Goal: Transaction & Acquisition: Purchase product/service

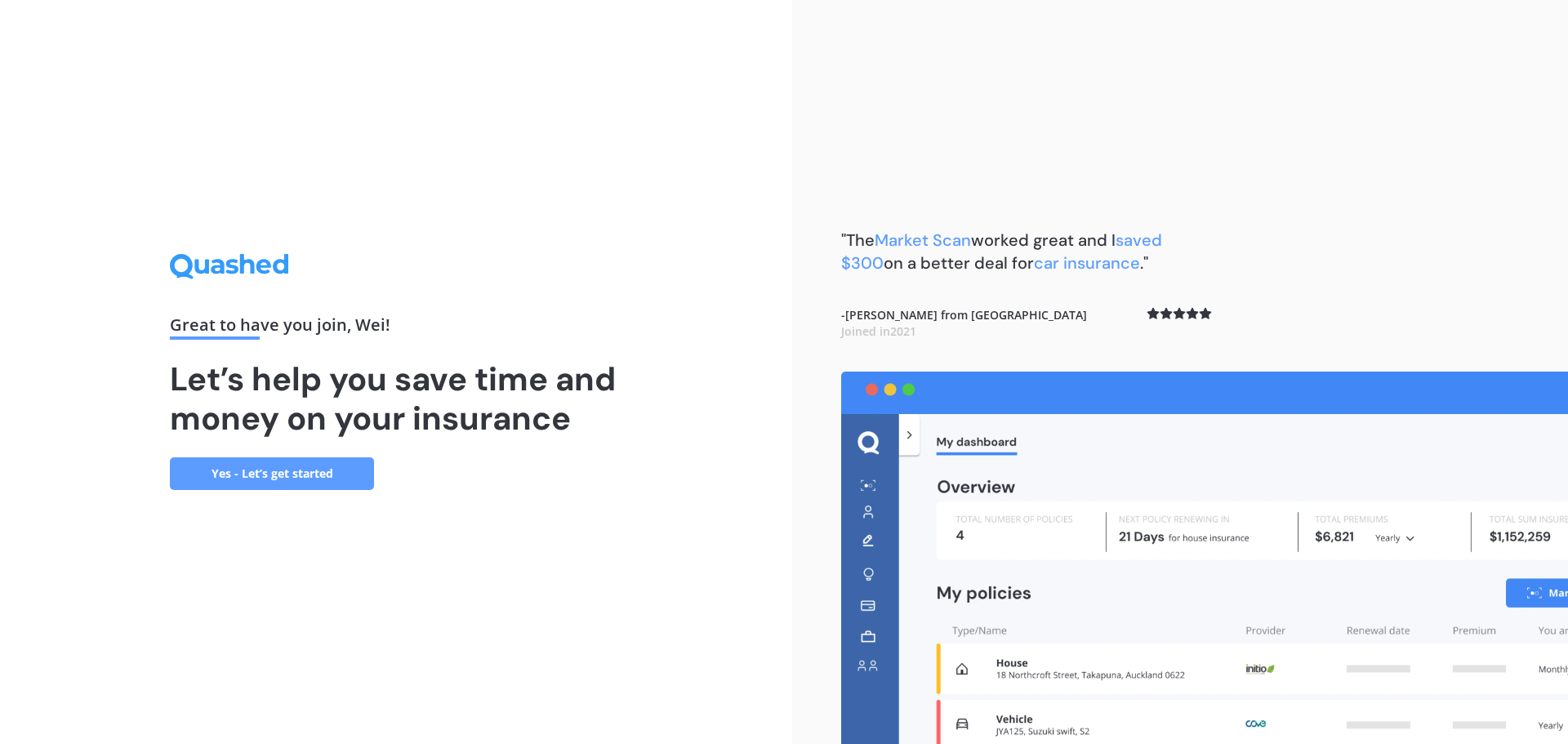
click at [287, 477] on link "Yes - Let’s get started" at bounding box center [272, 474] width 204 height 33
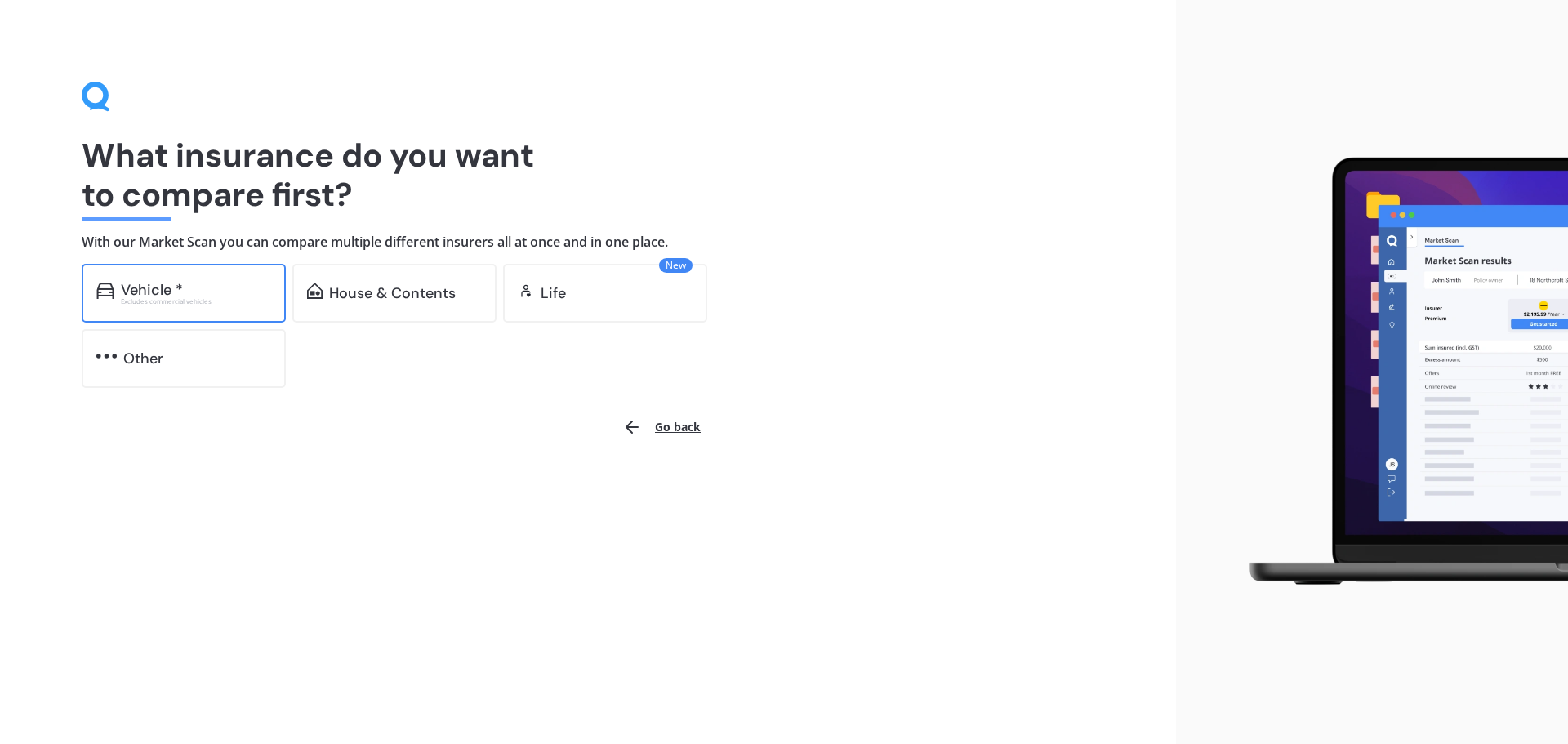
click at [203, 303] on div "Excludes commercial vehicles" at bounding box center [196, 301] width 150 height 7
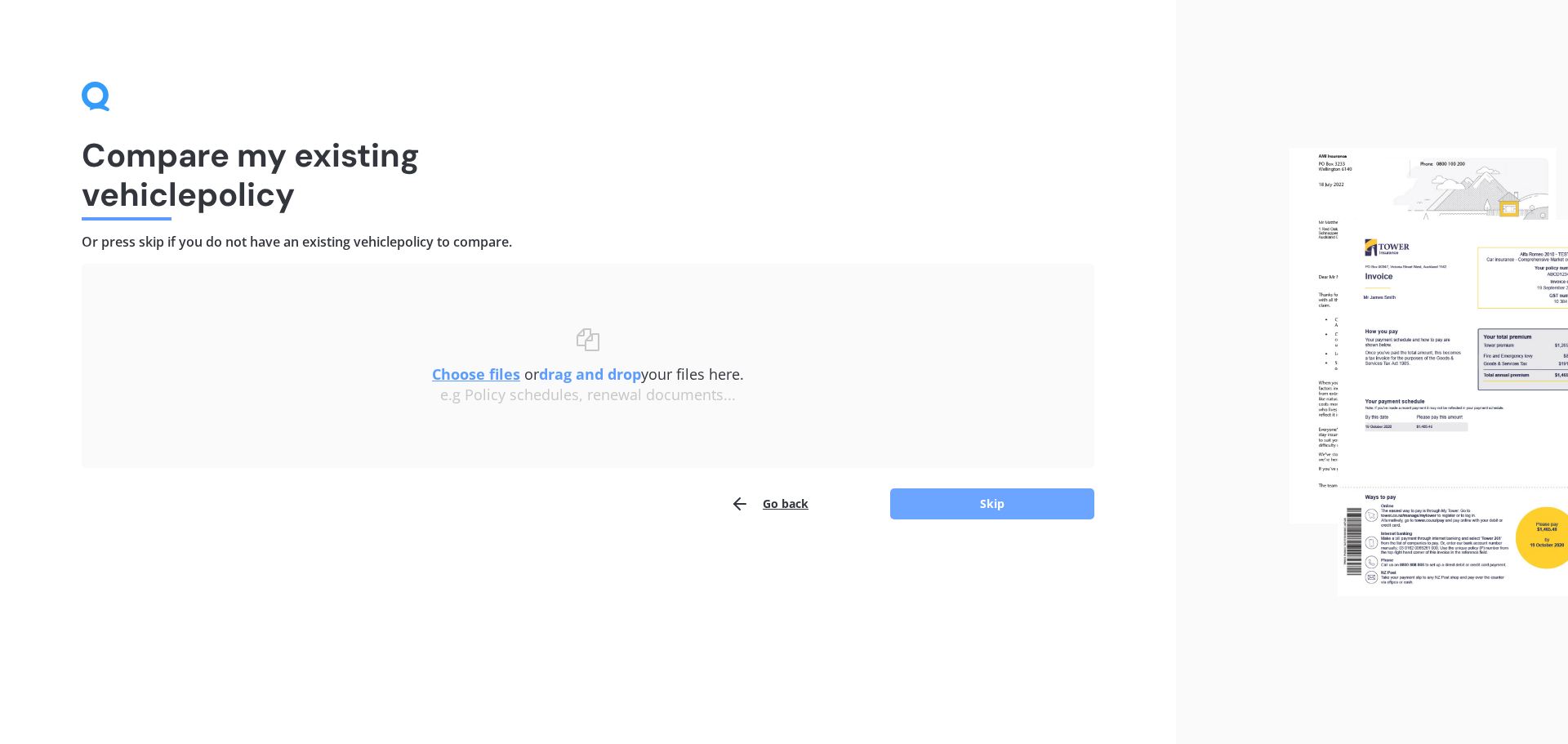
click at [976, 503] on button "Skip" at bounding box center [992, 504] width 204 height 31
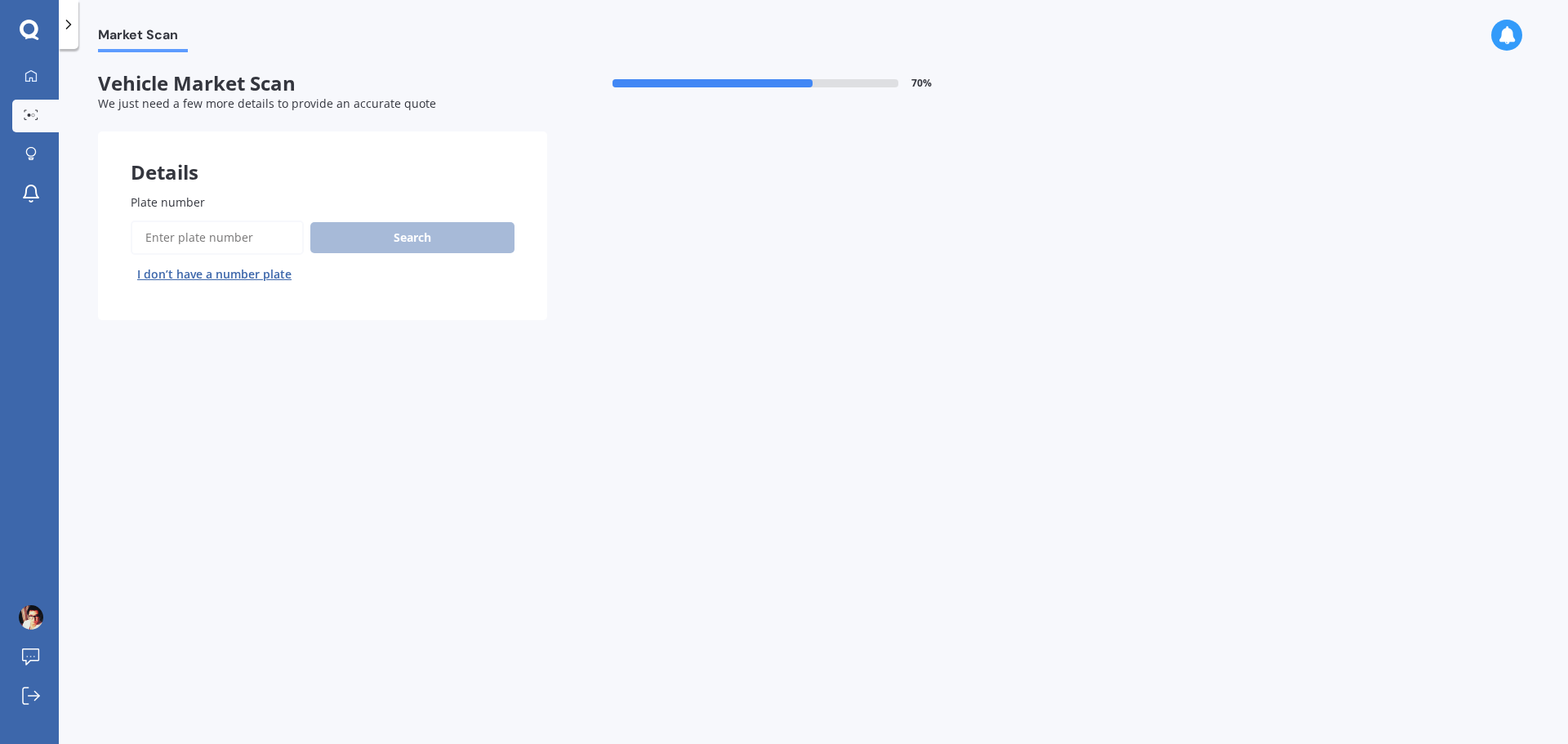
click at [196, 241] on input "Plate number" at bounding box center [216, 237] width 173 height 34
type input "quj159"
click at [370, 241] on button "Search" at bounding box center [412, 237] width 204 height 31
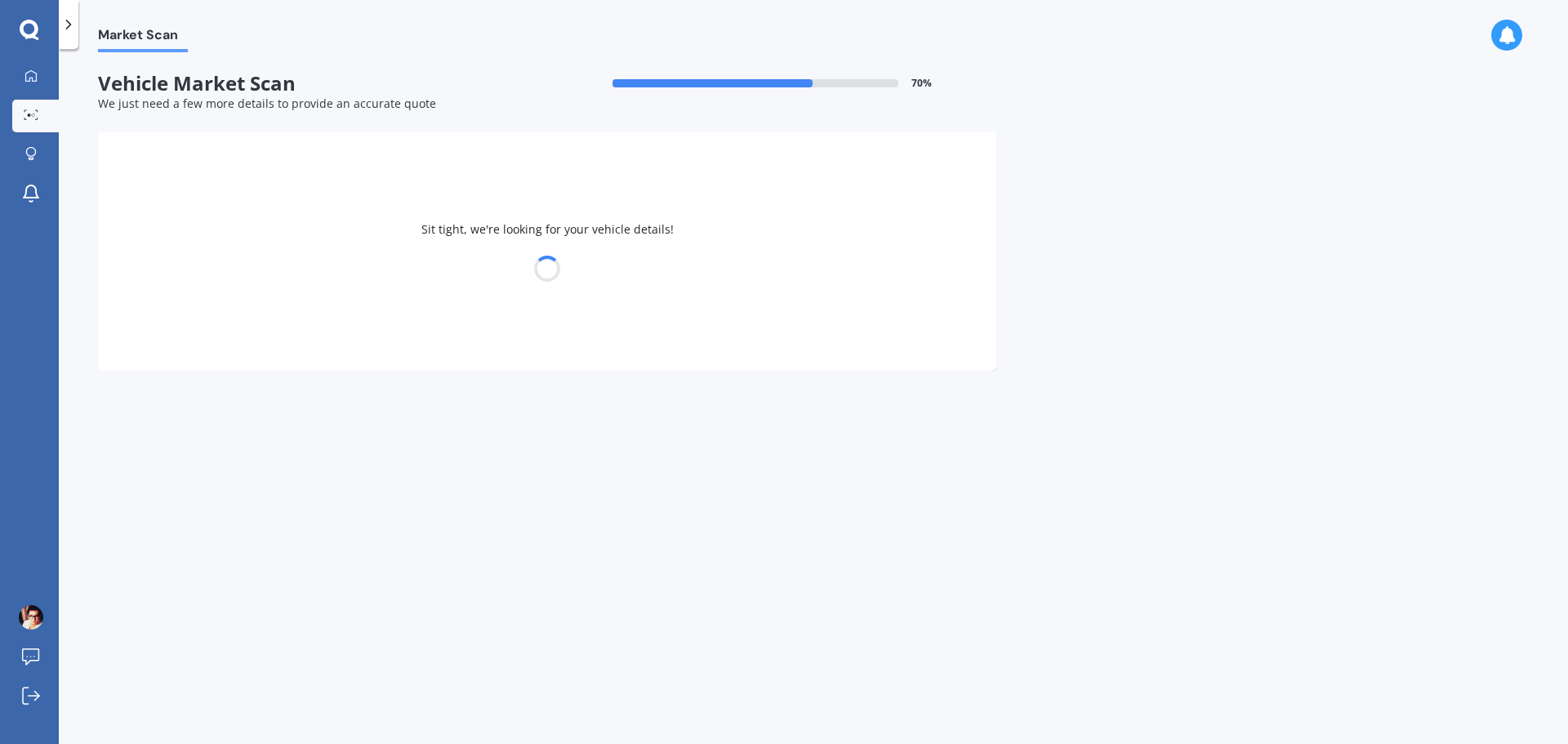
select select "BMW"
select select "X3"
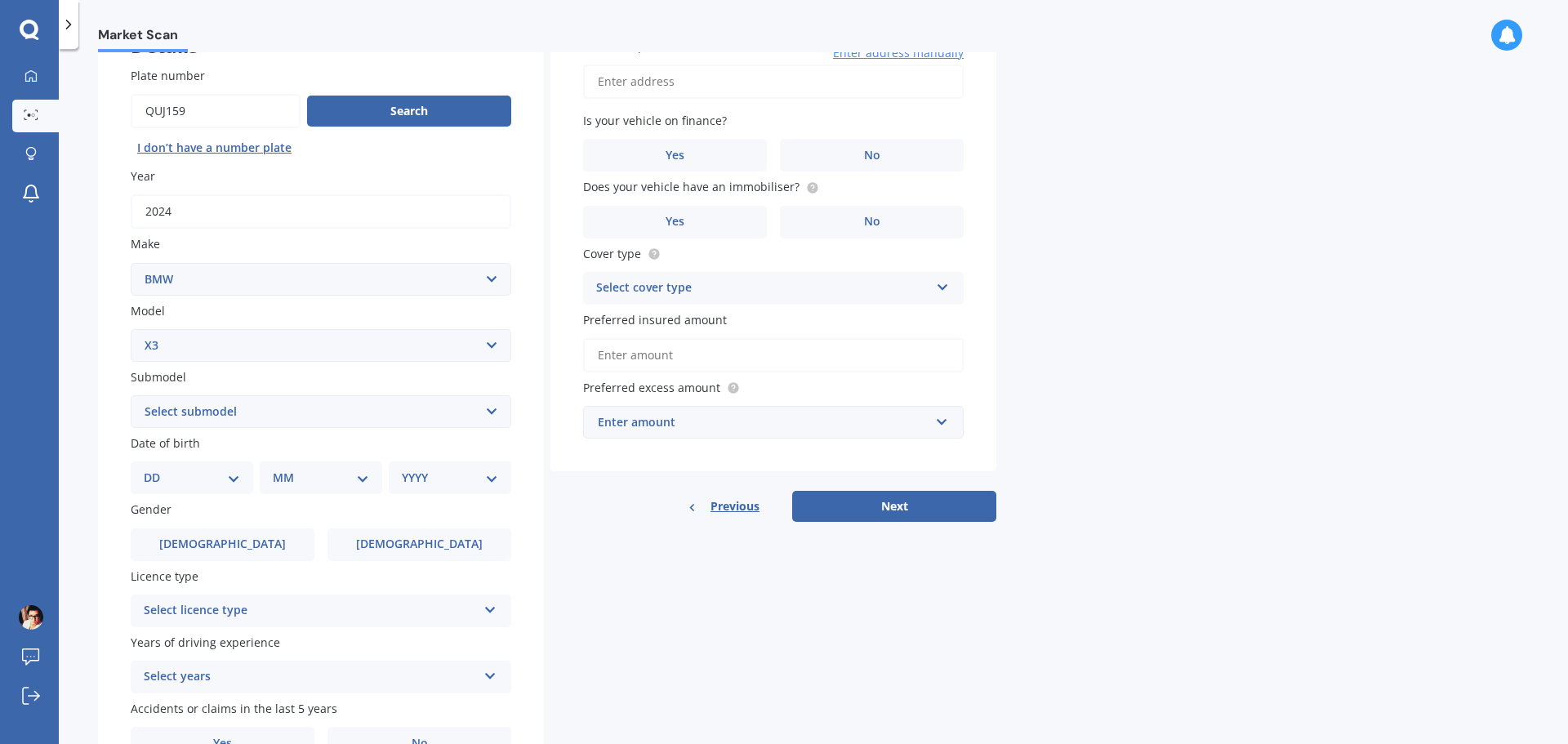
scroll to position [164, 0]
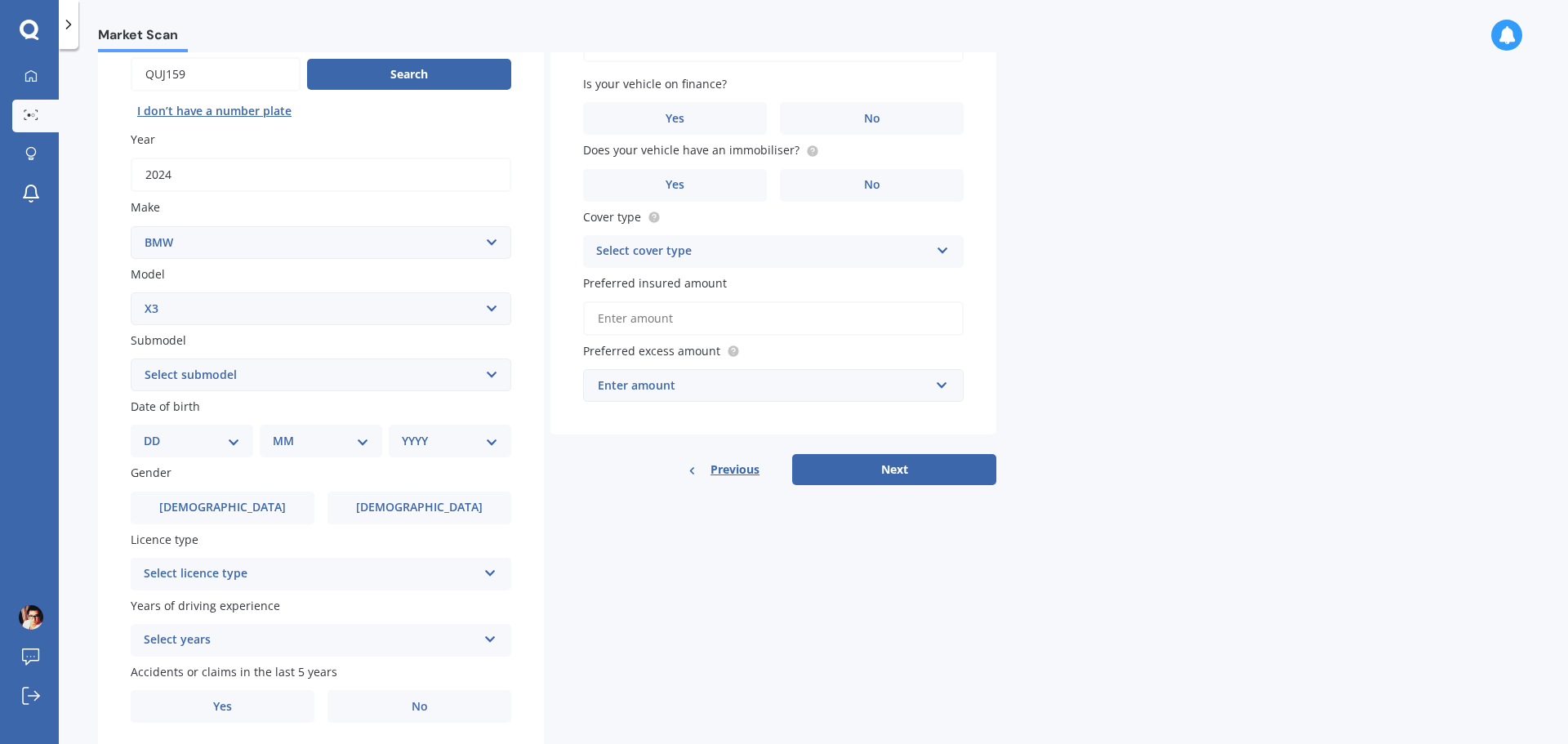
click at [227, 381] on select "Select submodel (All other) 2.0d 2.5i 3.0d 3.0i M CP 3.0PT/4WD/8AT M40I X301 2.…" at bounding box center [320, 374] width 381 height 33
click at [227, 375] on select "Select submodel (All other) 2.0d 2.5i 3.0d 3.0i M CP 3.0PT/4WD/8AT M40I X301 2.…" at bounding box center [320, 374] width 381 height 33
click at [215, 381] on select "Select submodel (All other) 2.0d 2.5i 3.0d 3.0i M CP 3.0PT/4WD/8AT M40I X301 2.…" at bounding box center [320, 374] width 381 height 33
select select "2.0D"
click at [130, 358] on select "Select submodel (All other) 2.0d 2.5i 3.0d 3.0i M CP 3.0PT/4WD/8AT M40I X301 2.…" at bounding box center [320, 374] width 381 height 33
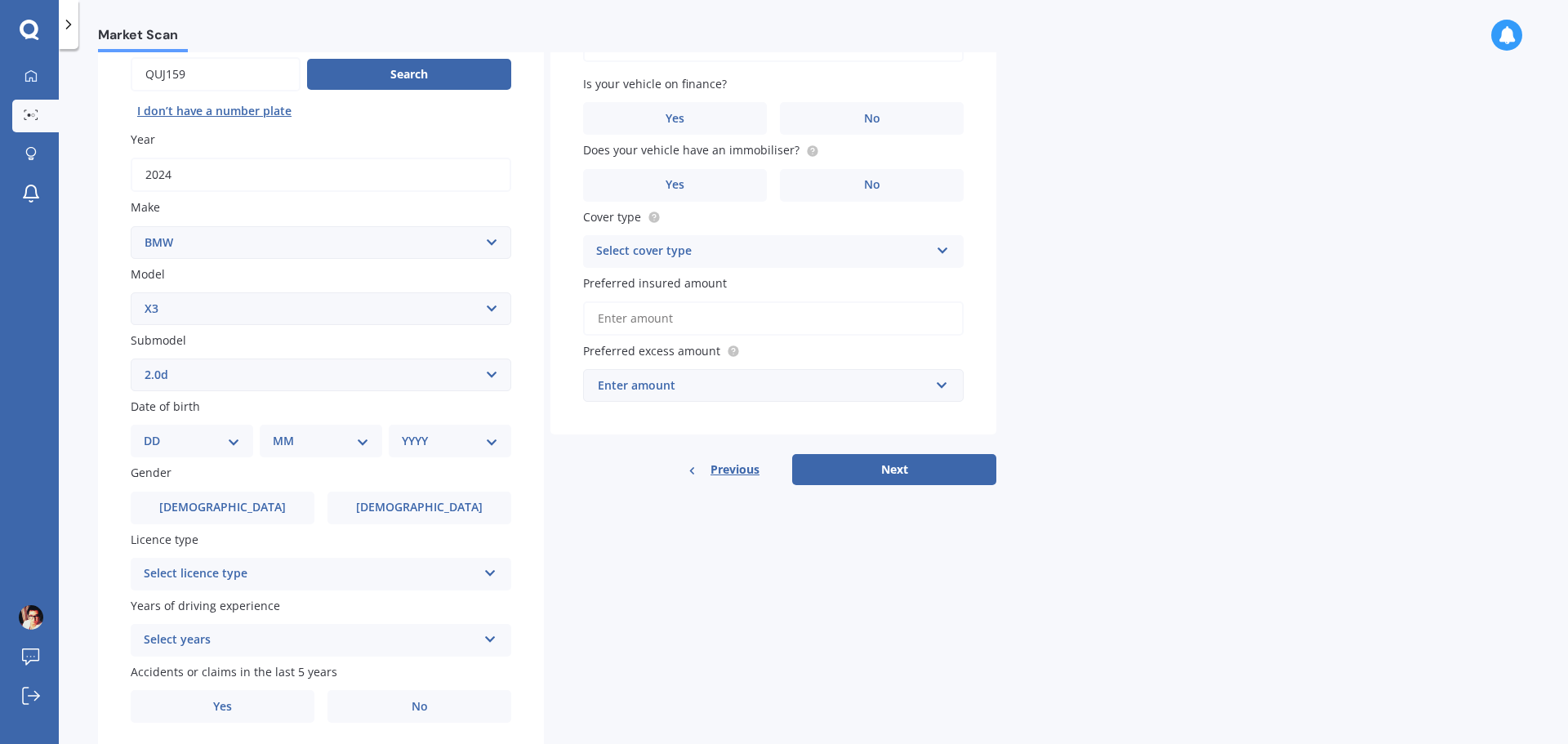
click at [231, 427] on div "DD 01 02 03 04 05 06 07 08 09 10 11 12 13 14 15 16 17 18 19 20 21 22 23 24 25 2…" at bounding box center [192, 441] width 123 height 33
click at [225, 438] on select "DD 01 02 03 04 05 06 07 08 09 10 11 12 13 14 15 16 17 18 19 20 21 22 23 24 25 2…" at bounding box center [192, 441] width 96 height 18
select select "27"
click at [157, 432] on select "DD 01 02 03 04 05 06 07 08 09 10 11 12 13 14 15 16 17 18 19 20 21 22 23 24 25 2…" at bounding box center [192, 441] width 96 height 18
click at [302, 433] on select "MM 01 02 03 04 05 06 07 08 09 10 11 12" at bounding box center [323, 441] width 90 height 18
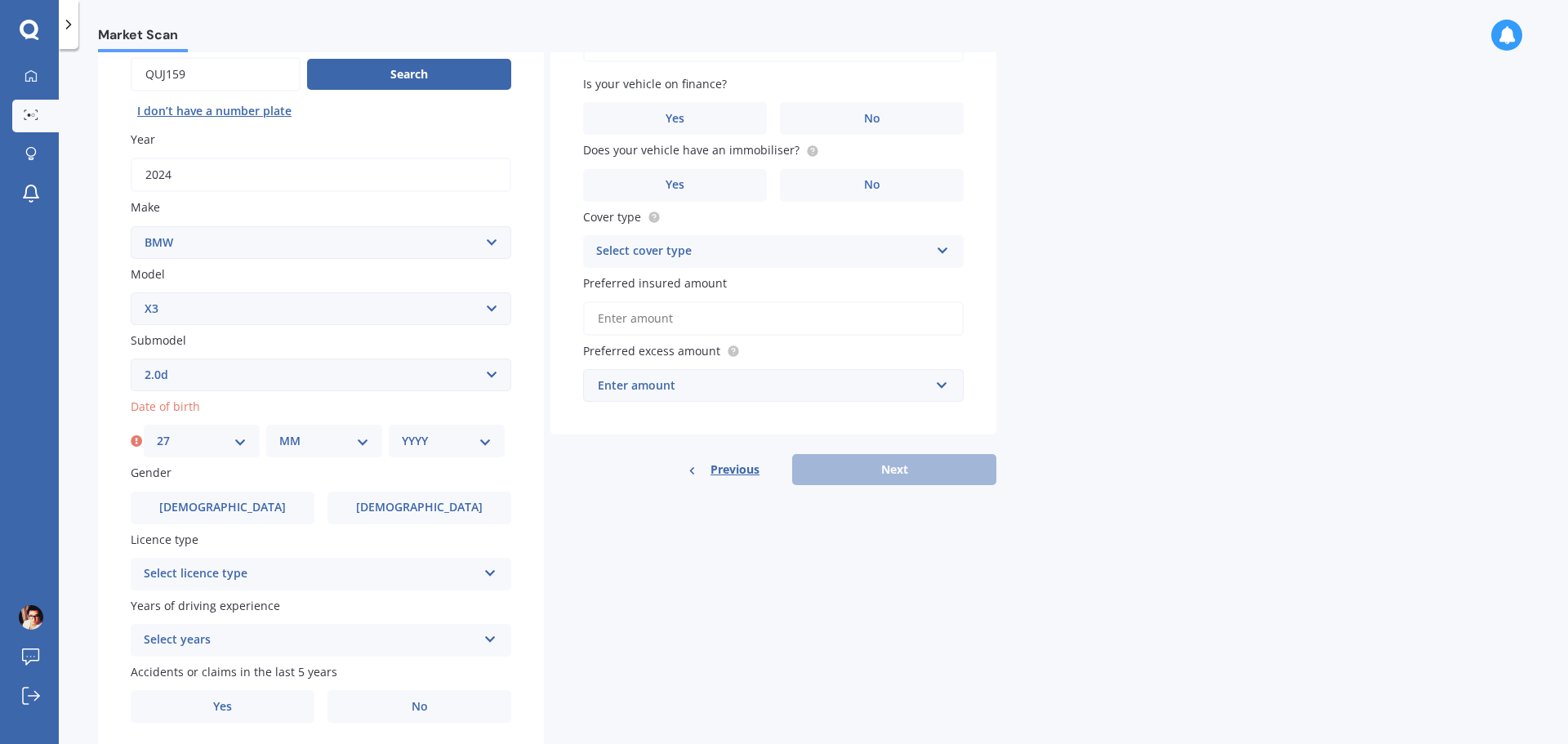
select select "11"
click at [279, 432] on select "MM 01 02 03 04 05 06 07 08 09 10 11 12" at bounding box center [323, 441] width 90 height 18
click at [449, 436] on select "YYYY 2025 2024 2023 2022 2021 2020 2019 2018 2017 2016 2015 2014 2013 2012 2011…" at bounding box center [446, 441] width 90 height 18
select select "1984"
click at [402, 432] on select "YYYY 2025 2024 2023 2022 2021 2020 2019 2018 2017 2016 2015 2014 2013 2012 2011…" at bounding box center [446, 441] width 90 height 18
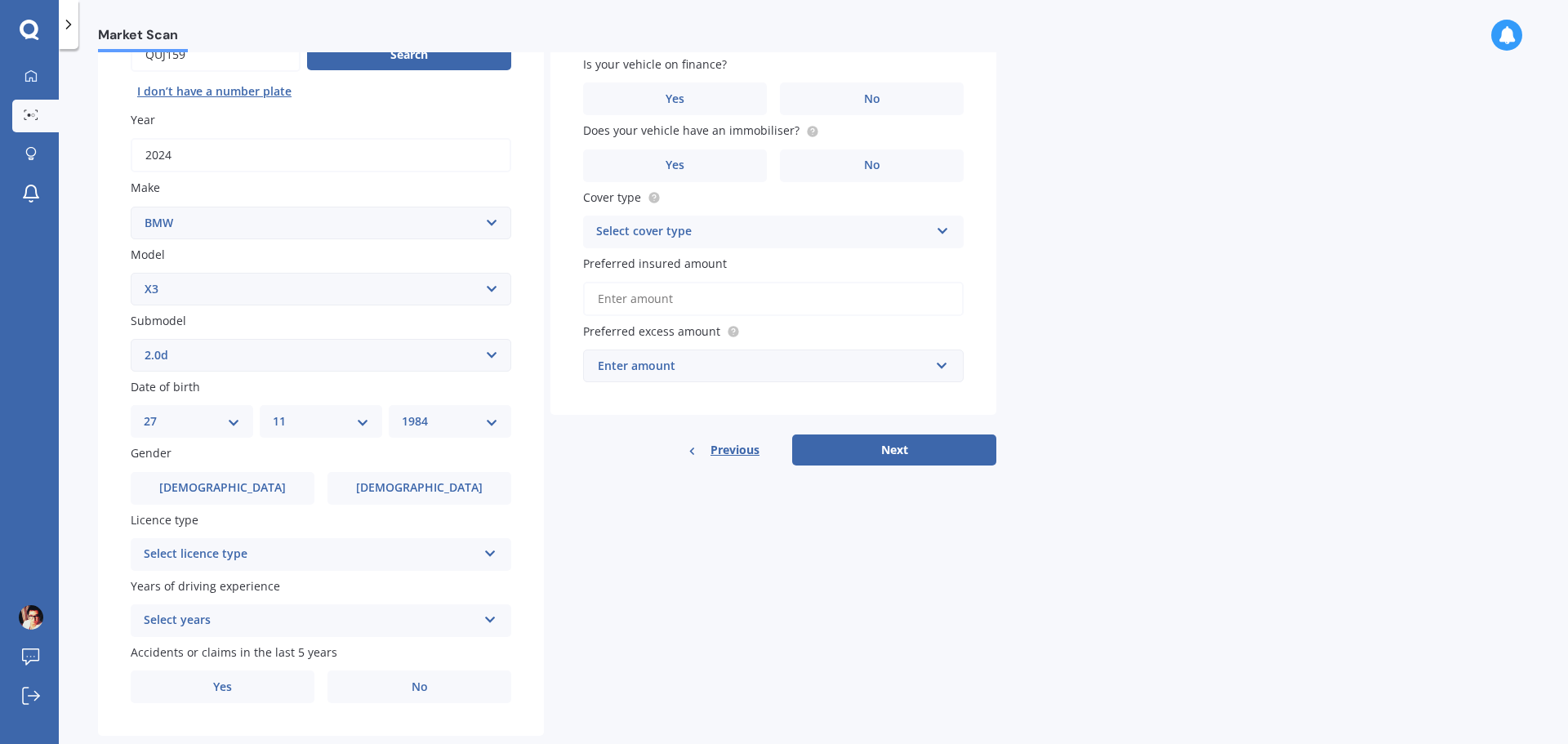
scroll to position [217, 0]
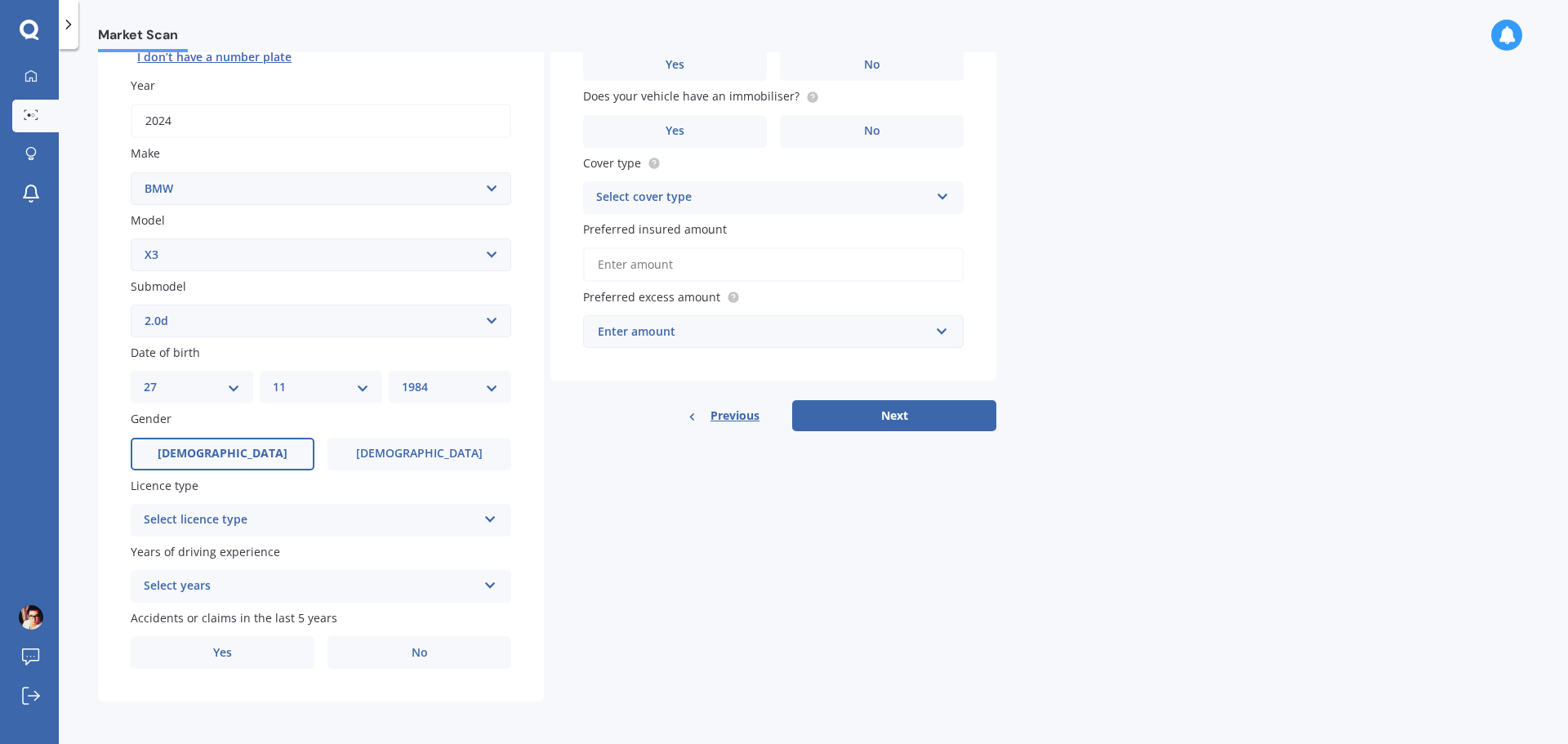
click at [267, 456] on label "[DEMOGRAPHIC_DATA]" at bounding box center [222, 454] width 183 height 33
click at [0, 0] on input "[DEMOGRAPHIC_DATA]" at bounding box center [0, 0] width 0 height 0
click at [312, 522] on div "Select licence type" at bounding box center [310, 520] width 334 height 20
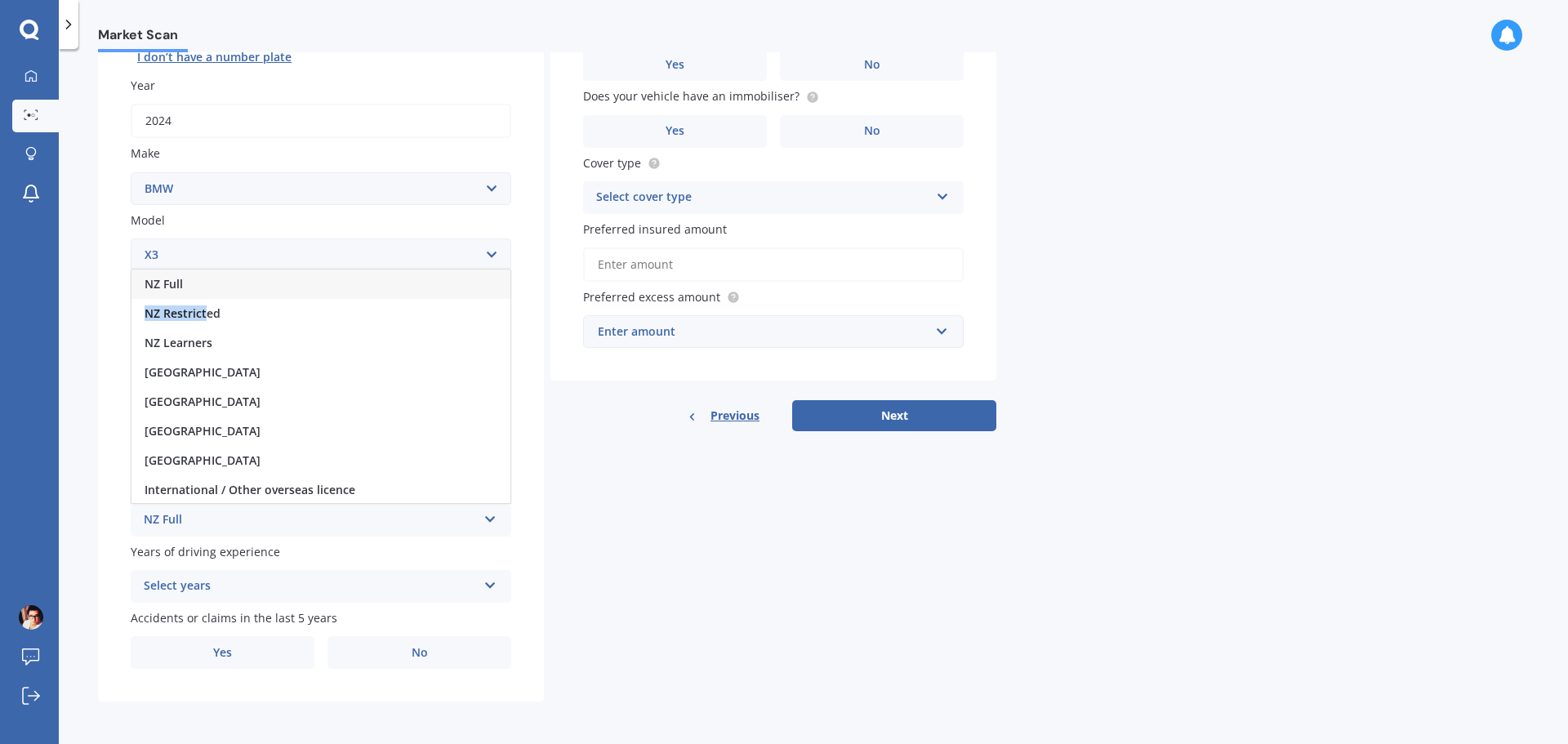
drag, startPoint x: 206, startPoint y: 320, endPoint x: 188, endPoint y: 286, distance: 38.5
click at [188, 286] on div "NZ Full NZ Restricted NZ Learners [GEOGRAPHIC_DATA] [GEOGRAPHIC_DATA] [GEOGRAPH…" at bounding box center [320, 386] width 381 height 235
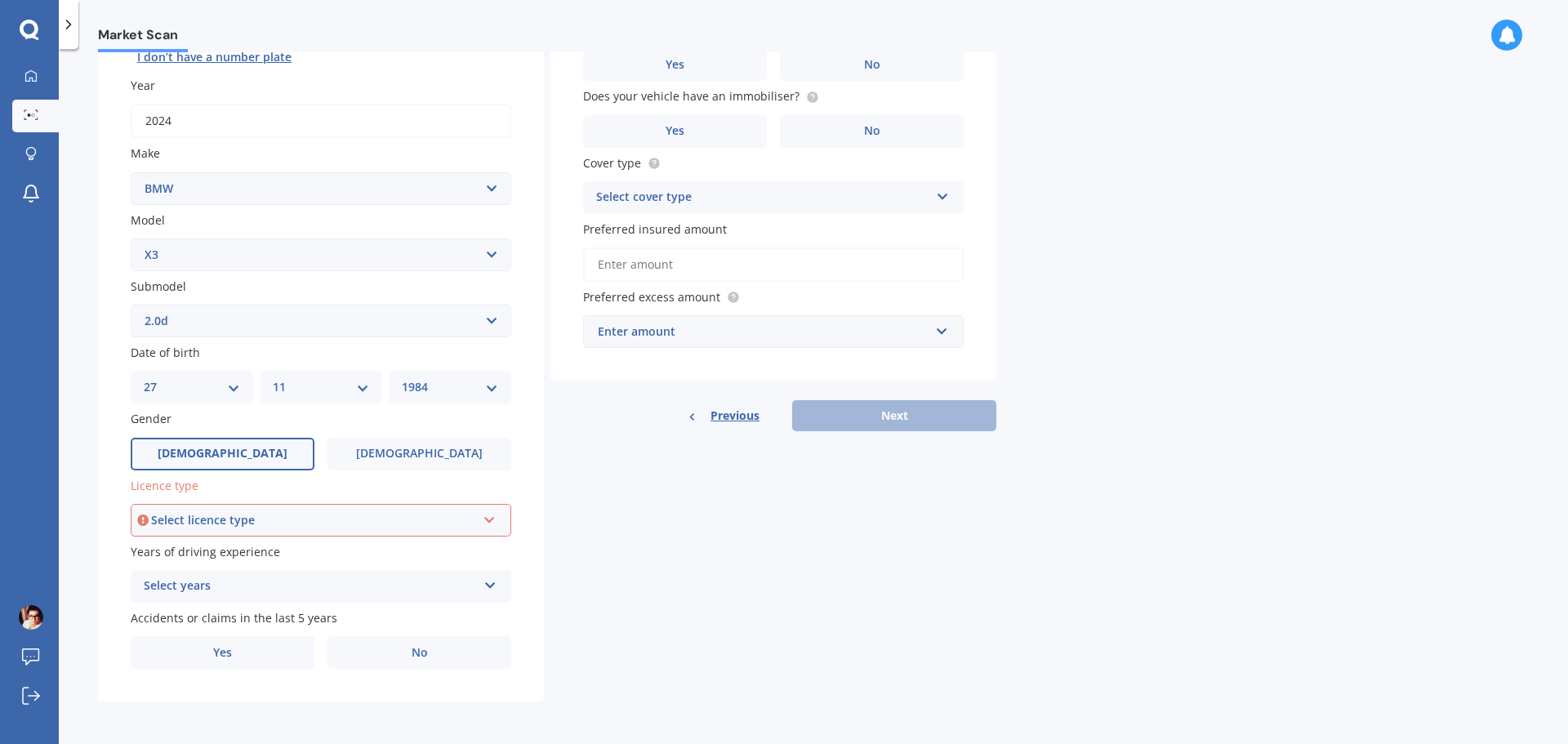
click at [188, 286] on label "Submodel" at bounding box center [318, 286] width 374 height 17
click at [188, 304] on select "Select submodel (All other) 2.0d 2.5i 3.0d 3.0i M CP 3.0PT/4WD/8AT M40I X301 2.…" at bounding box center [320, 320] width 381 height 33
click at [232, 526] on div "Select licence type" at bounding box center [314, 520] width 325 height 18
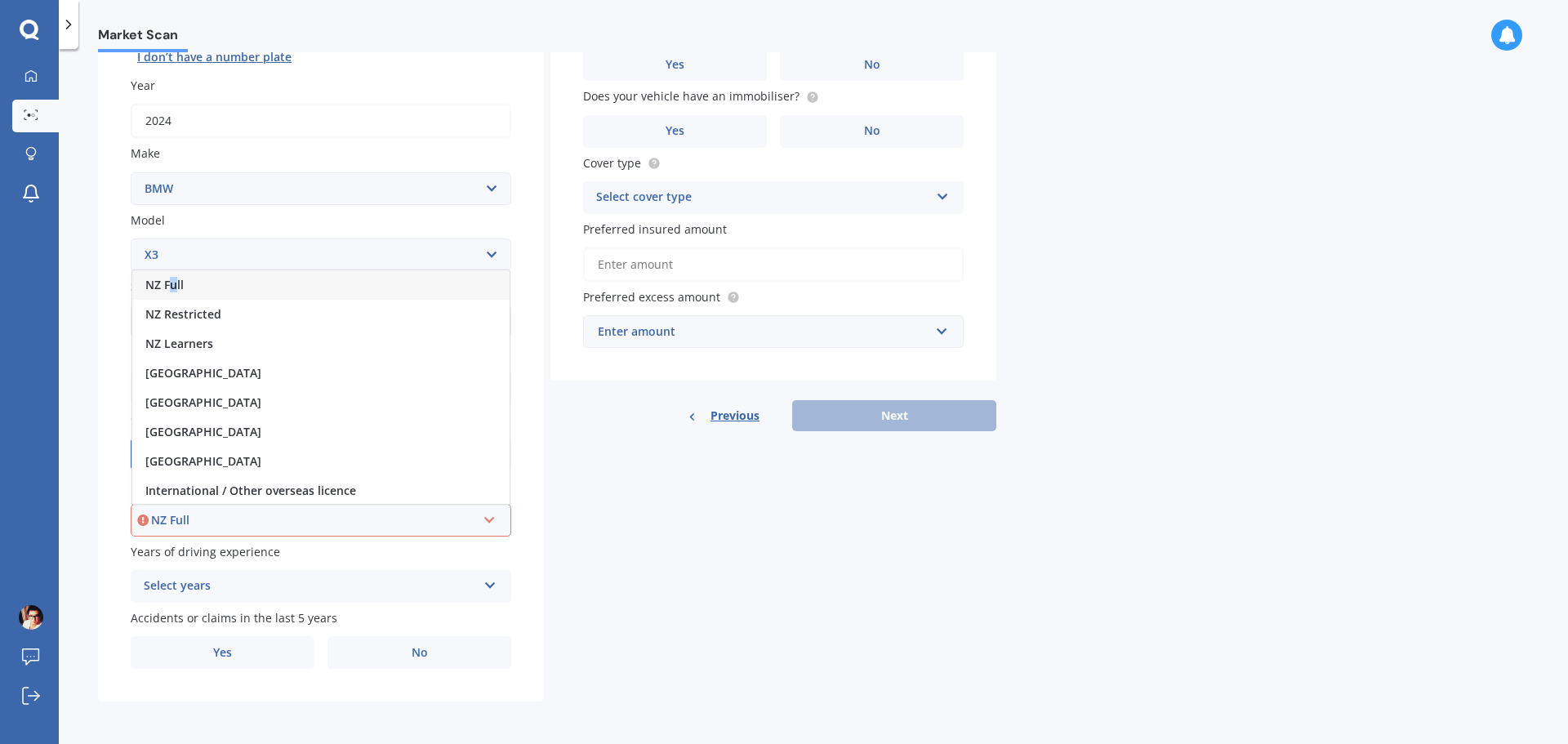
click at [173, 291] on span "NZ Full" at bounding box center [164, 285] width 39 height 15
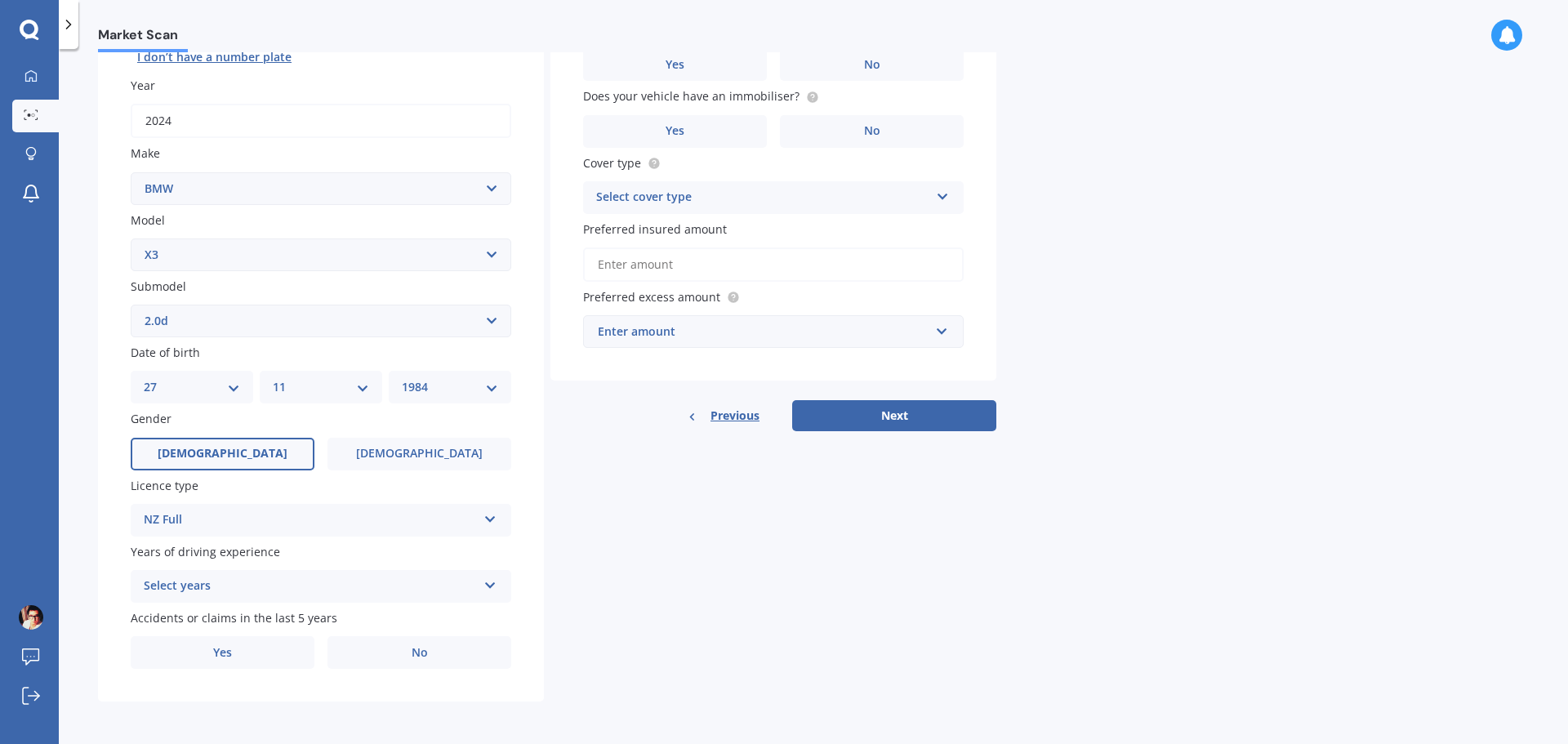
click at [76, 391] on div "Market Scan Vehicle Market Scan 70 % We just need a few more details to provide…" at bounding box center [813, 399] width 1509 height 695
click at [222, 584] on div "Select years" at bounding box center [310, 586] width 334 height 20
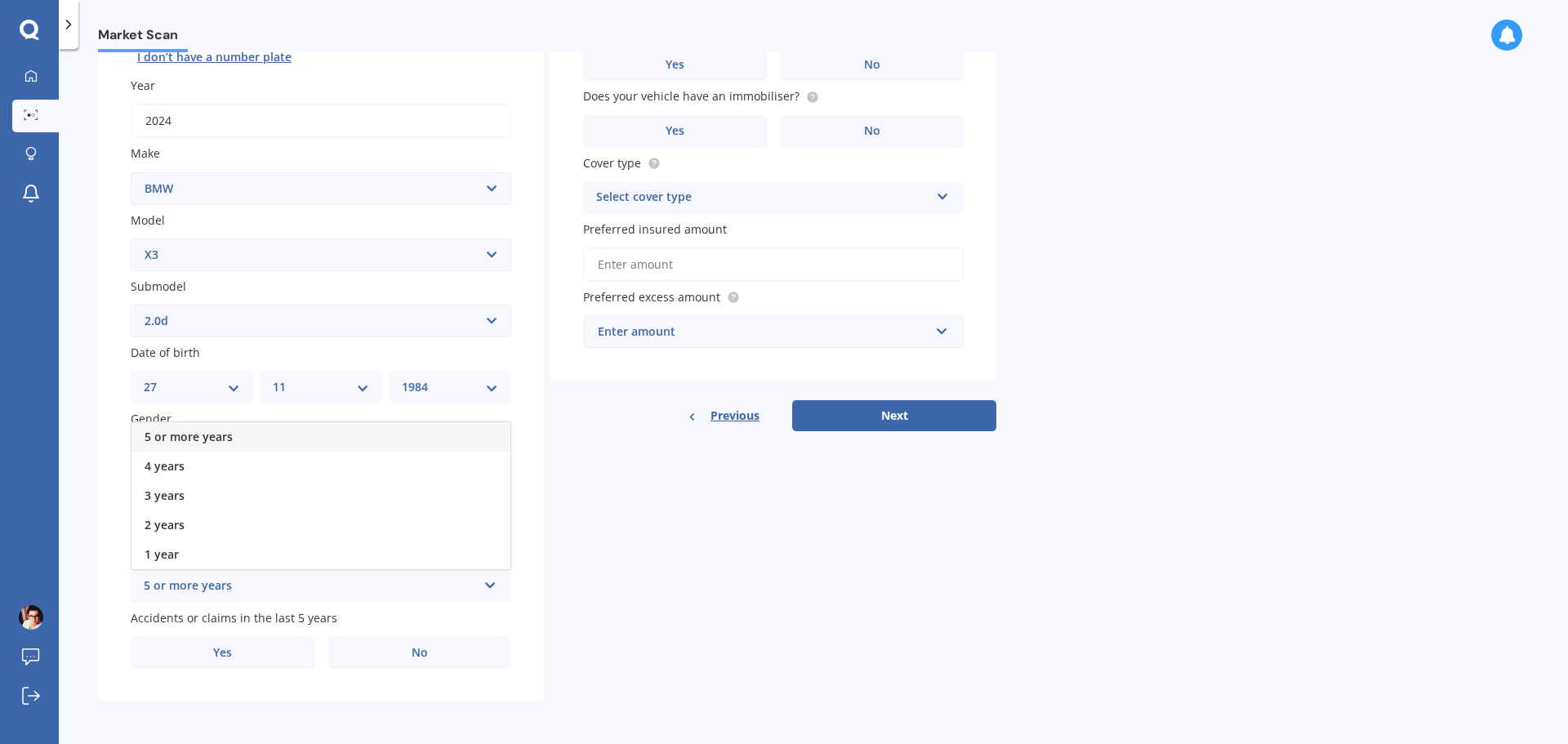
click at [179, 434] on span "5 or more years" at bounding box center [188, 437] width 88 height 15
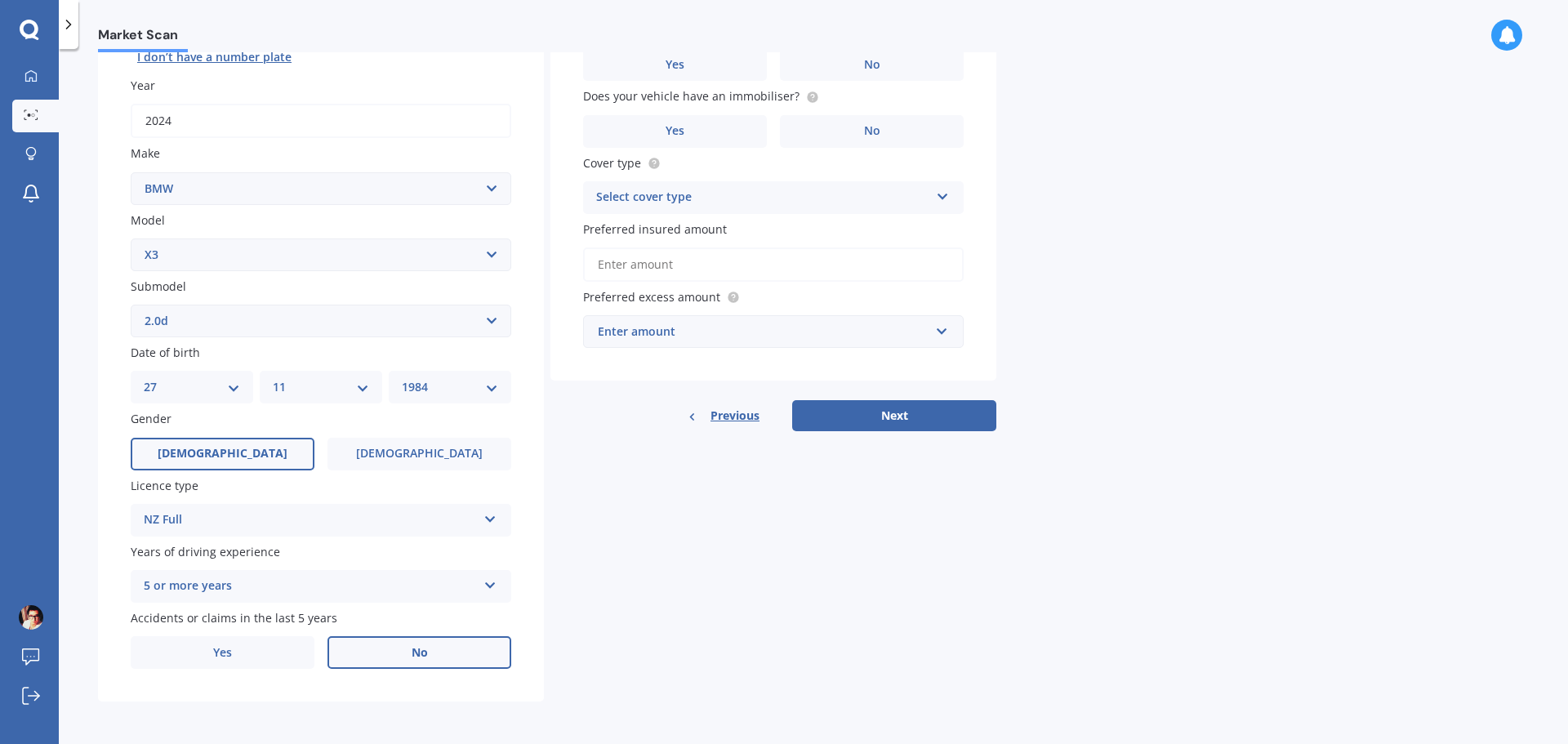
click at [426, 648] on span "No" at bounding box center [419, 652] width 16 height 14
click at [0, 0] on input "No" at bounding box center [0, 0] width 0 height 0
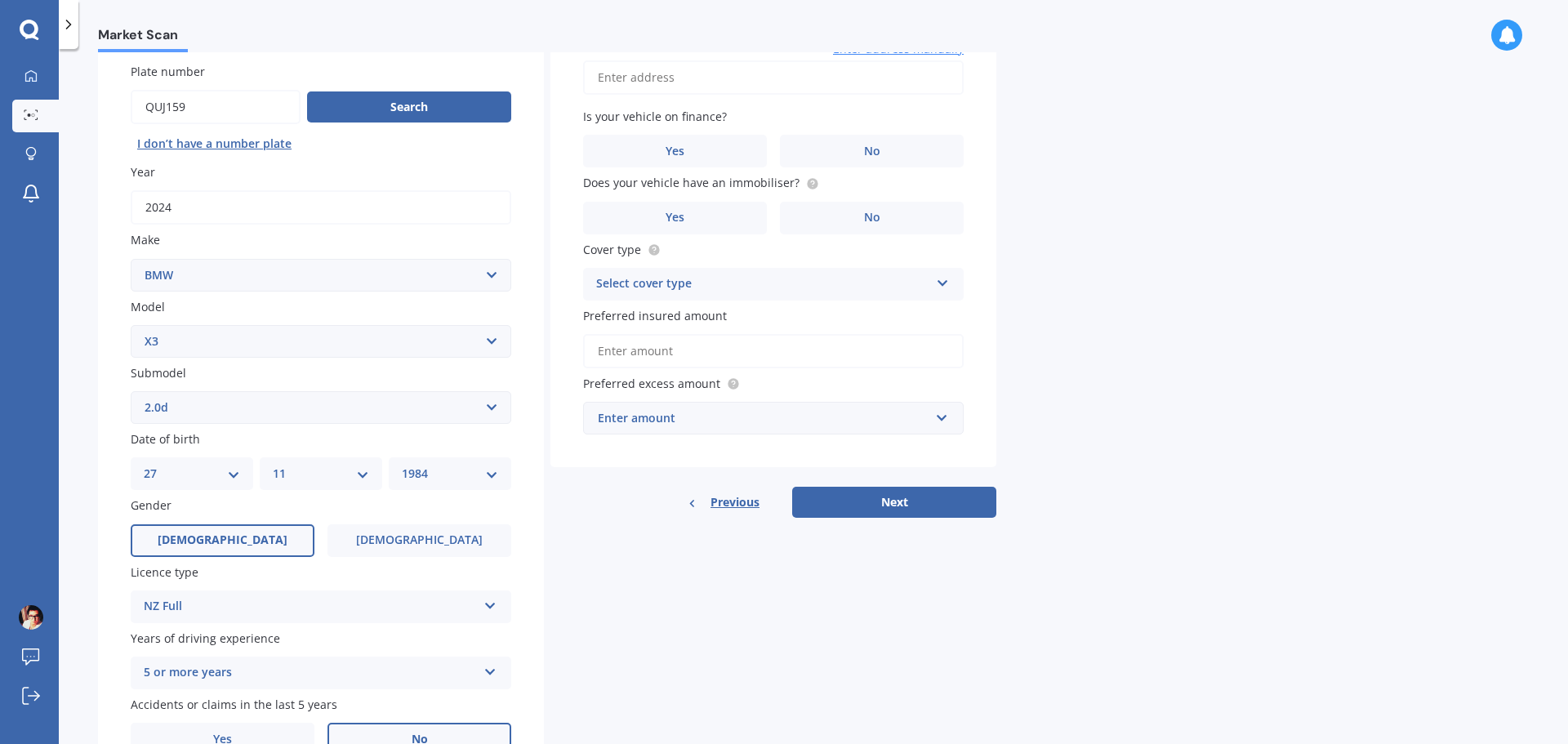
scroll to position [0, 0]
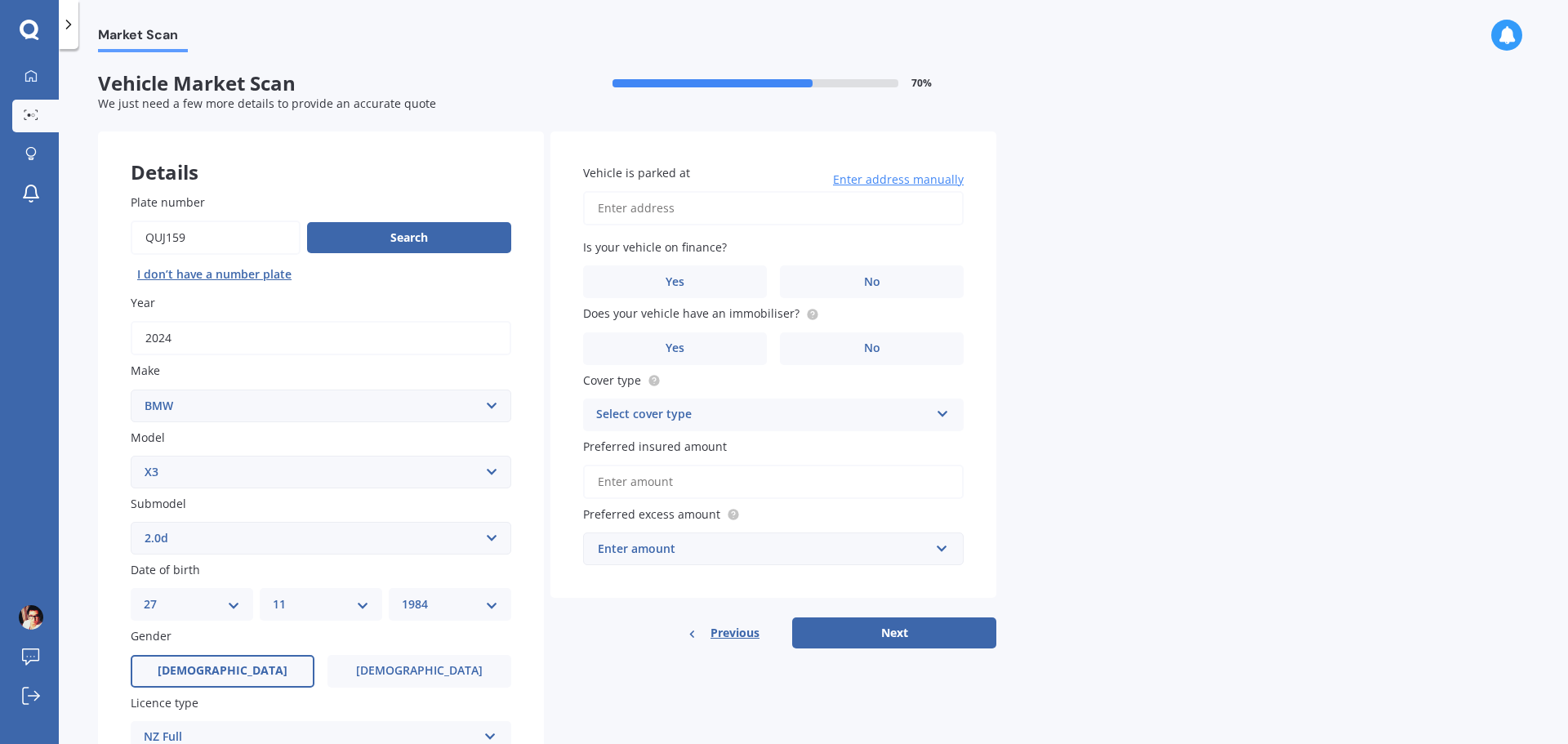
click at [705, 216] on input "Vehicle is parked at" at bounding box center [773, 208] width 381 height 34
click at [712, 218] on input "Vehicle is parked at" at bounding box center [773, 208] width 381 height 34
type input "[STREET_ADDRESS]"
click at [693, 291] on label "Yes" at bounding box center [675, 282] width 183 height 33
click at [0, 0] on input "Yes" at bounding box center [0, 0] width 0 height 0
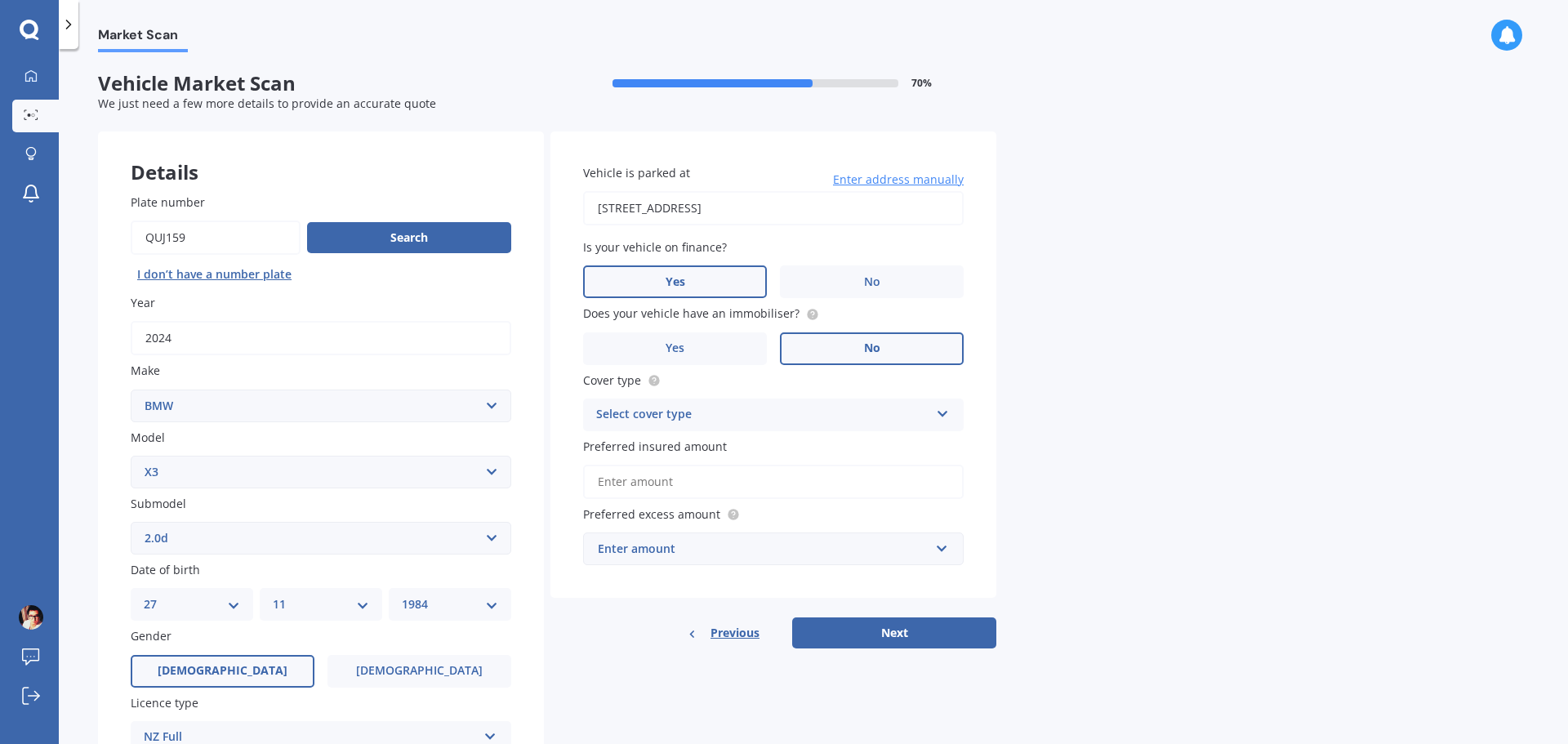
click at [886, 344] on label "No" at bounding box center [871, 349] width 183 height 33
click at [0, 0] on input "No" at bounding box center [0, 0] width 0 height 0
click at [841, 400] on div "Select cover type Comprehensive Third Party, Fire & Theft Third Party" at bounding box center [773, 415] width 381 height 33
click at [629, 452] on span "Comprehensive" at bounding box center [641, 446] width 87 height 15
click at [696, 483] on input "Preferred insured amount" at bounding box center [773, 482] width 381 height 34
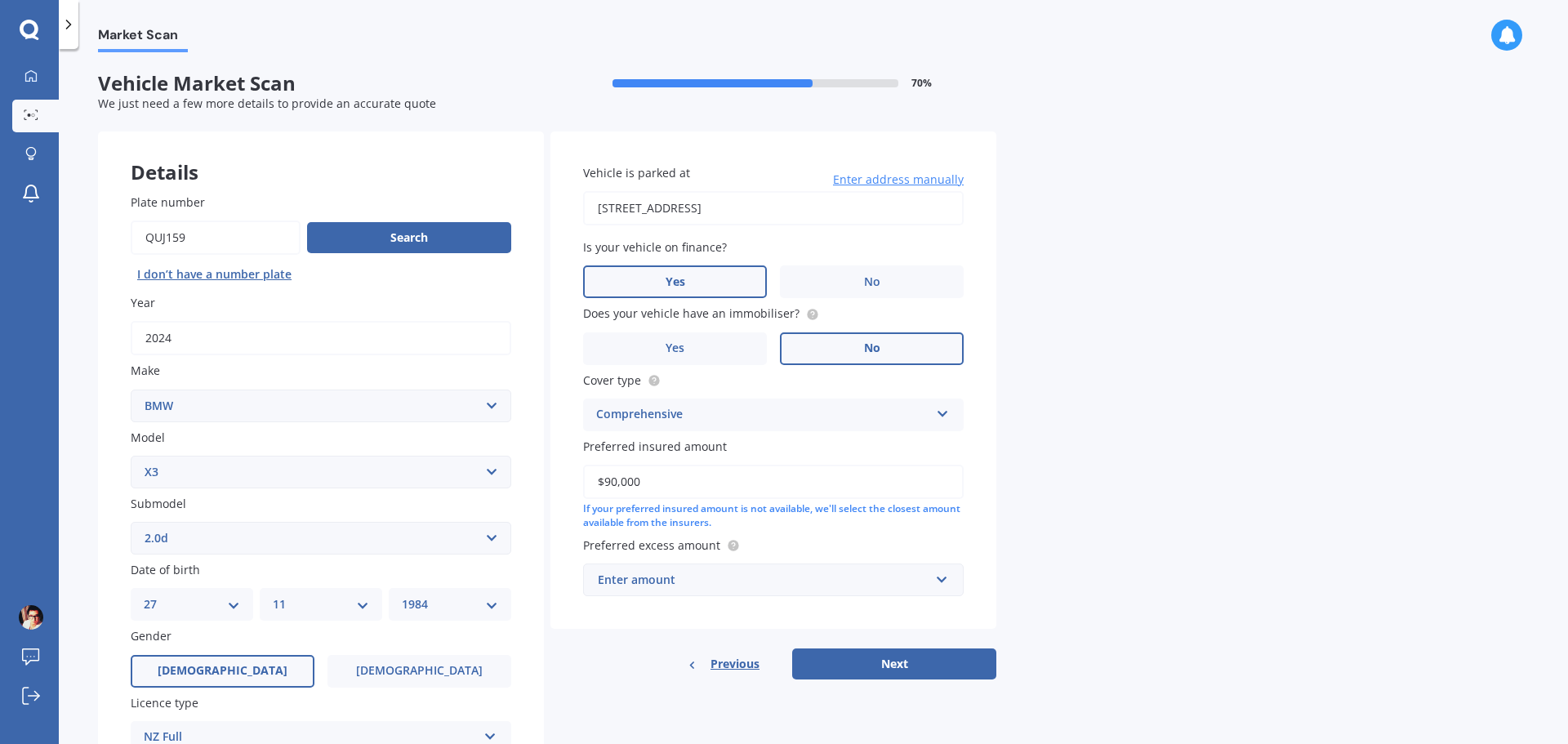
type input "$90,000"
click at [731, 602] on div "Vehicle is parked at [STREET_ADDRESS] Enter address manually Is your vehicle on…" at bounding box center [773, 380] width 446 height 497
click at [720, 588] on div "Enter amount $100 $400 $500 $750 $1,000 $1,500 $2,000" at bounding box center [773, 580] width 381 height 33
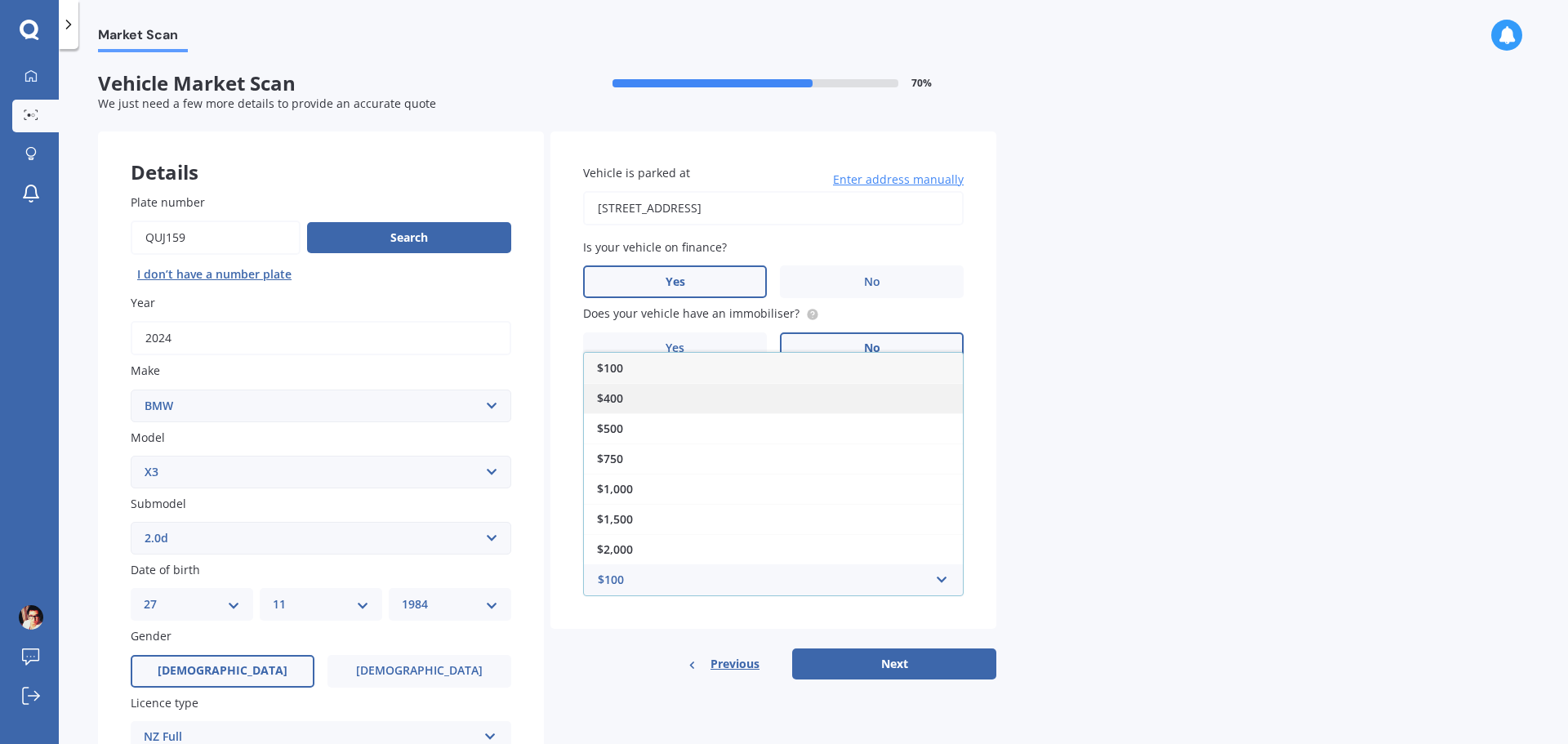
click at [623, 401] on span "$400" at bounding box center [611, 398] width 26 height 15
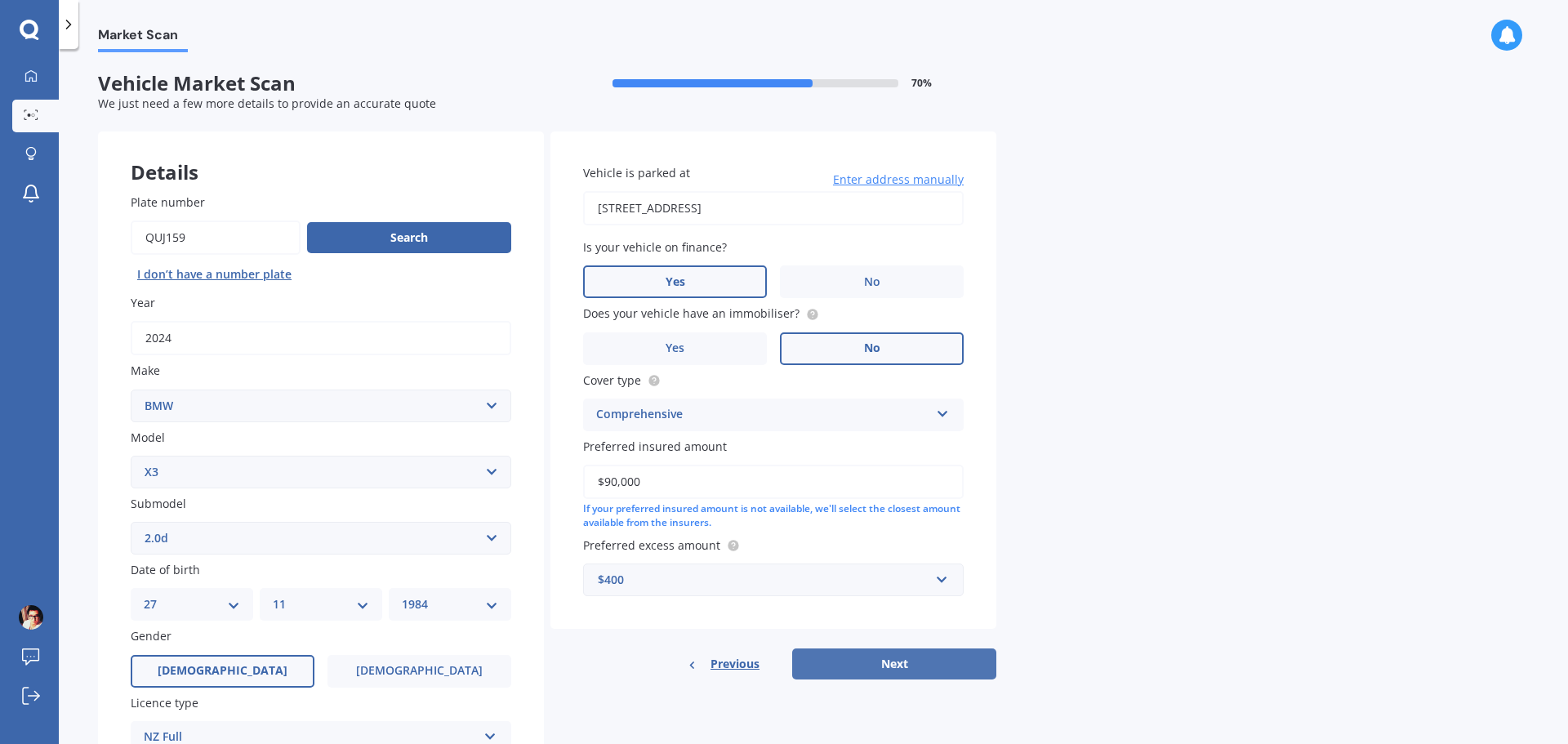
click at [862, 669] on button "Next" at bounding box center [894, 664] width 204 height 31
select select "27"
select select "11"
select select "1984"
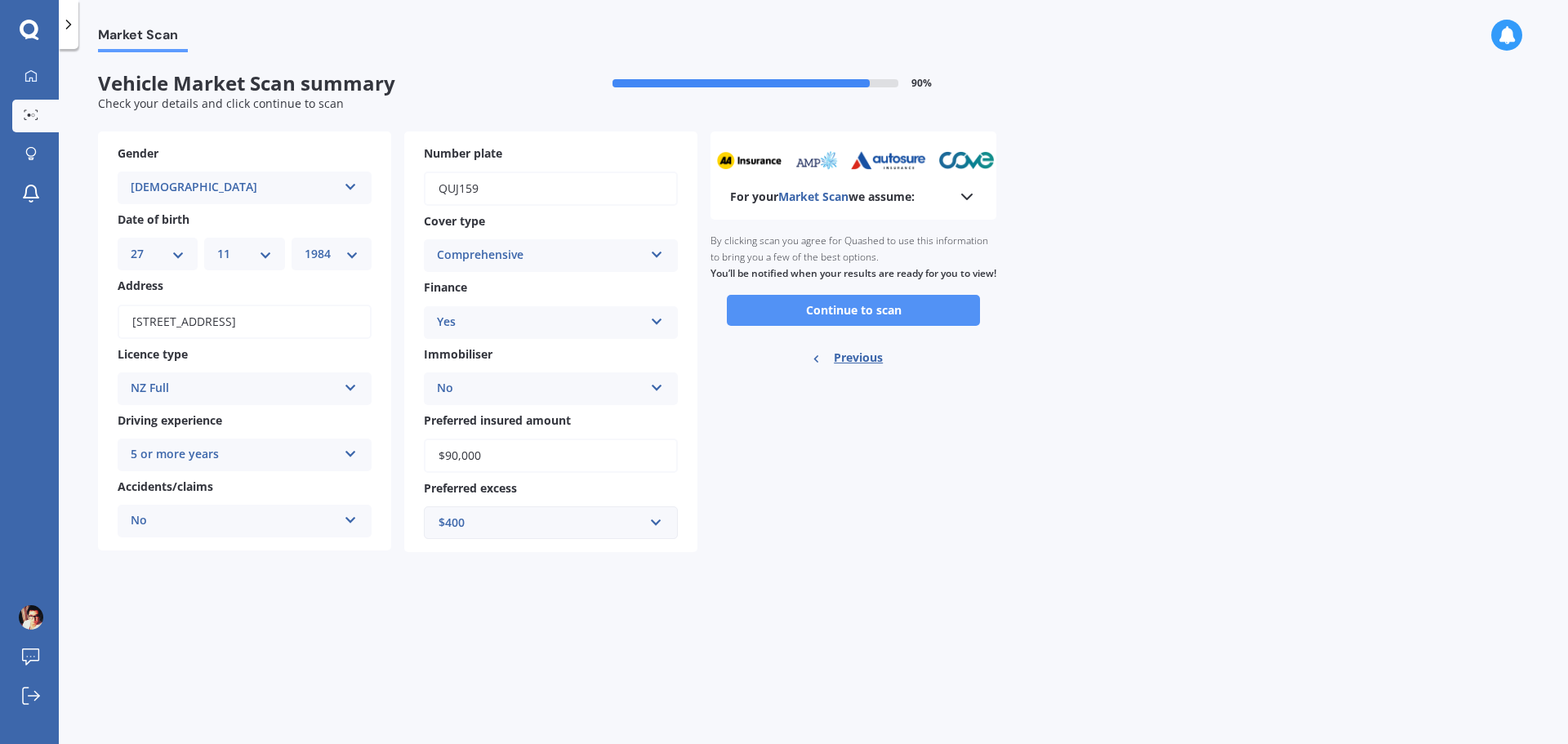
click at [859, 326] on button "Continue to scan" at bounding box center [853, 310] width 253 height 31
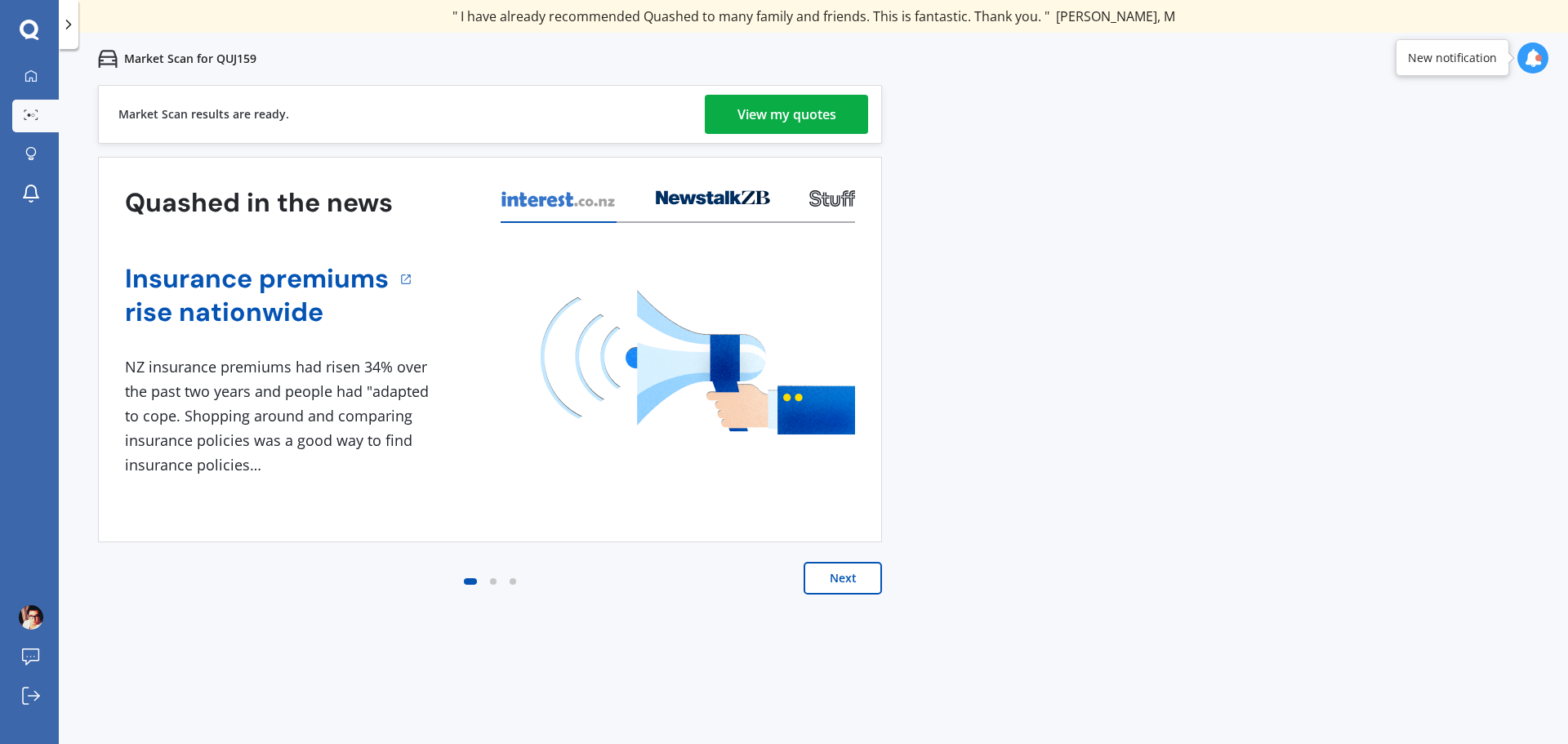
click at [853, 603] on div "Next" at bounding box center [490, 594] width 784 height 65
click at [780, 108] on div "View my quotes" at bounding box center [786, 113] width 99 height 39
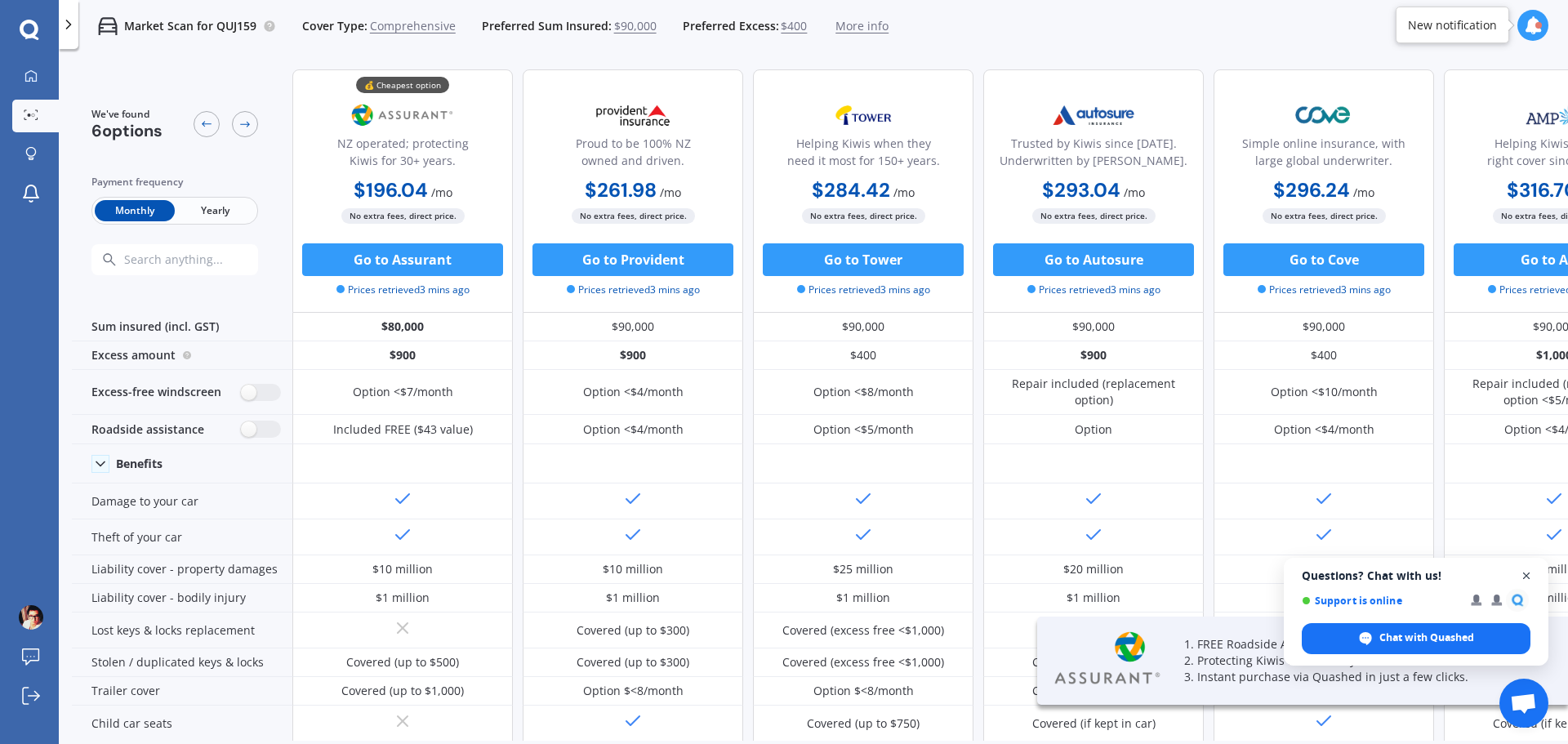
click at [1522, 573] on span "Close chat" at bounding box center [1526, 577] width 21 height 21
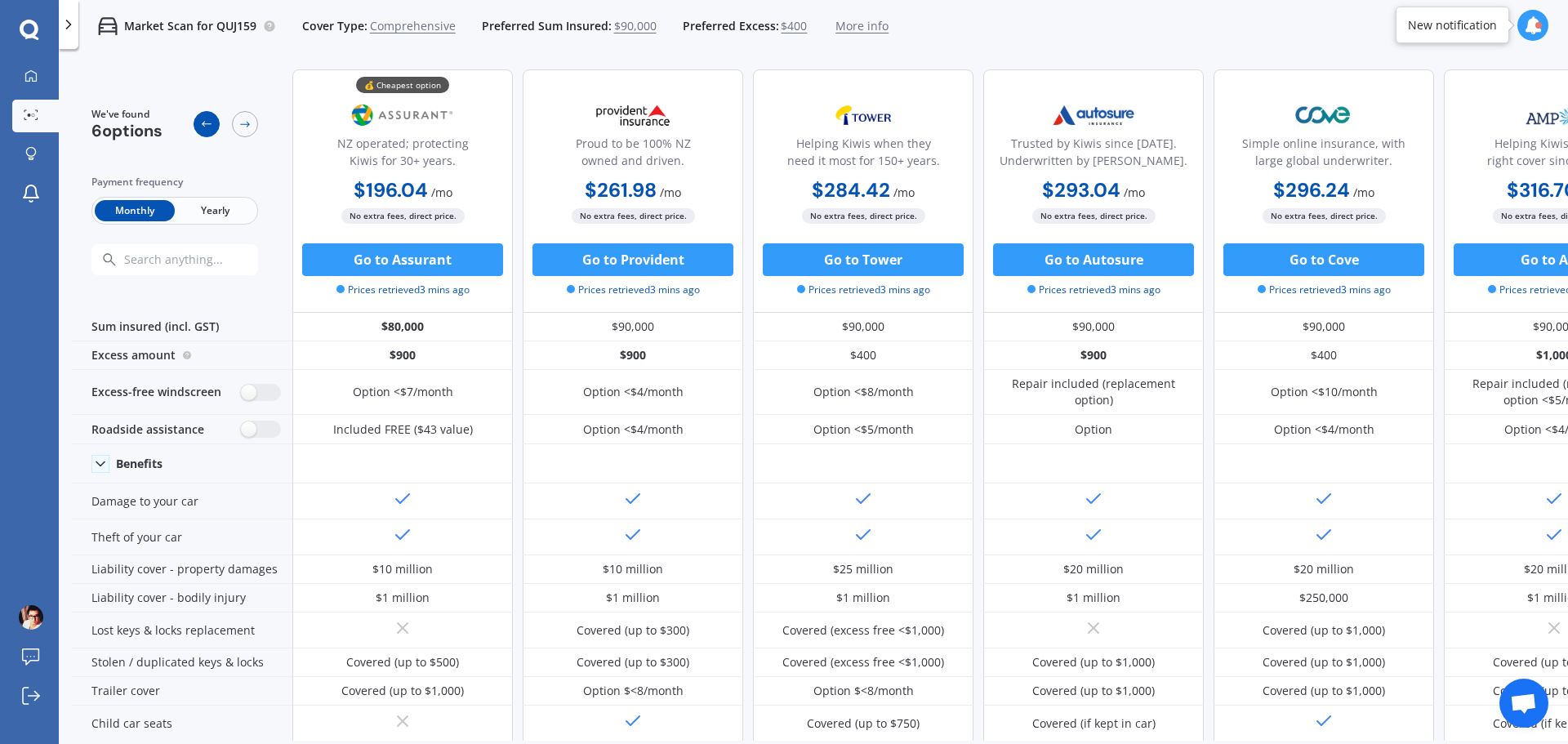
click at [205, 123] on icon at bounding box center [207, 124] width 13 height 13
click at [203, 26] on p "Market Scan for QUJ159" at bounding box center [190, 26] width 132 height 16
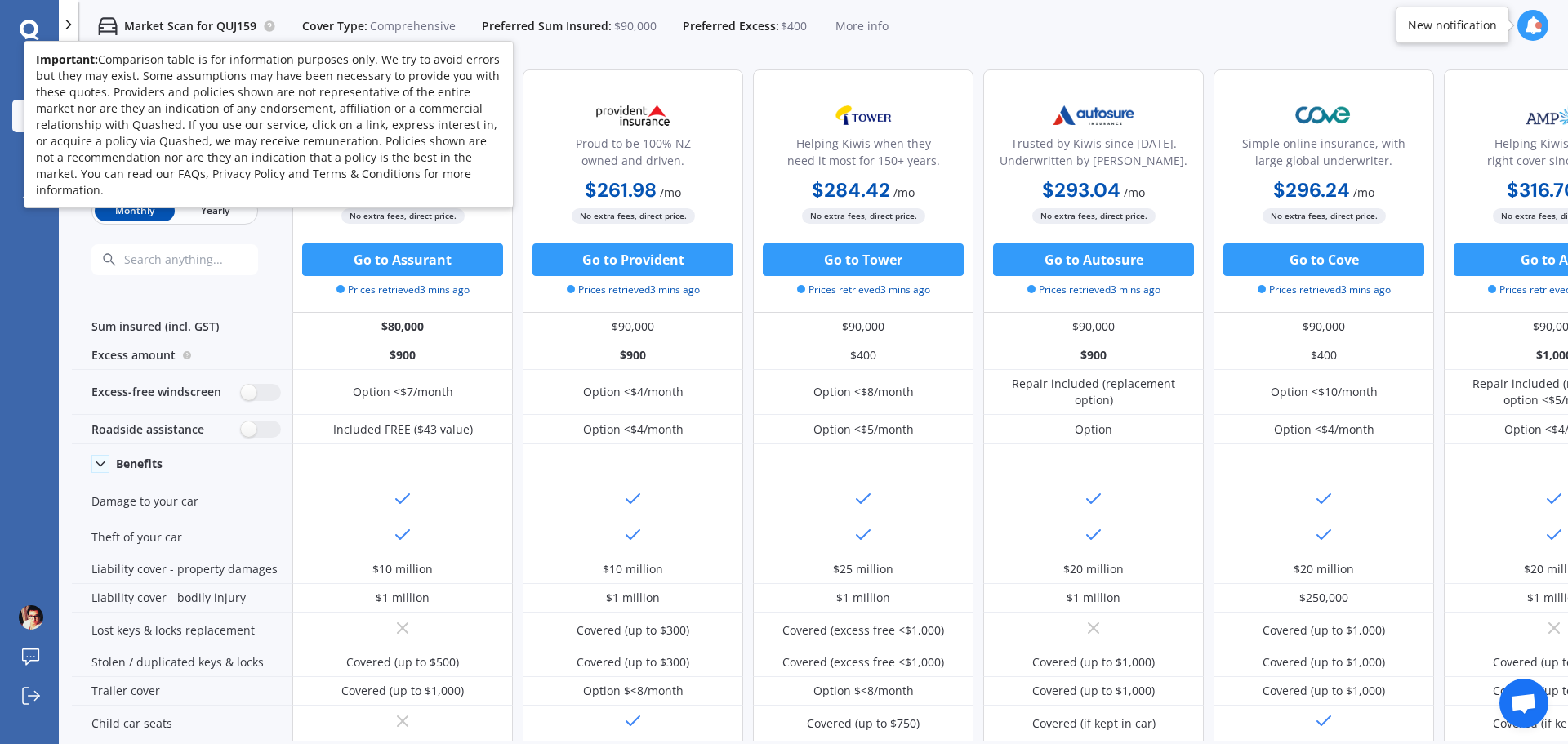
click at [267, 21] on circle at bounding box center [268, 26] width 10 height 10
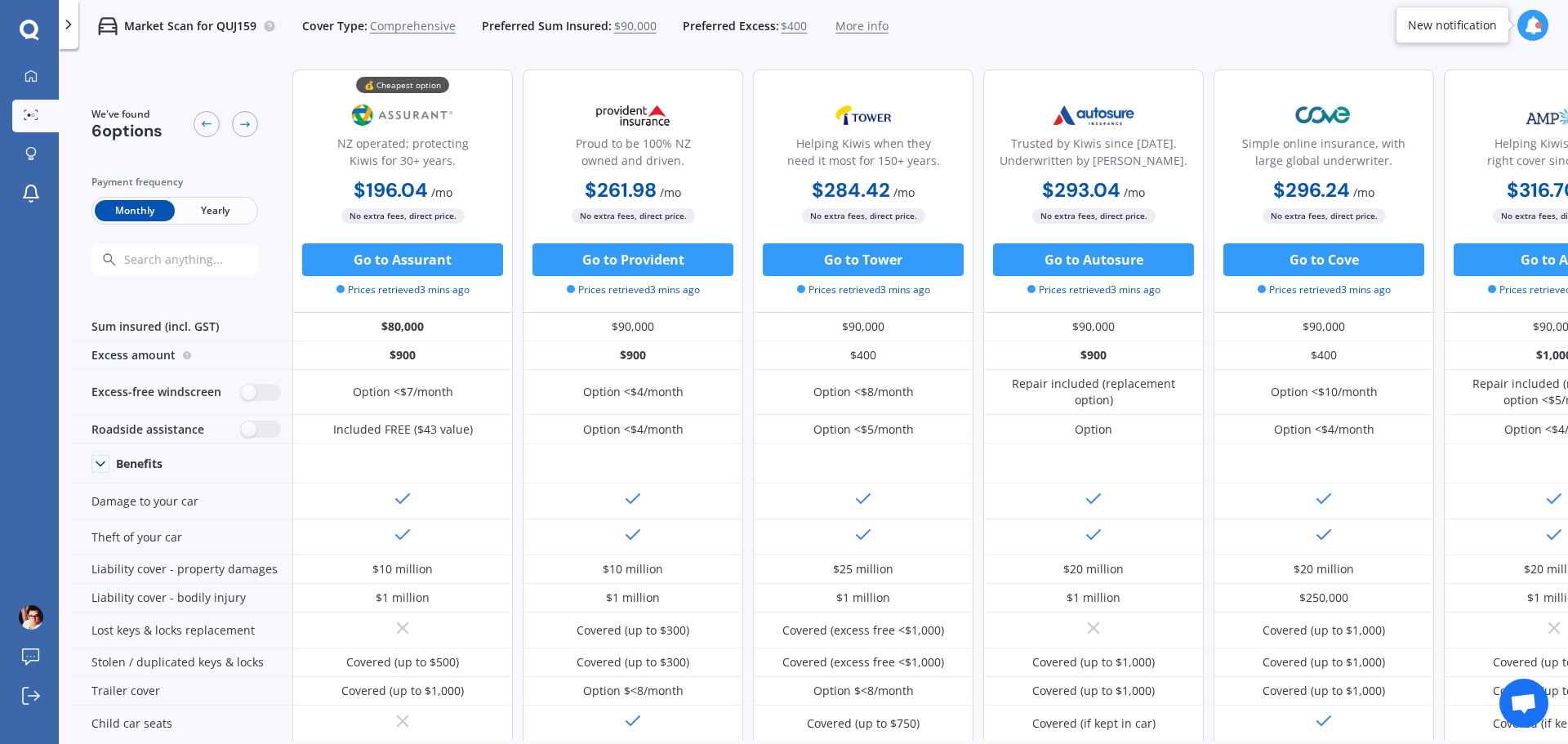
click at [71, 17] on icon at bounding box center [68, 24] width 16 height 16
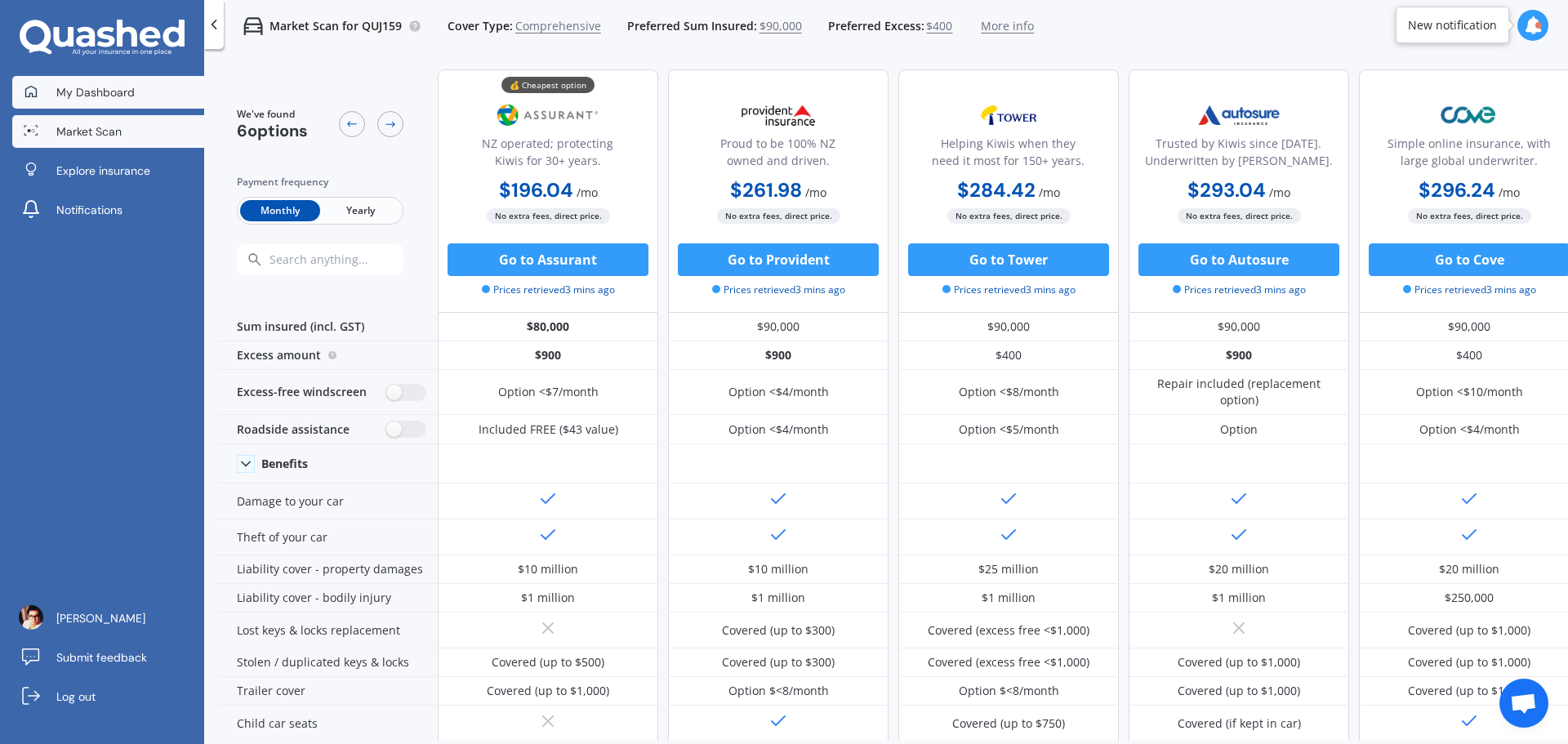
click at [84, 93] on span "My Dashboard" at bounding box center [95, 92] width 78 height 16
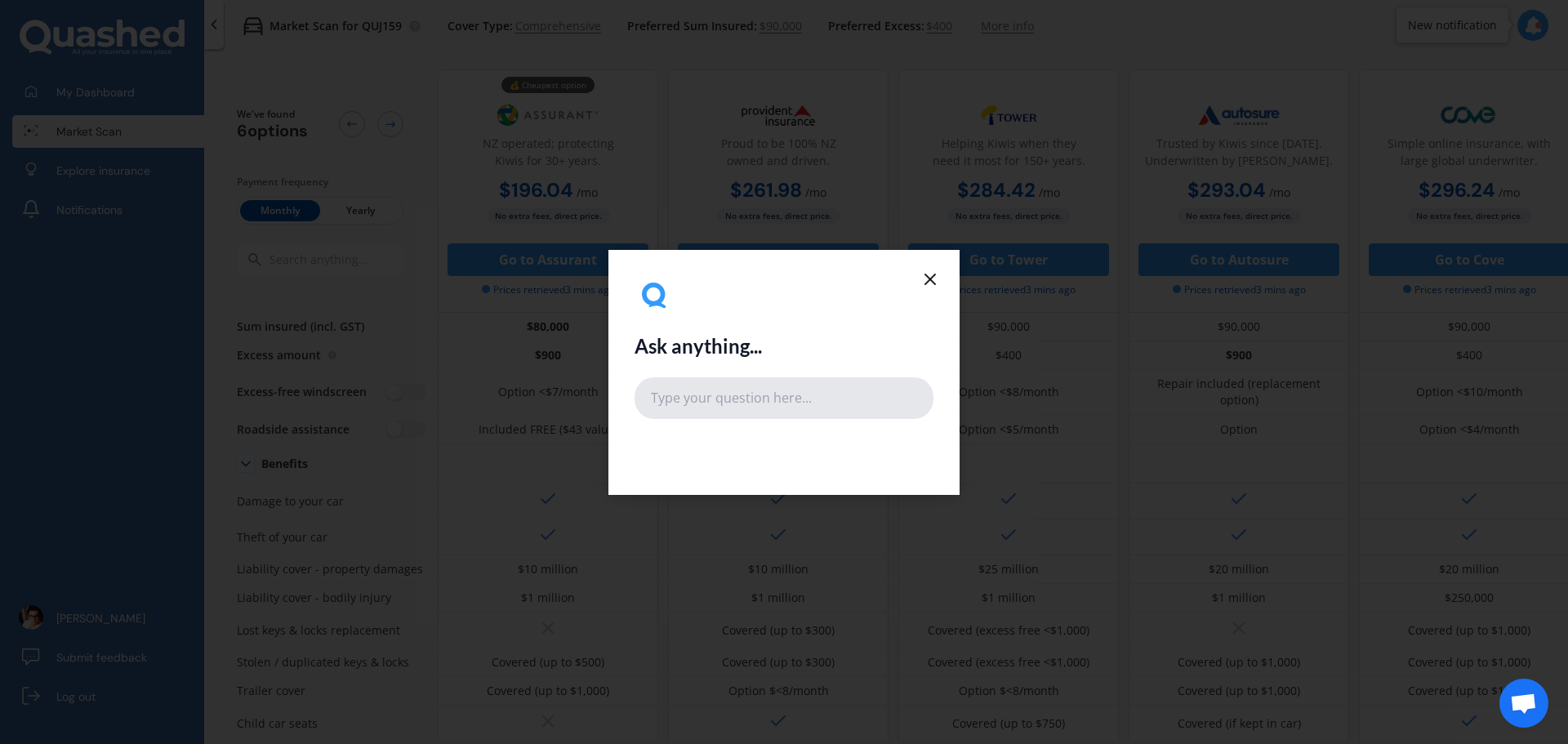
click at [715, 407] on input "text" at bounding box center [784, 397] width 299 height 41
click at [939, 280] on icon at bounding box center [930, 279] width 20 height 20
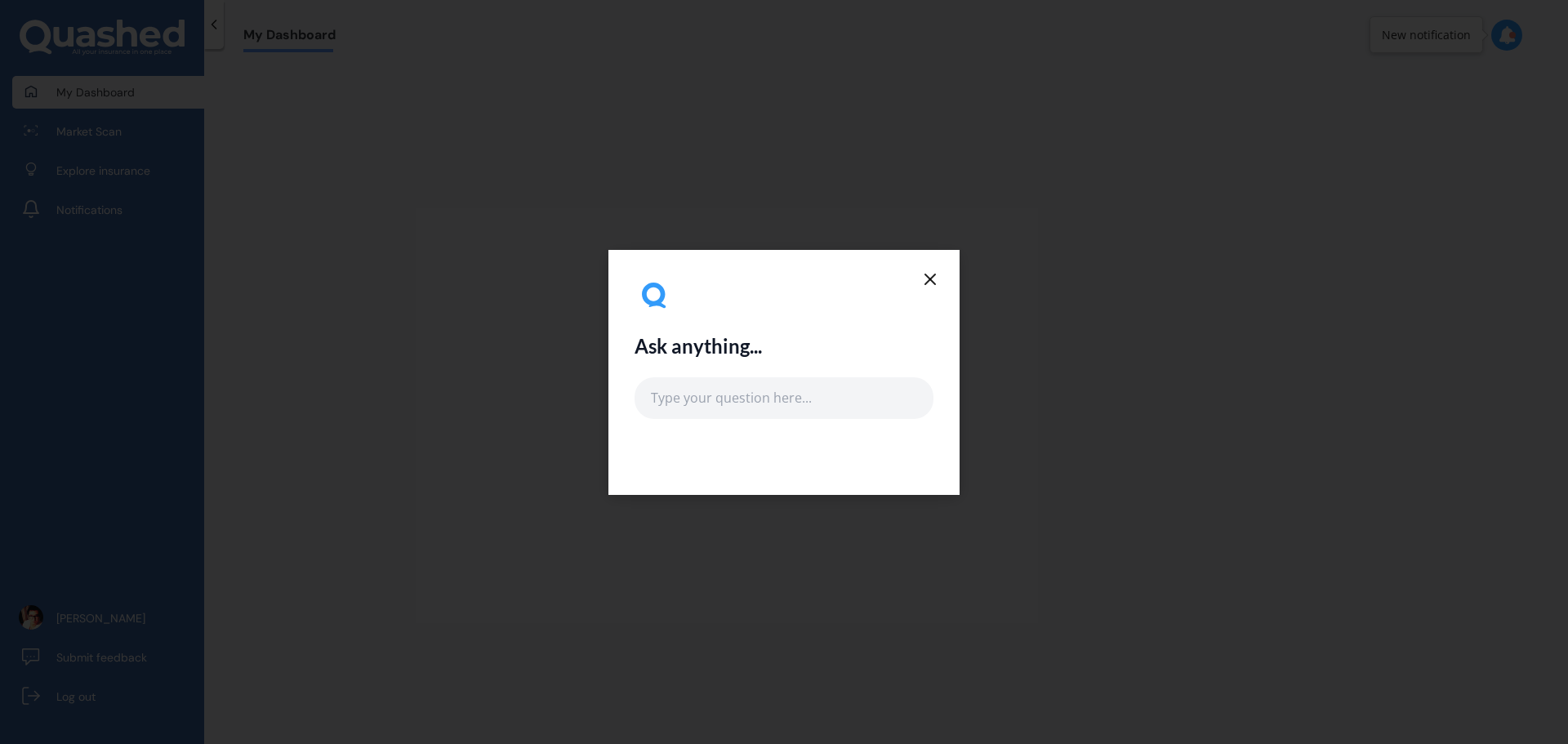
click at [936, 275] on icon at bounding box center [930, 279] width 20 height 20
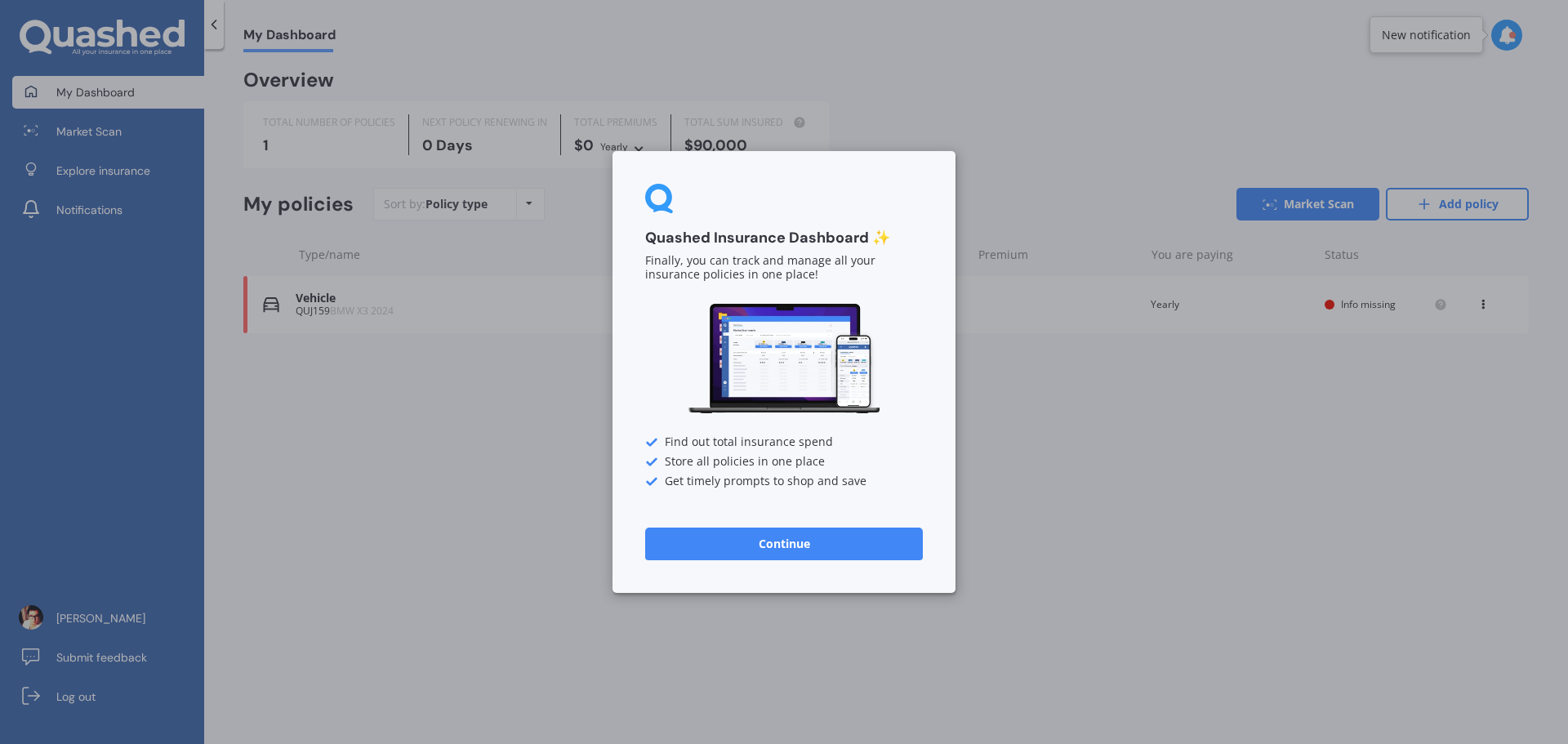
click at [922, 282] on div "Quashed Insurance Dashboard ✨ Finally, you can track and manage all your insura…" at bounding box center [784, 372] width 343 height 441
click at [925, 275] on div "Quashed Insurance Dashboard ✨ Finally, you can track and manage all your insura…" at bounding box center [784, 372] width 343 height 441
click at [789, 476] on div "Quashed Insurance Dashboard ✨ Finally, you can track and manage all your insura…" at bounding box center [784, 372] width 343 height 441
click at [817, 506] on div "Quashed Insurance Dashboard ✨ Finally, you can track and manage all your insura…" at bounding box center [784, 372] width 343 height 441
click at [819, 538] on button "Continue" at bounding box center [784, 544] width 278 height 33
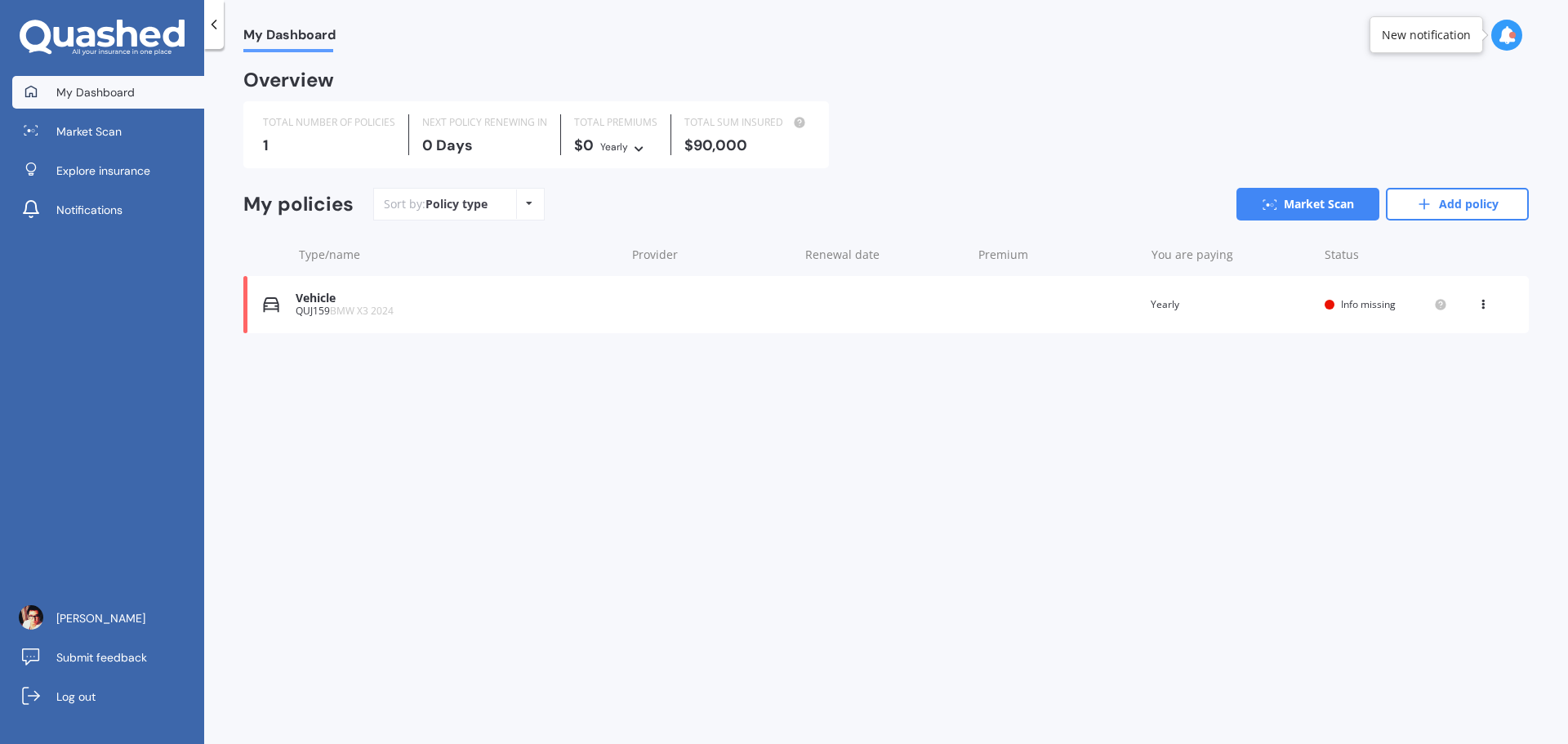
click at [820, 542] on div "My Dashboard Overview TOTAL NUMBER OF POLICIES 1 NEXT POLICY RENEWING [DATE] TO…" at bounding box center [886, 399] width 1364 height 695
click at [1490, 207] on link "Add policy" at bounding box center [1456, 204] width 143 height 33
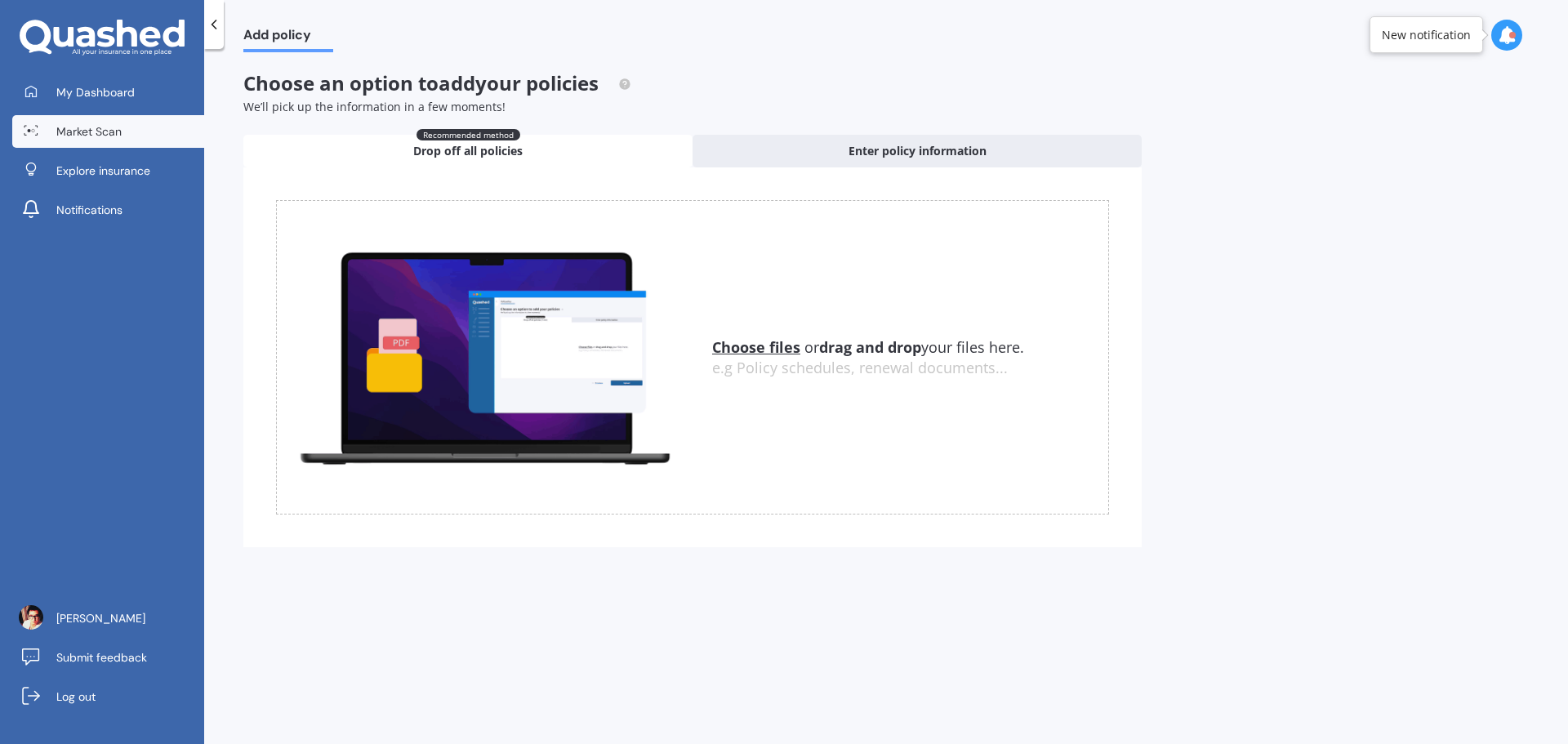
click at [99, 130] on span "Market Scan" at bounding box center [89, 130] width 65 height 16
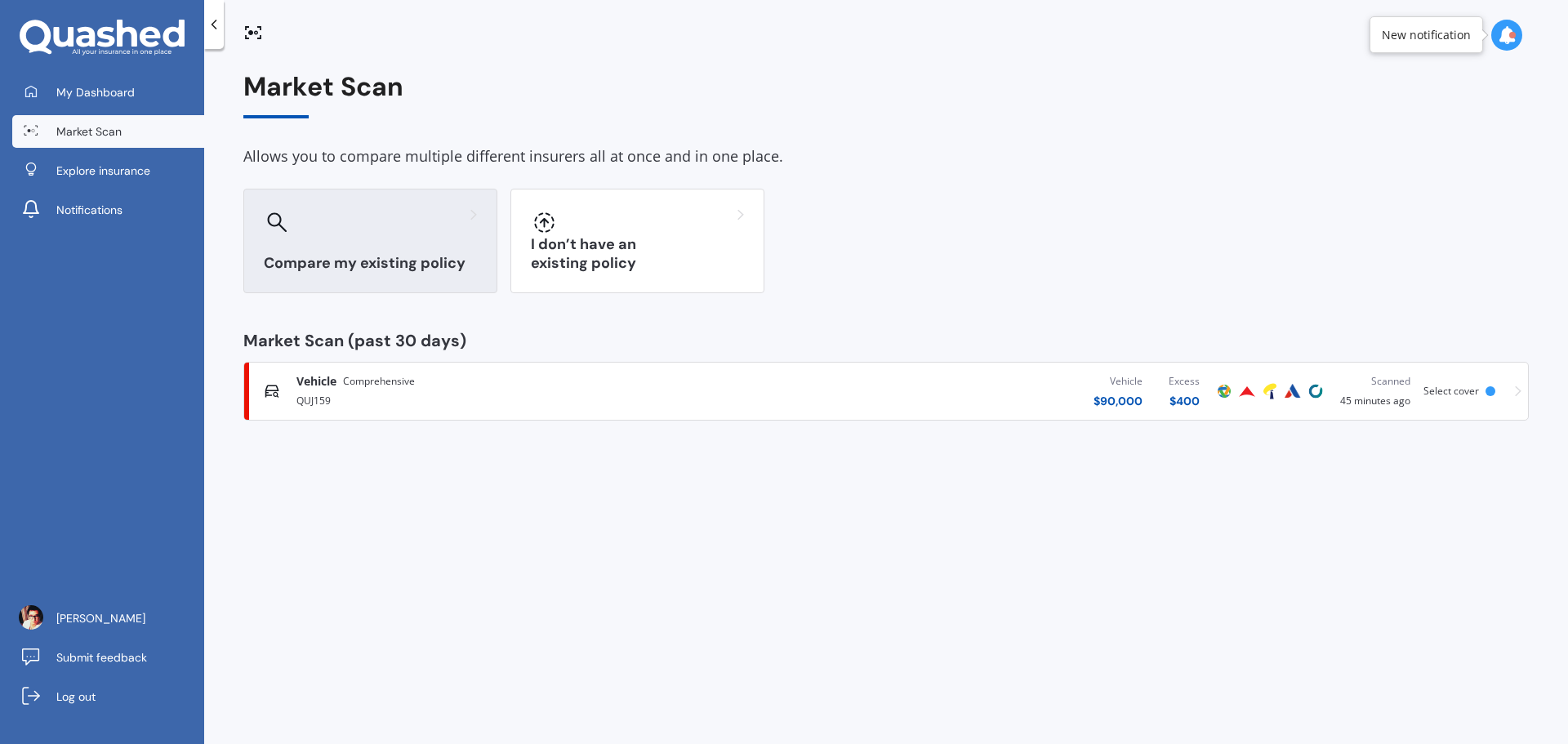
click at [333, 261] on h3 "Compare my existing policy" at bounding box center [370, 264] width 214 height 19
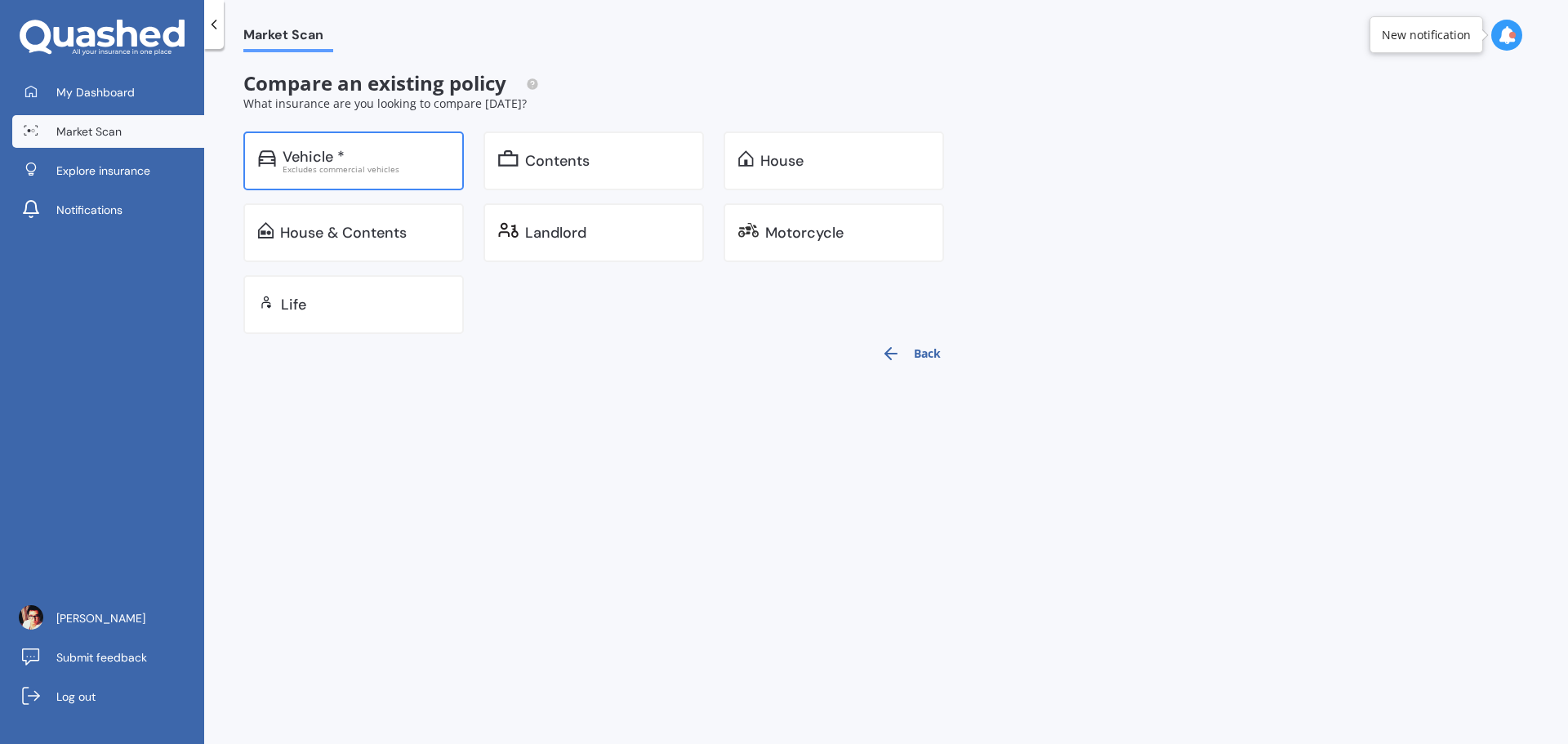
click at [315, 159] on div "Vehicle *" at bounding box center [314, 156] width 62 height 16
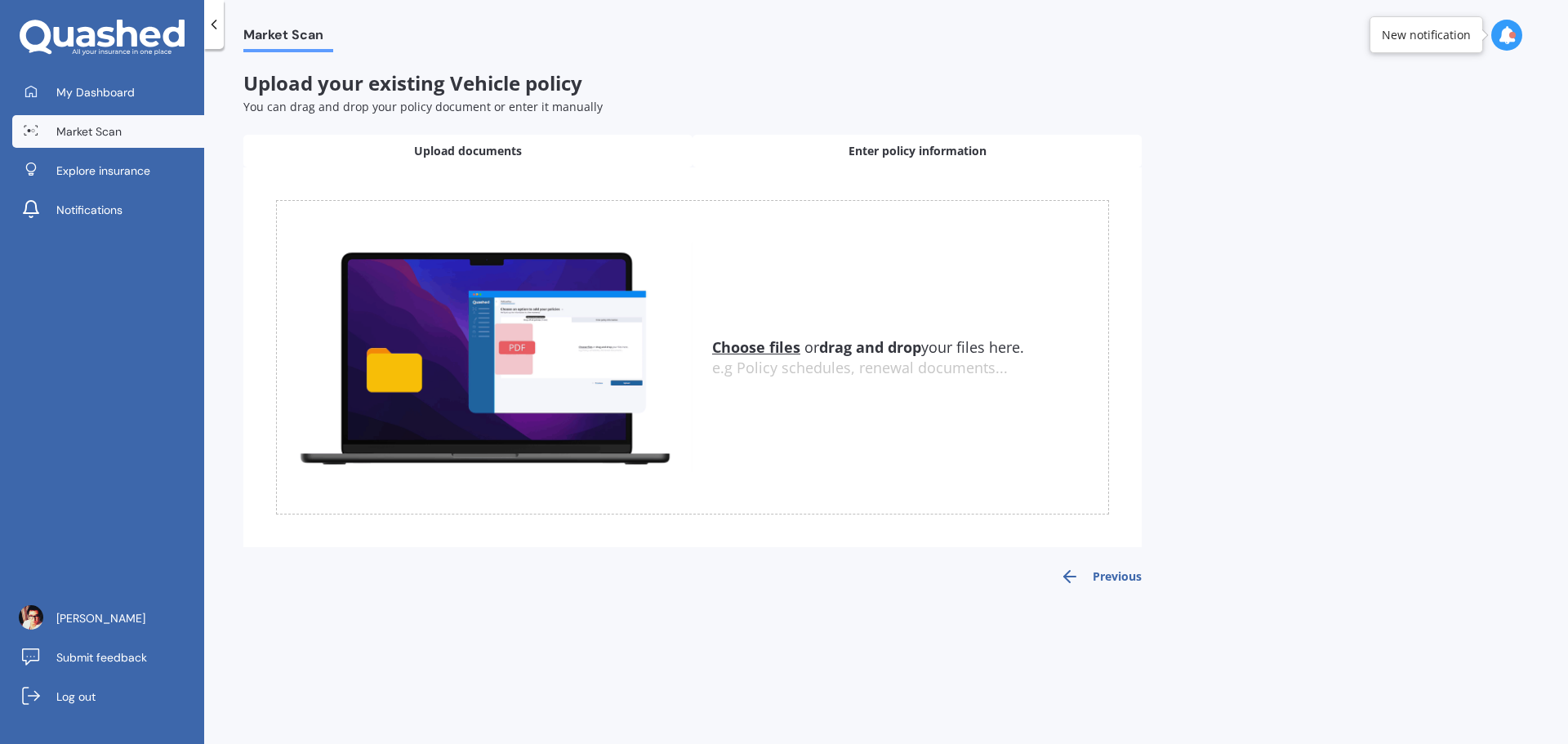
click at [872, 153] on span "Enter policy information" at bounding box center [918, 150] width 138 height 16
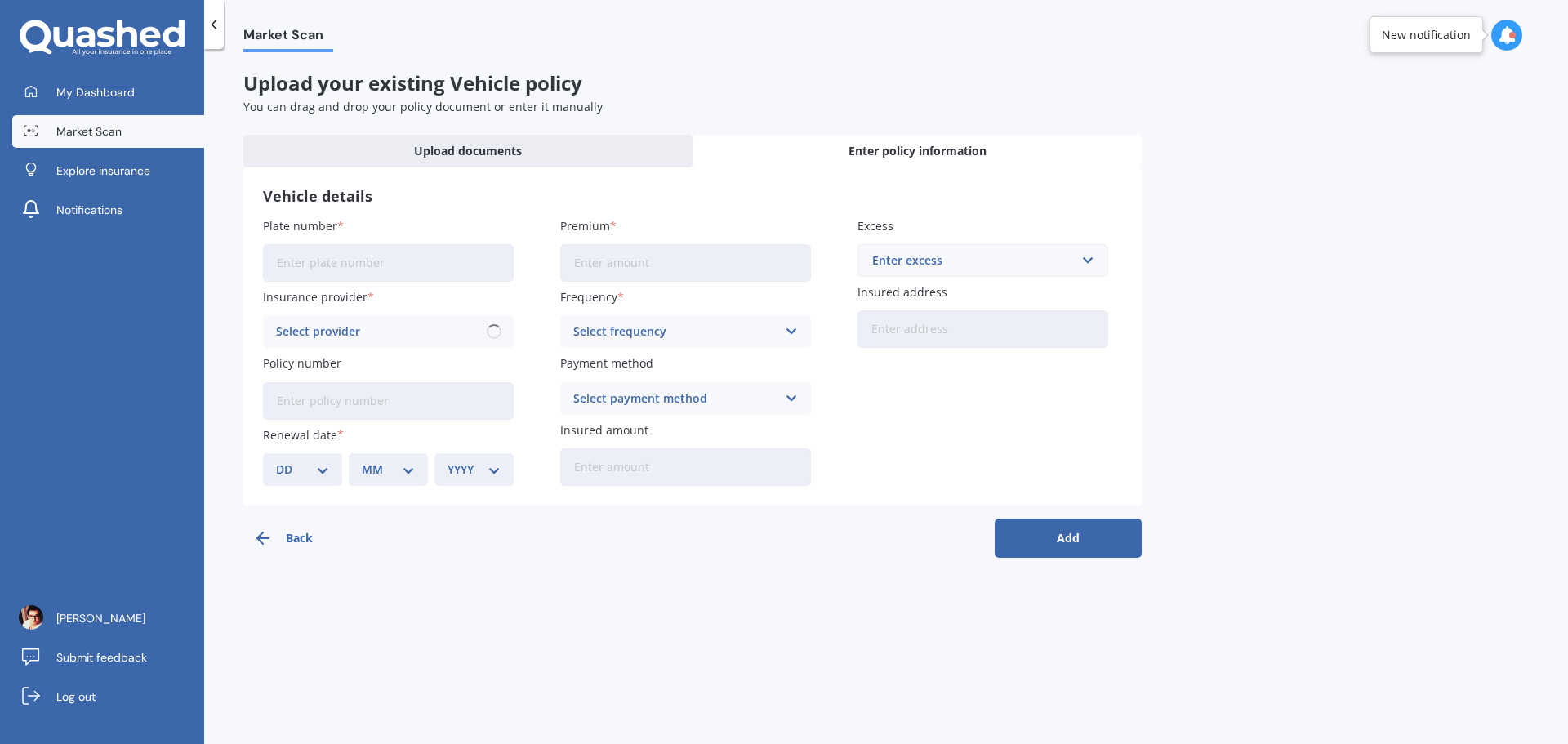
click at [371, 258] on input "Plate number" at bounding box center [388, 263] width 250 height 38
type input "PUM825"
click at [426, 270] on input "PUM825" at bounding box center [388, 263] width 250 height 38
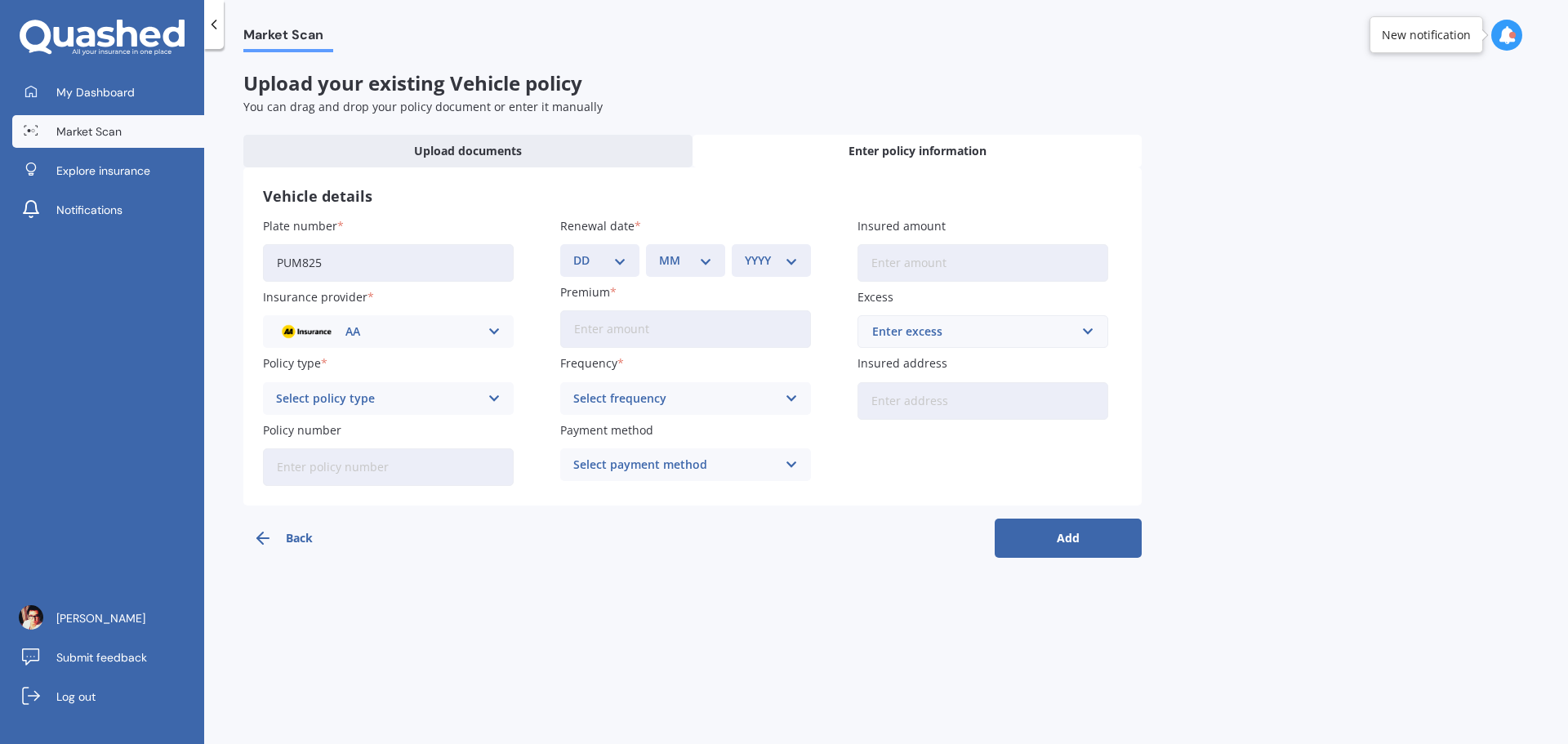
click at [491, 333] on icon at bounding box center [494, 331] width 14 height 18
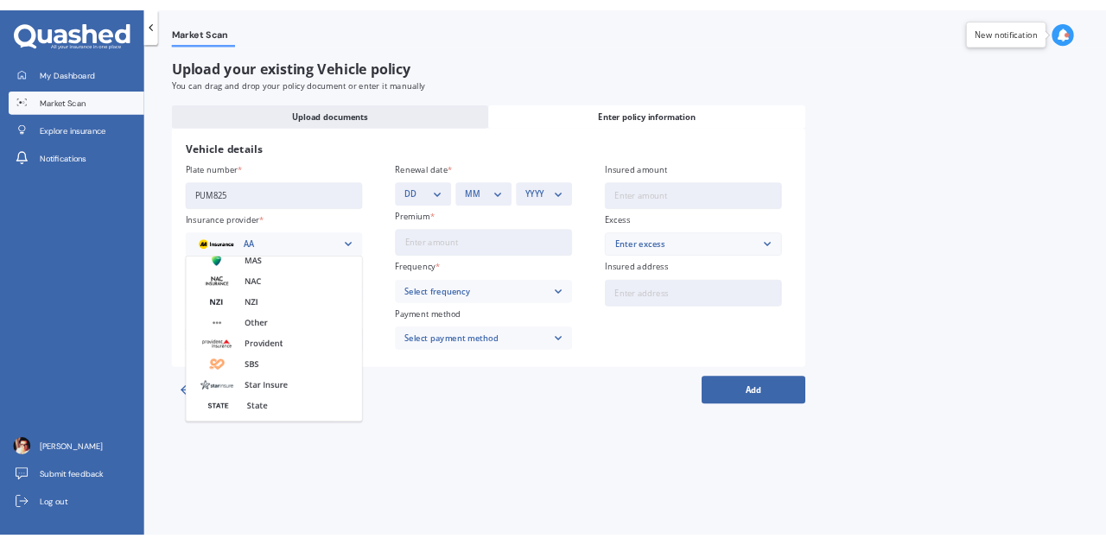
scroll to position [748, 0]
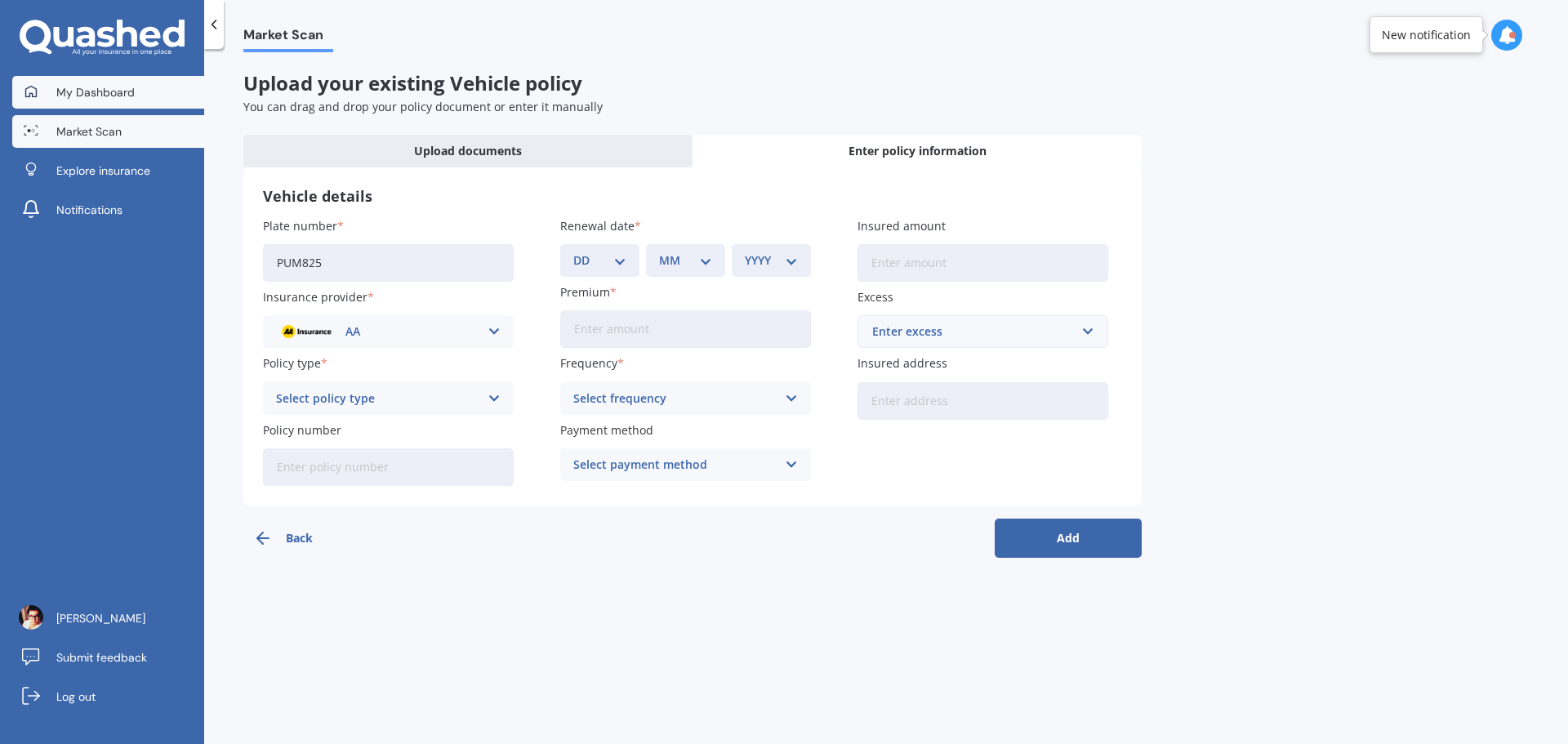
click at [81, 102] on link "My Dashboard" at bounding box center [108, 92] width 192 height 33
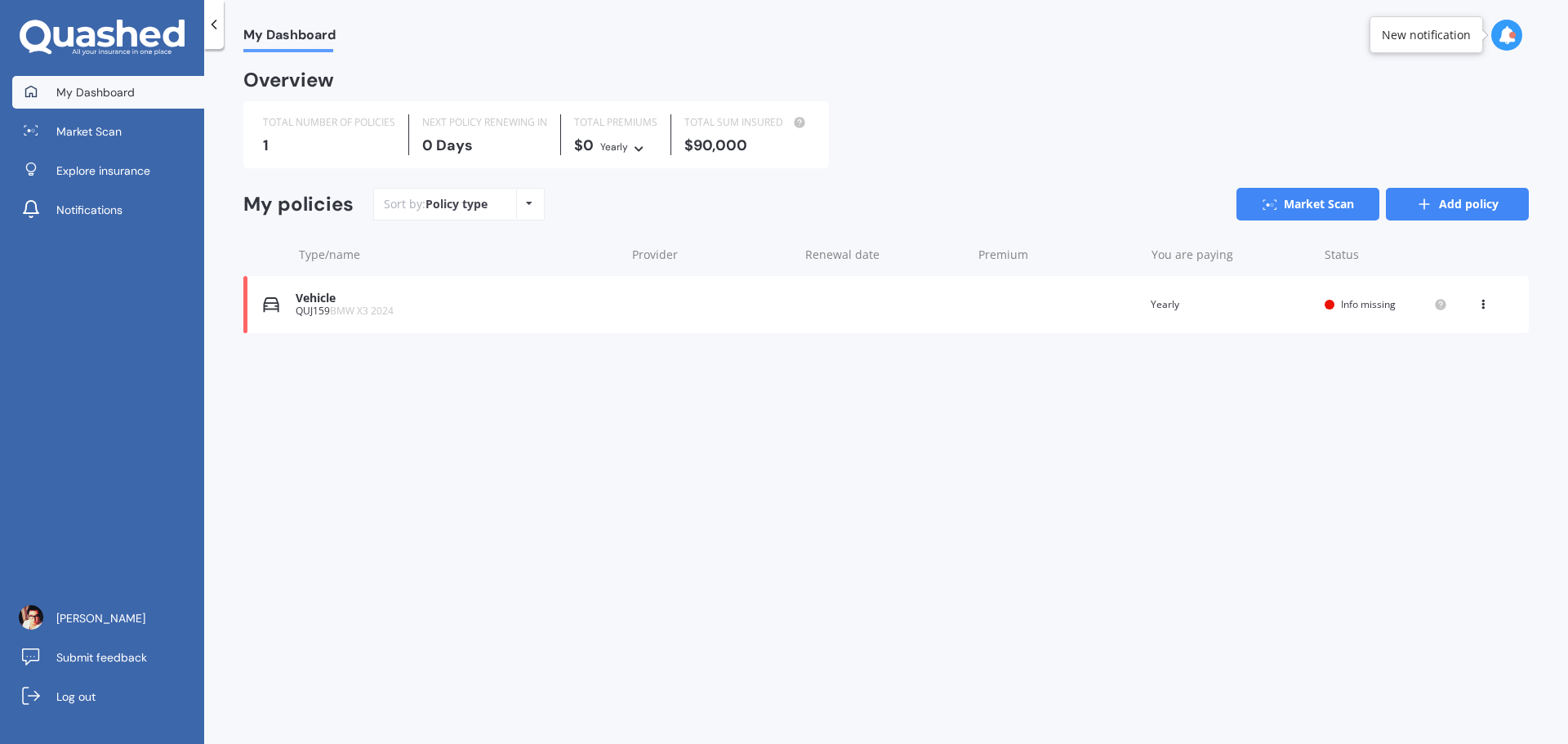
click at [1448, 202] on link "Add policy" at bounding box center [1456, 204] width 143 height 33
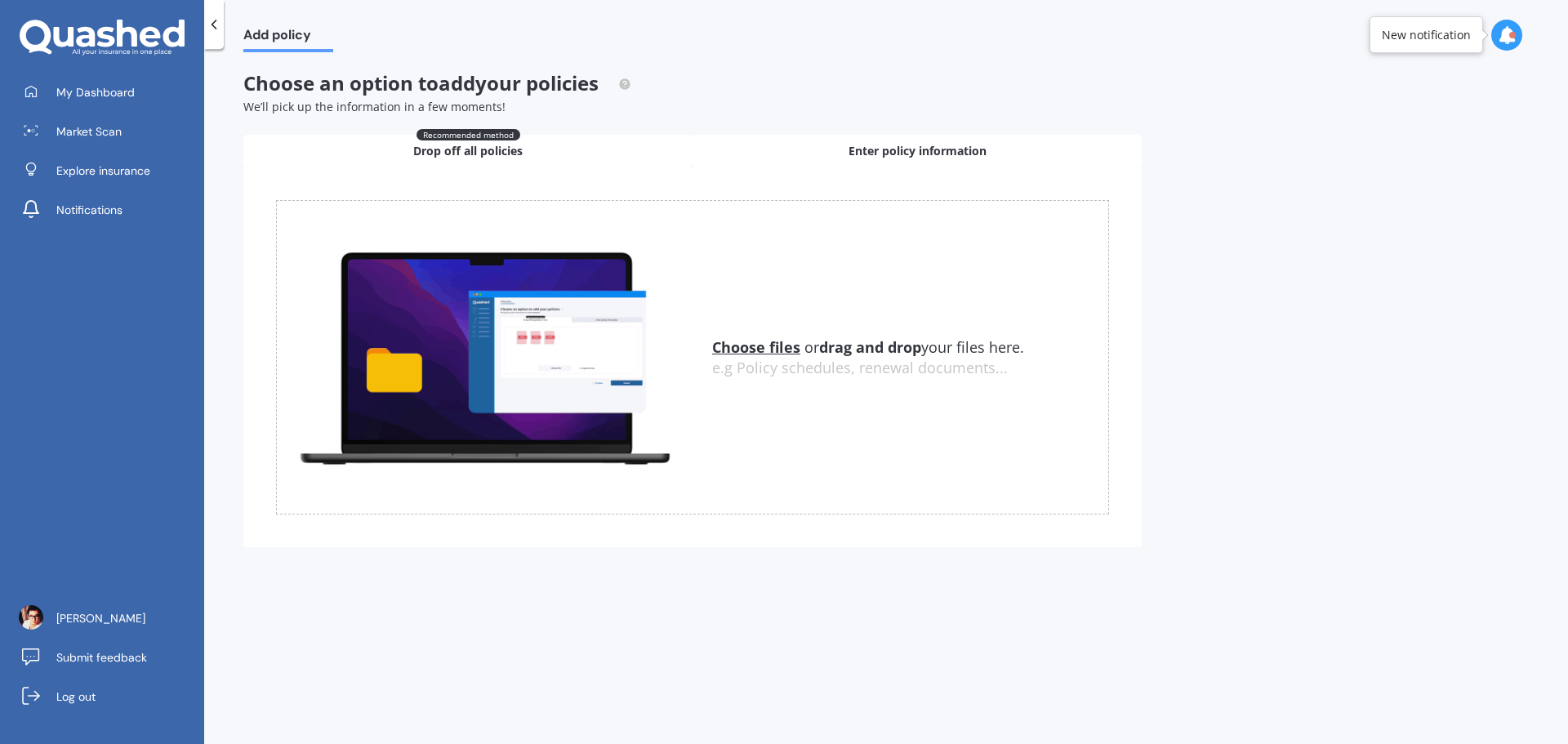
click at [806, 161] on div "Enter policy information" at bounding box center [917, 151] width 449 height 33
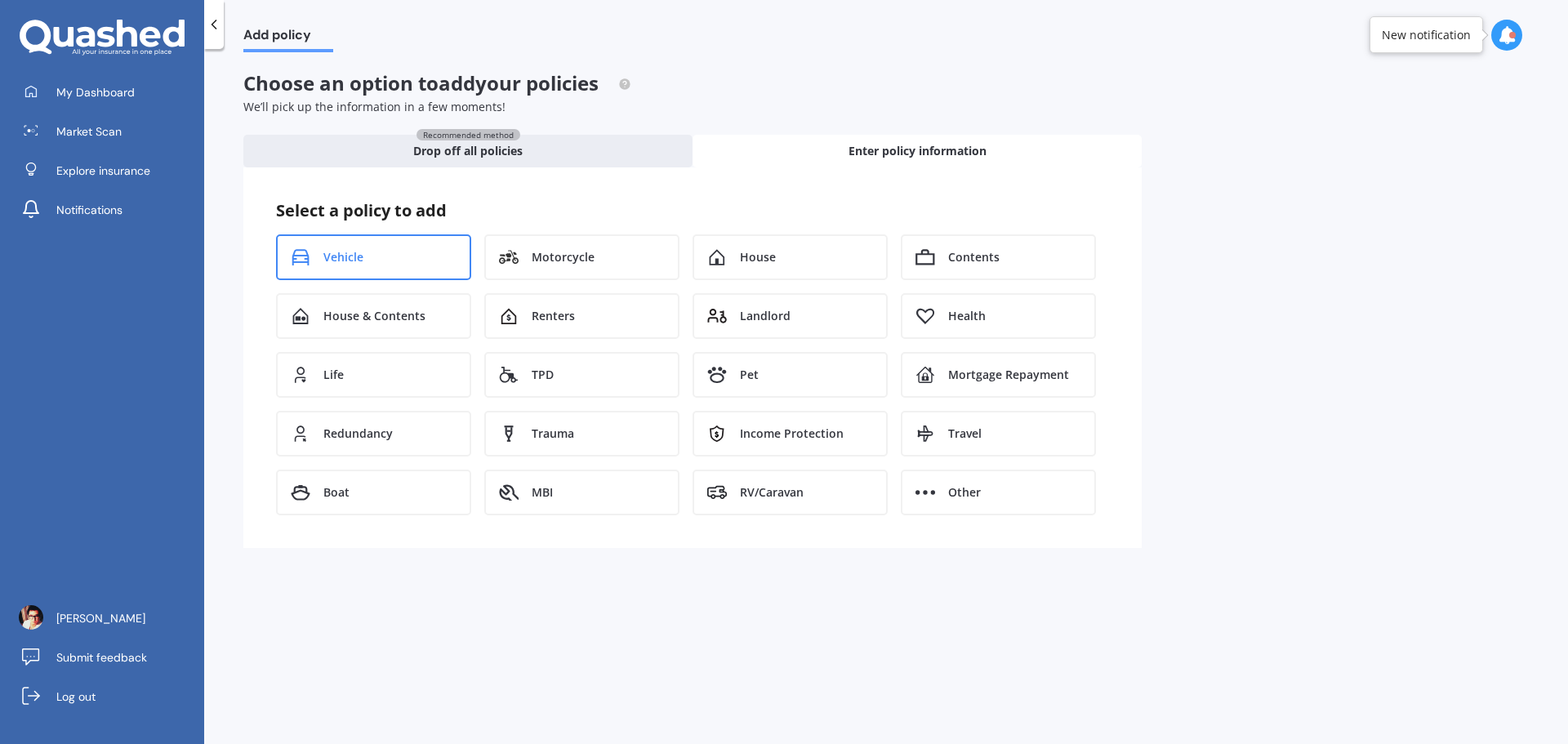
click at [340, 256] on span "Vehicle" at bounding box center [343, 257] width 40 height 16
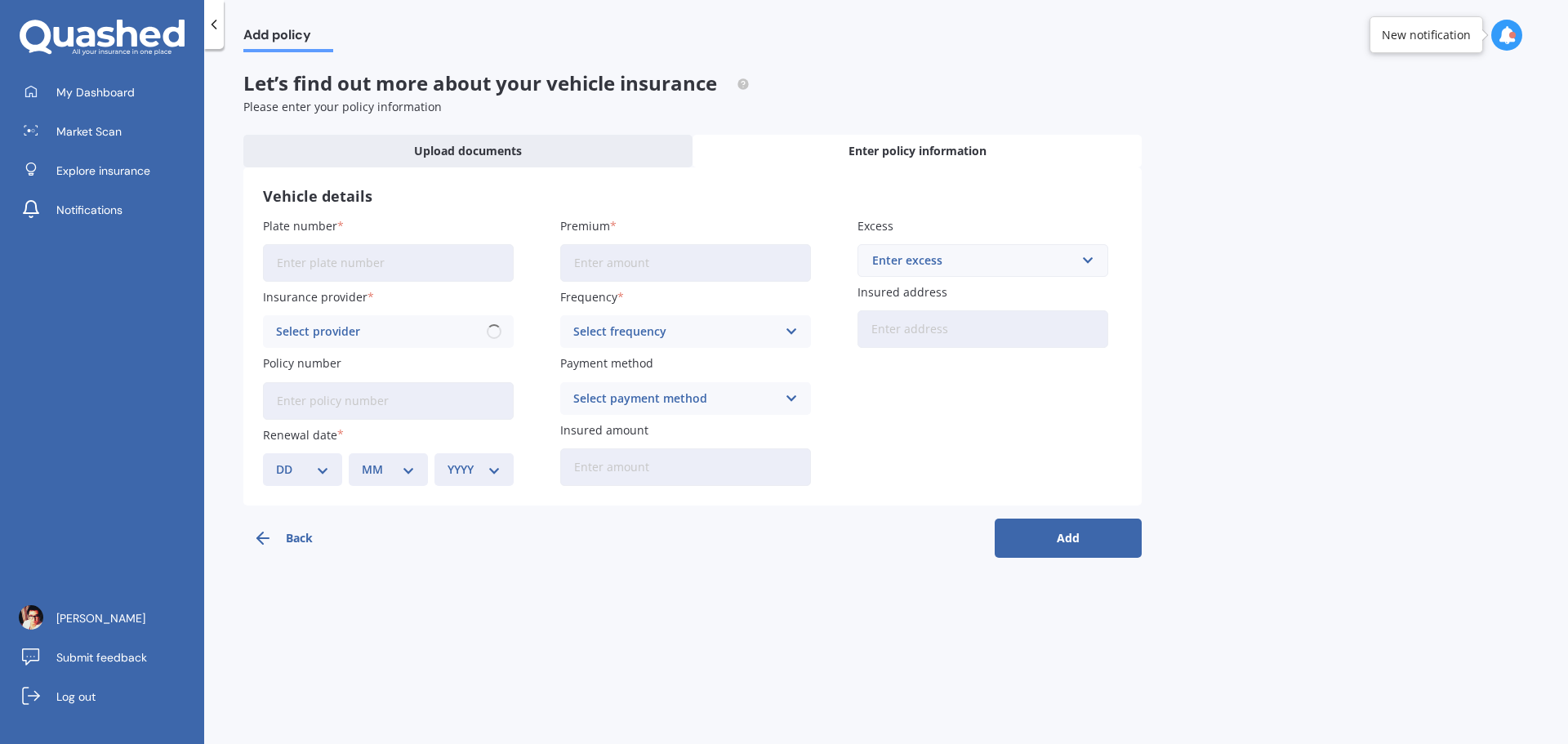
click at [347, 268] on input "Plate number" at bounding box center [388, 263] width 250 height 38
type input "PUM825"
click at [648, 268] on input "Premium" at bounding box center [685, 263] width 250 height 38
click at [689, 262] on input "Premium" at bounding box center [685, 263] width 250 height 38
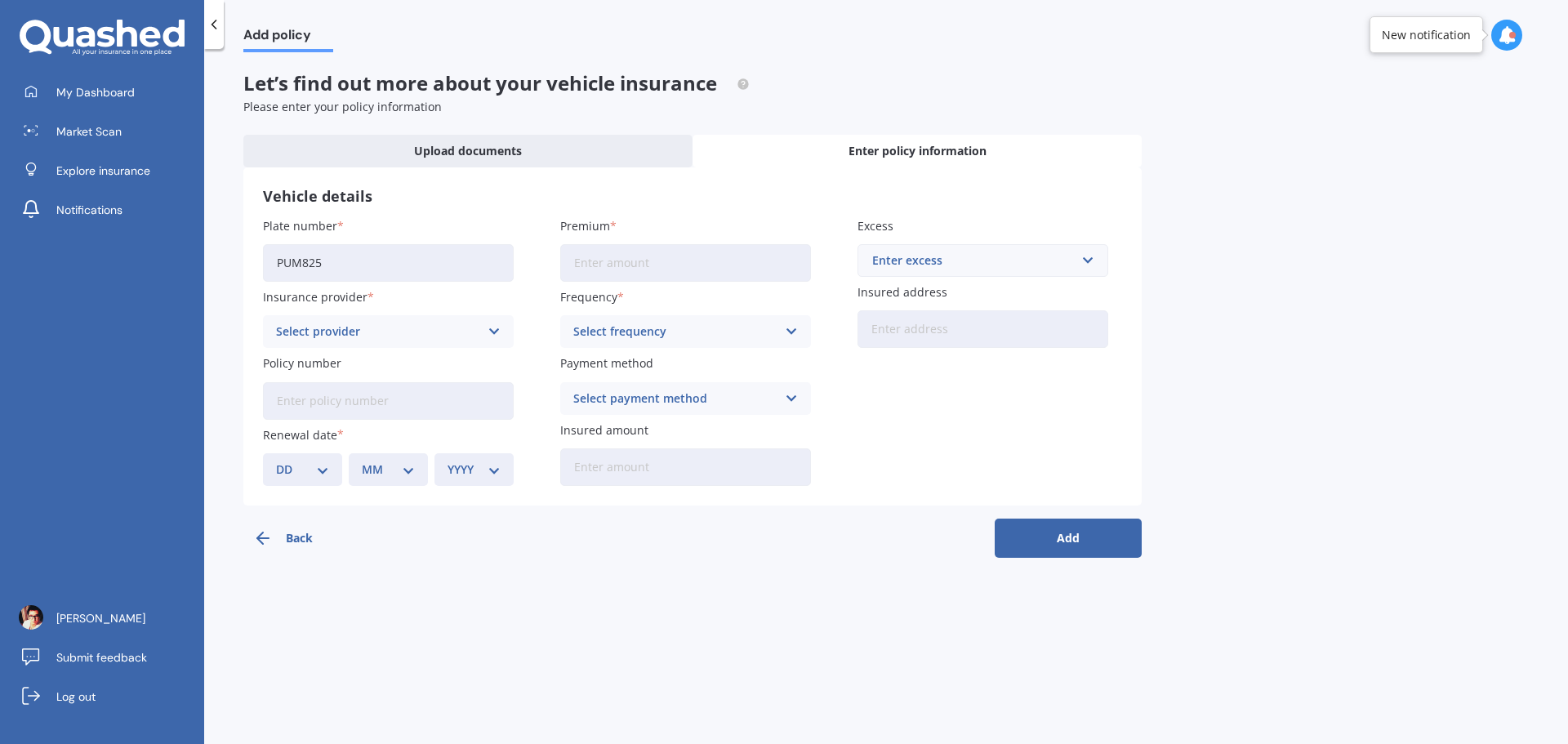
click at [689, 262] on input "Premium" at bounding box center [685, 263] width 250 height 38
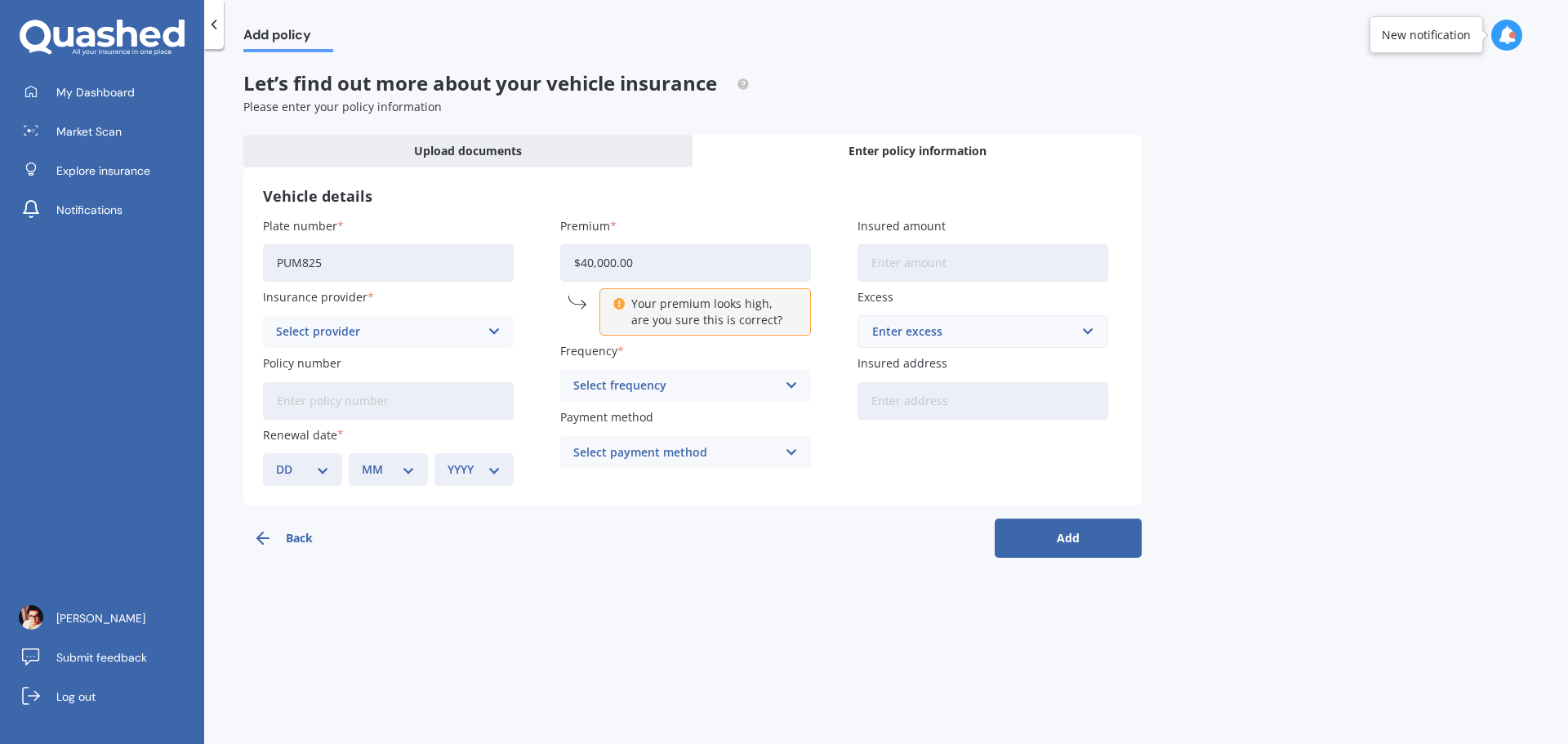
click at [702, 280] on input "$40,000.00" at bounding box center [685, 263] width 250 height 38
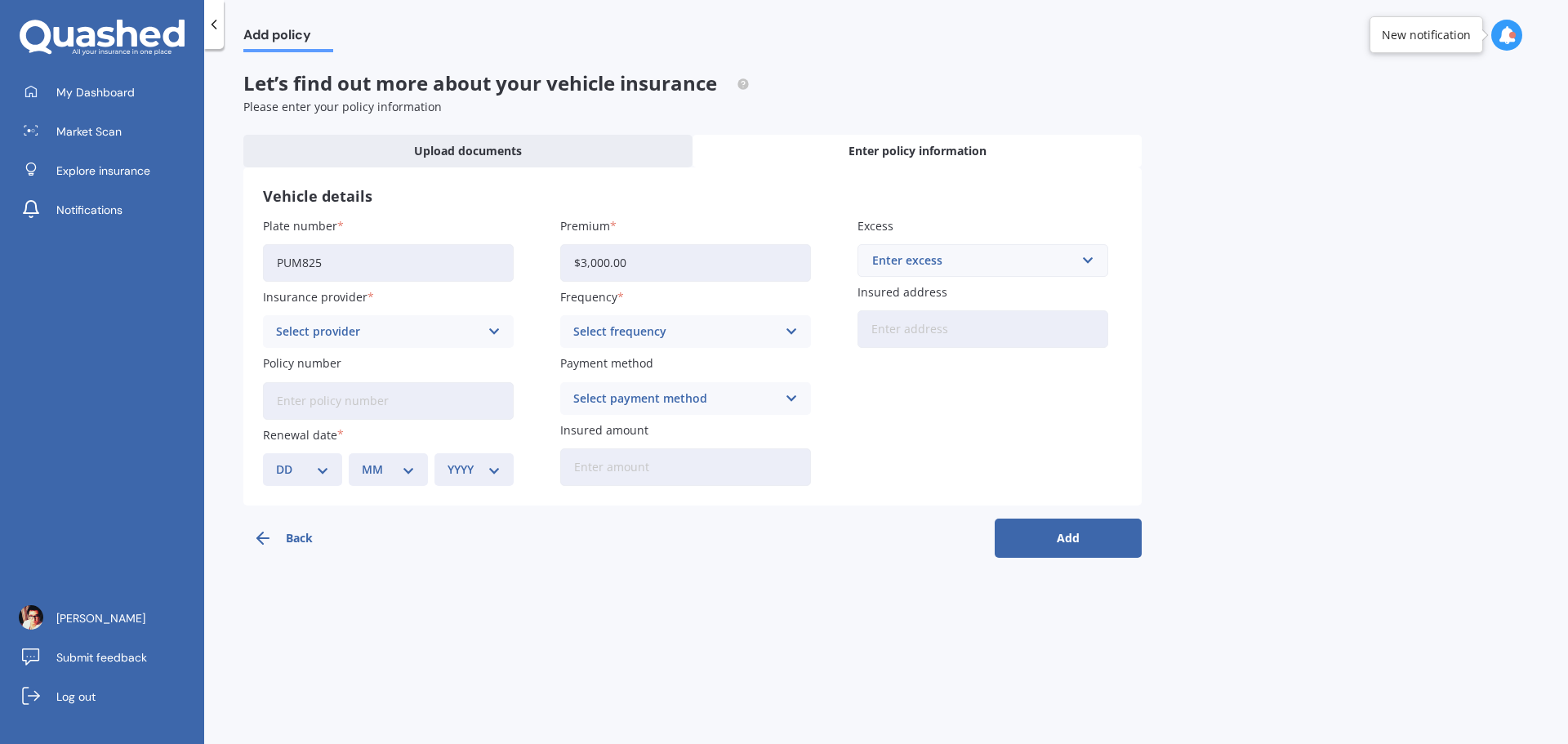
type input "$30,000.00"
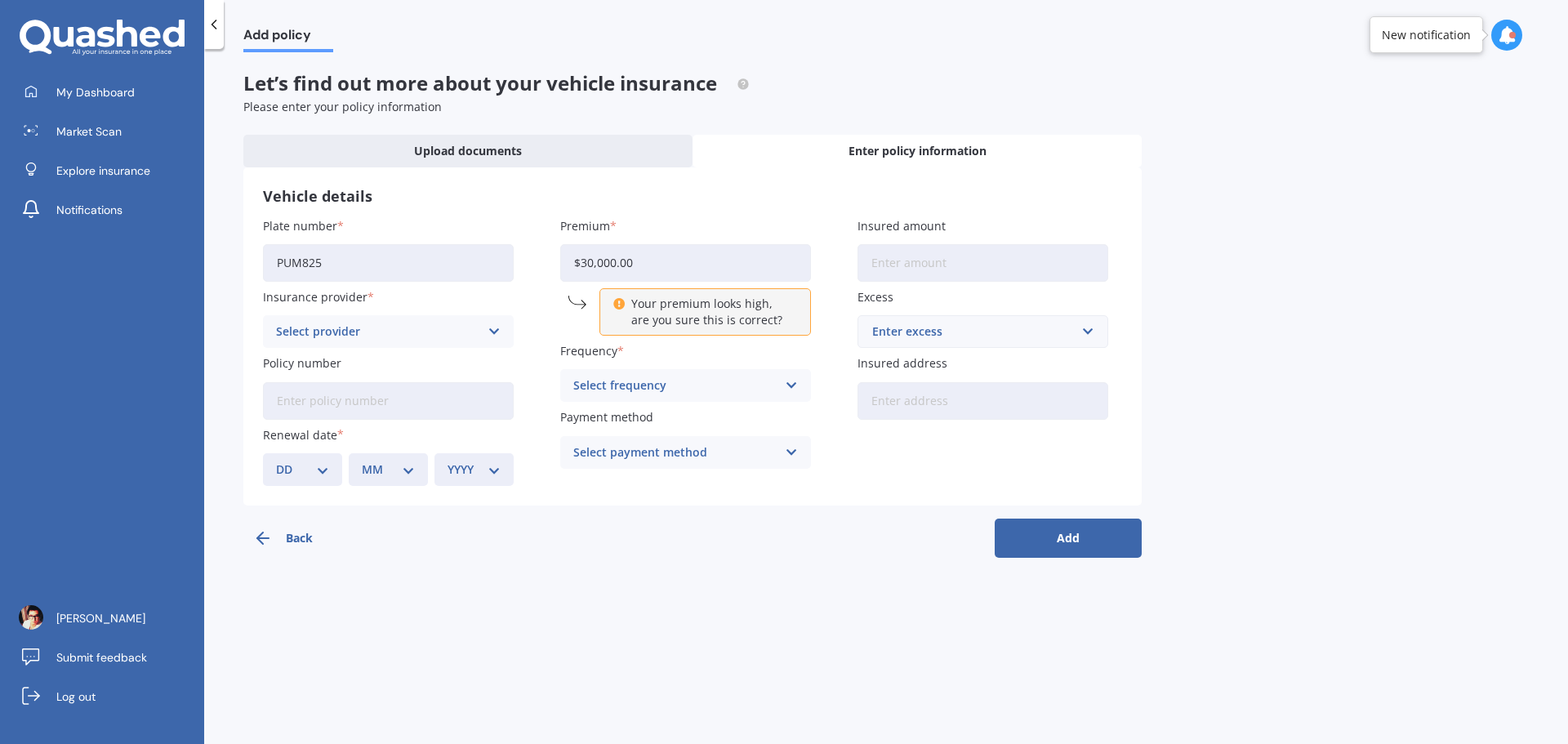
click at [702, 280] on input "$30,000.00" at bounding box center [685, 263] width 250 height 38
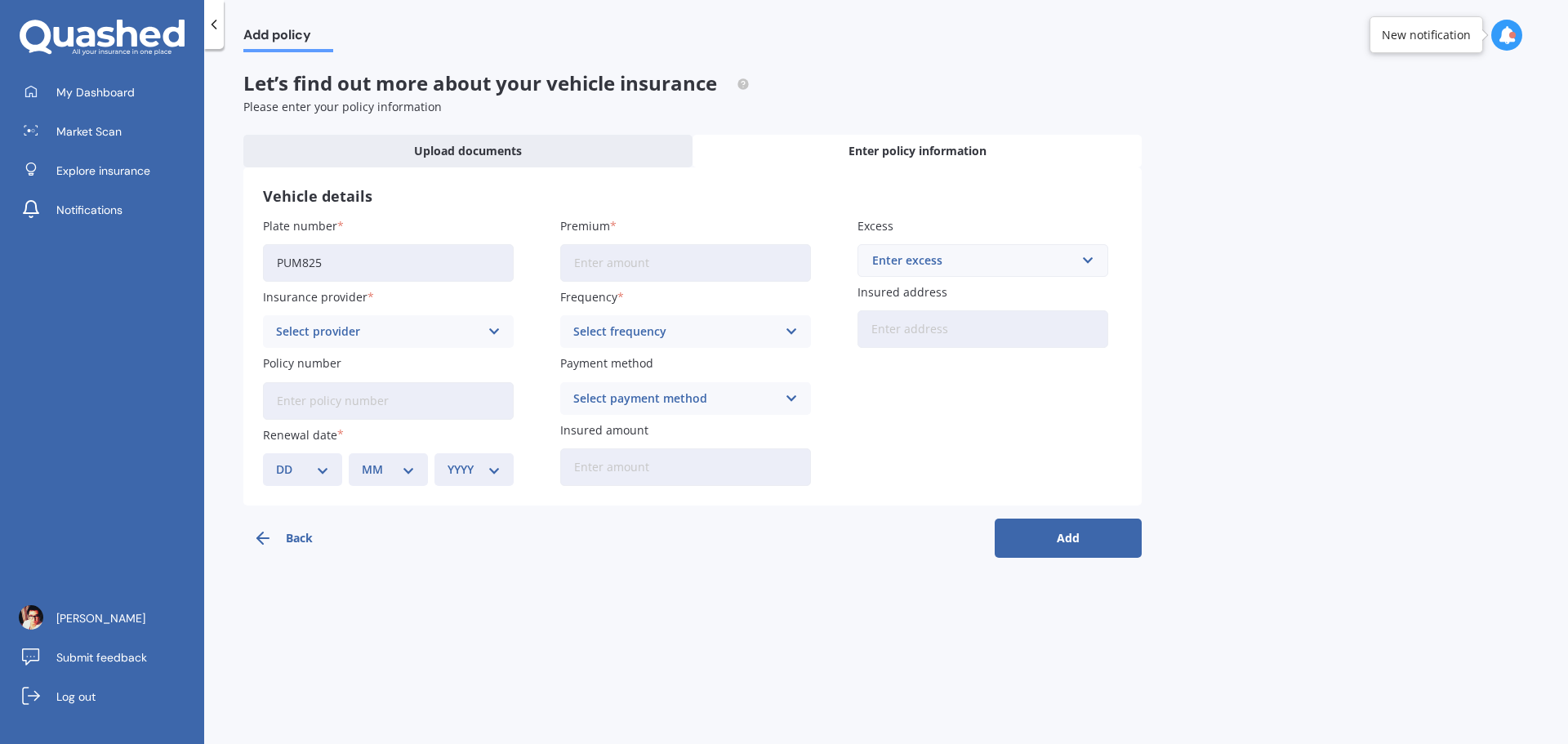
click at [832, 405] on div "Plate number PUM825 Insurance provider Select provider AA AMI AMP ANZ ASB Aioi …" at bounding box center [692, 352] width 859 height 268
click at [710, 334] on div "Select frequency" at bounding box center [675, 331] width 203 height 18
click at [628, 368] on div "Yearly" at bounding box center [686, 363] width 250 height 29
click at [457, 334] on div "Select provider" at bounding box center [377, 331] width 203 height 18
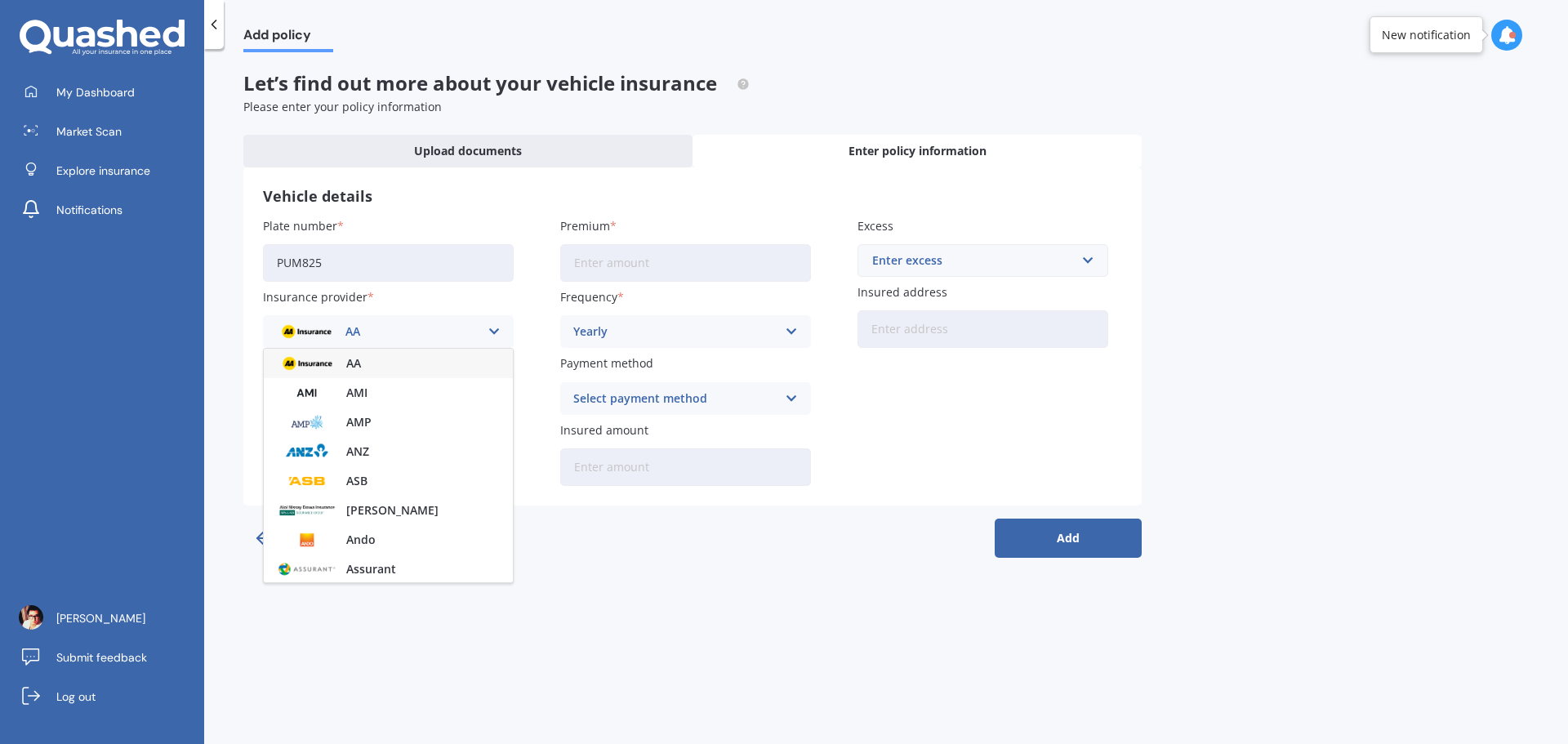
click at [459, 327] on div "AA" at bounding box center [377, 331] width 203 height 18
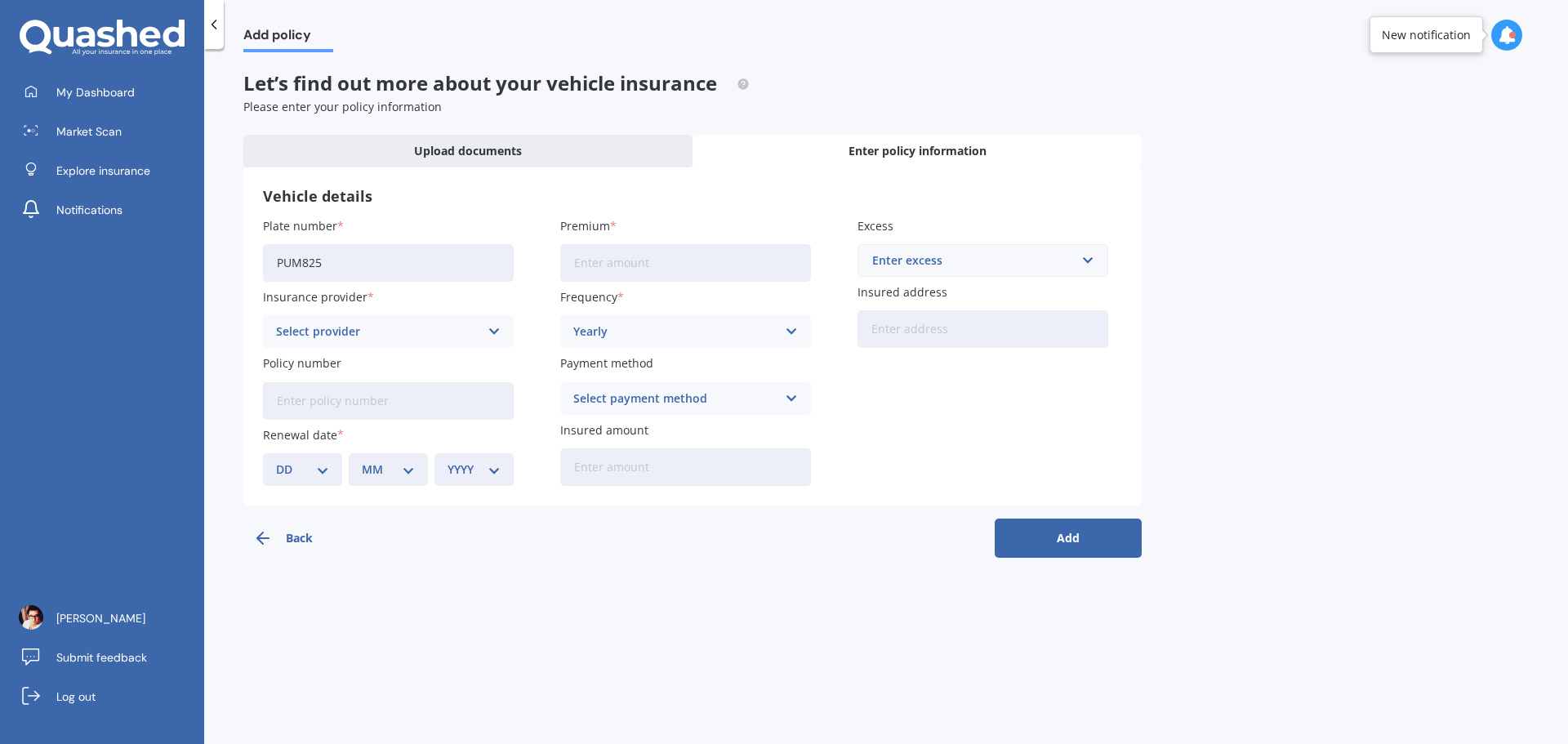
click at [353, 411] on input "Policy number" at bounding box center [388, 401] width 250 height 38
click at [341, 464] on div "DD 01 02 03 04 05 06 07 08 09 10 11 12 13 14 15 16 17 18 19 20 21 22 23 24 25 2…" at bounding box center [302, 470] width 79 height 33
click at [303, 402] on input "Policy number" at bounding box center [388, 401] width 250 height 38
click at [80, 93] on span "My Dashboard" at bounding box center [95, 92] width 78 height 16
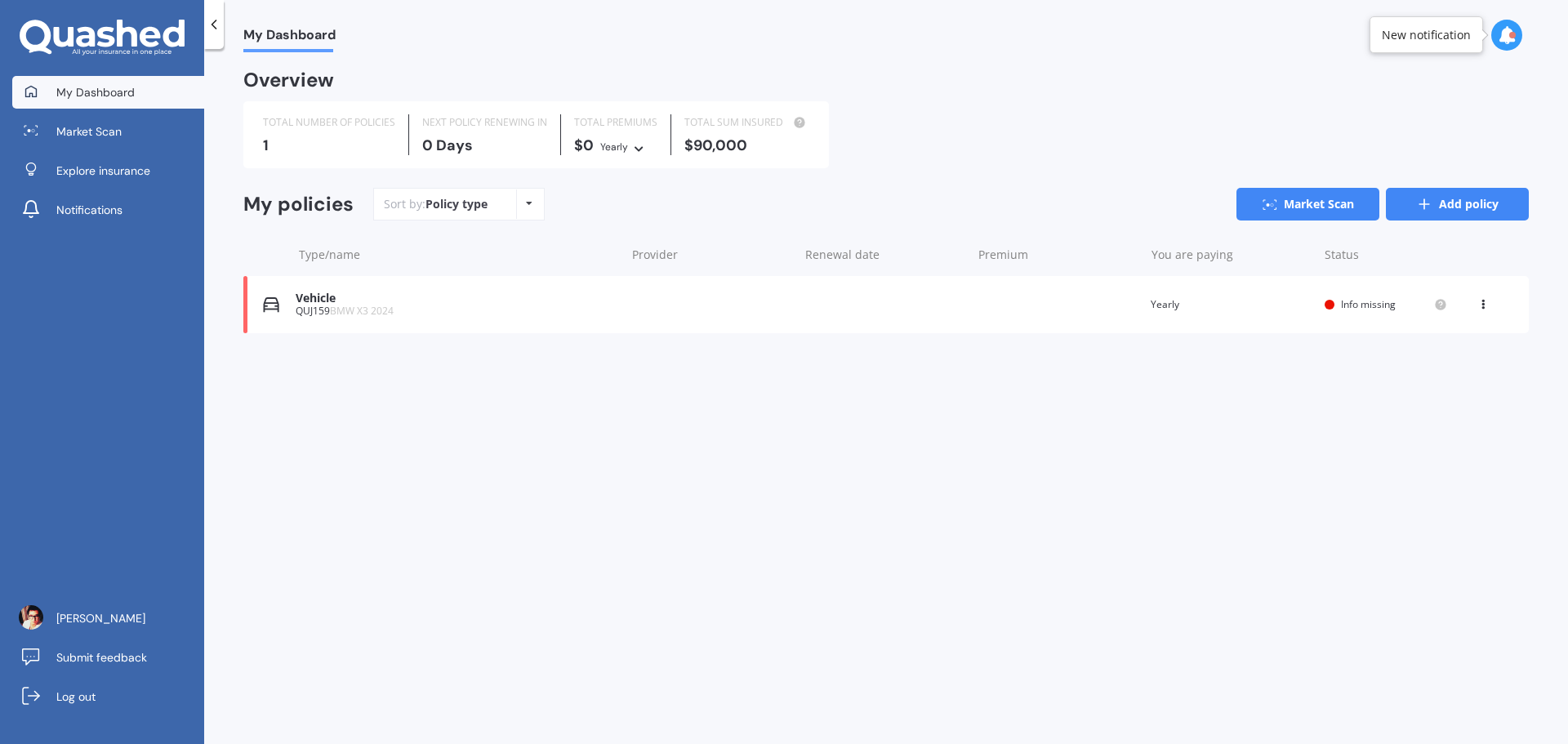
click at [1419, 203] on icon at bounding box center [1423, 203] width 16 height 16
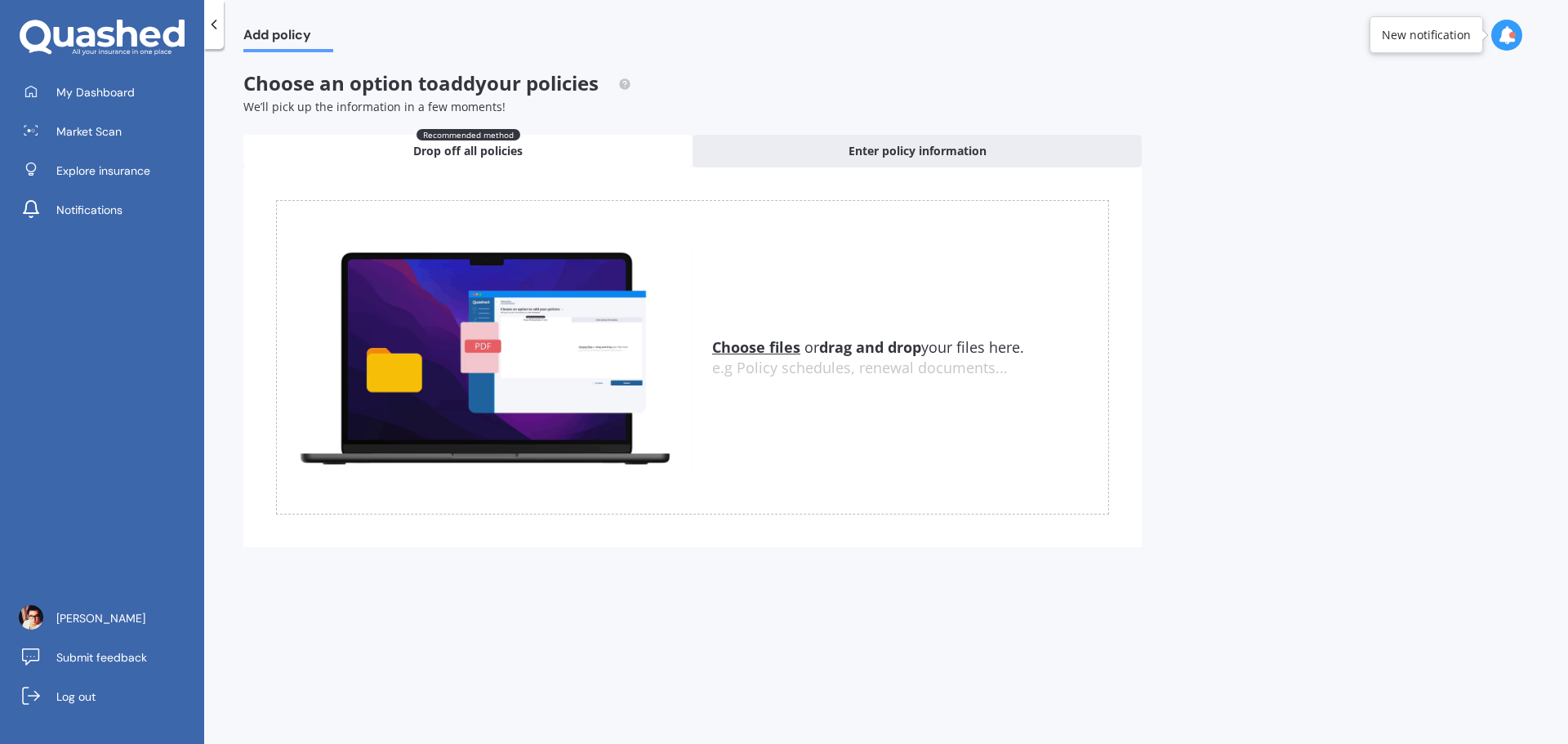
click at [456, 149] on span "Drop off all policies" at bounding box center [468, 150] width 110 height 16
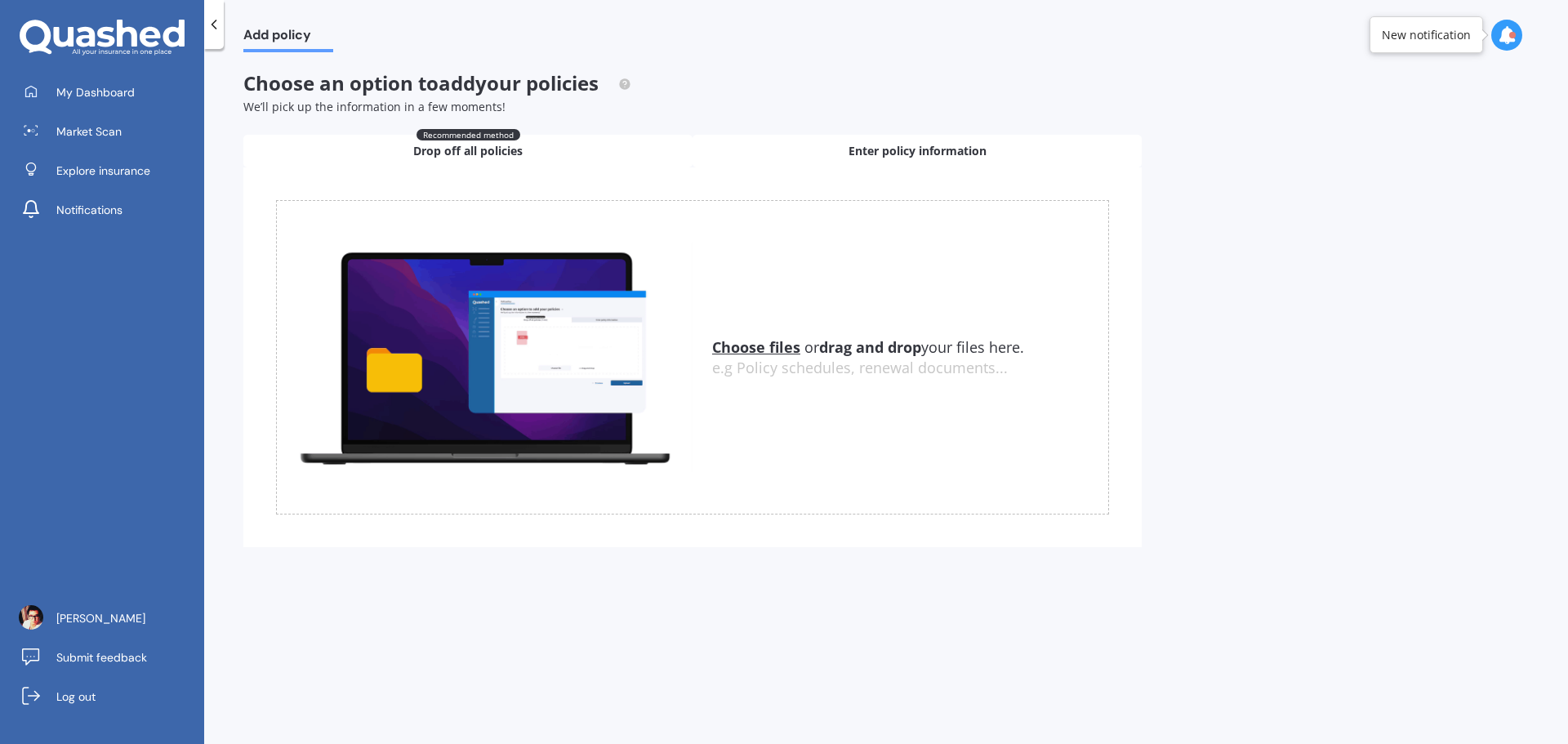
click at [882, 157] on span "Enter policy information" at bounding box center [918, 150] width 138 height 16
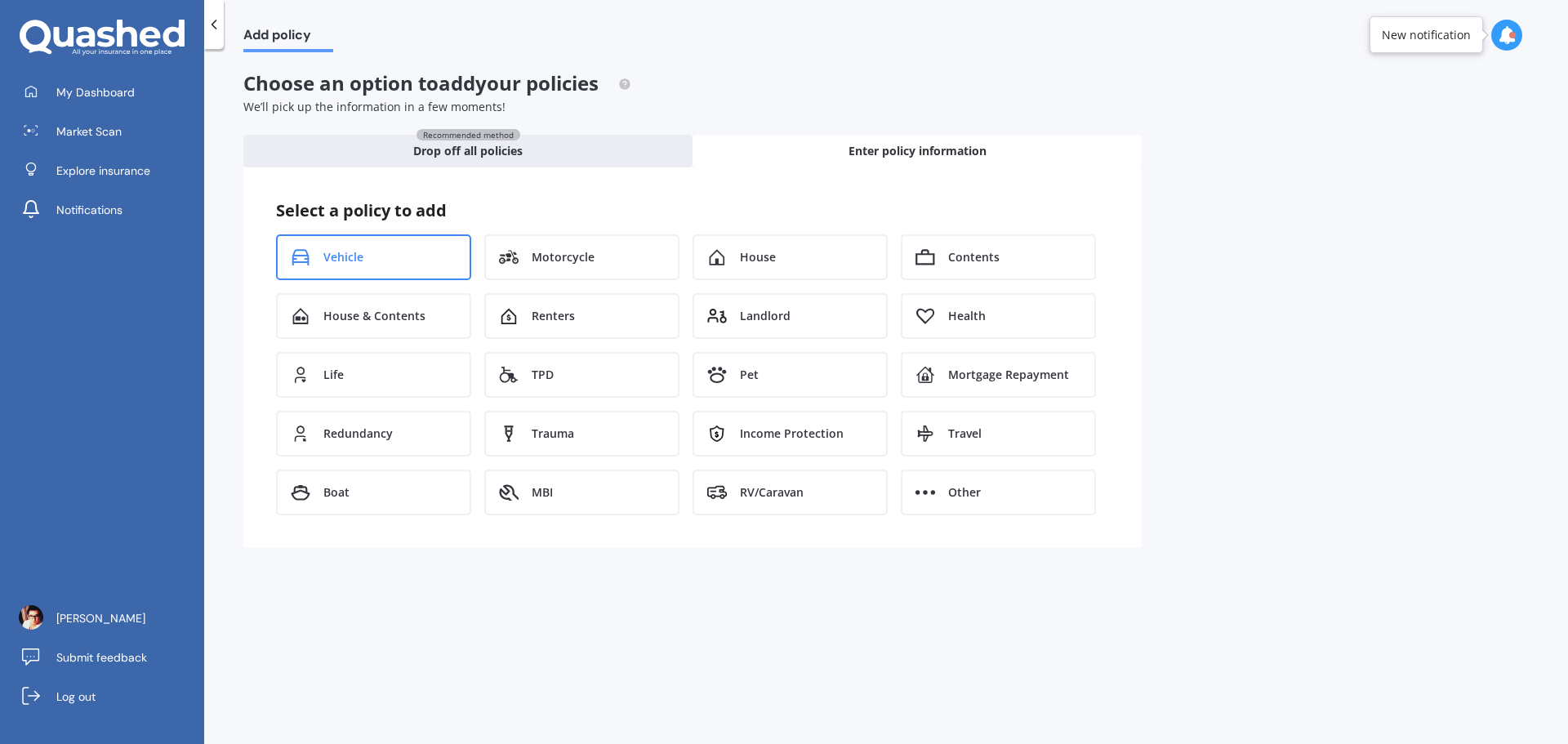
click at [393, 236] on div "Vehicle" at bounding box center [373, 257] width 195 height 45
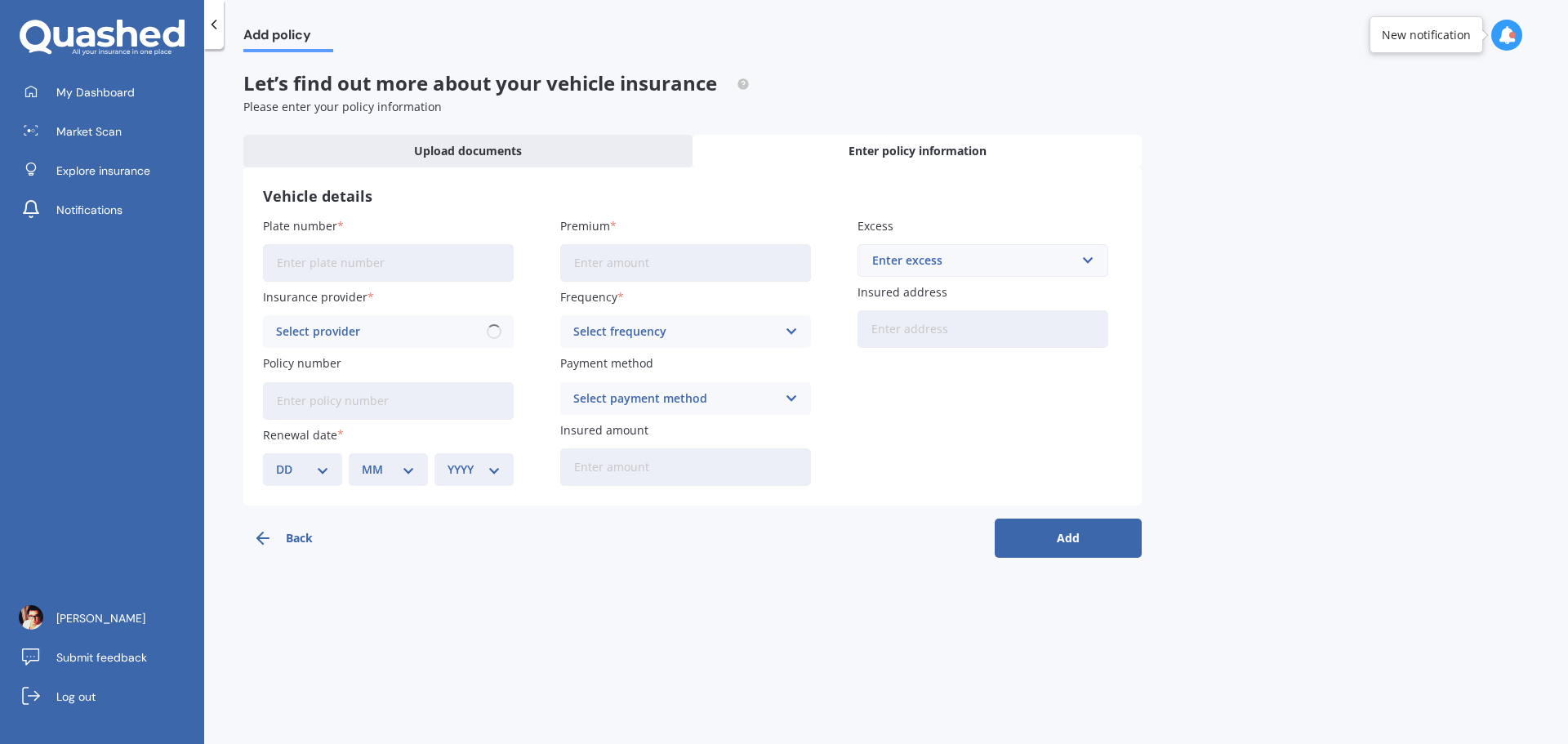
click at [383, 273] on input "Plate number" at bounding box center [388, 263] width 250 height 38
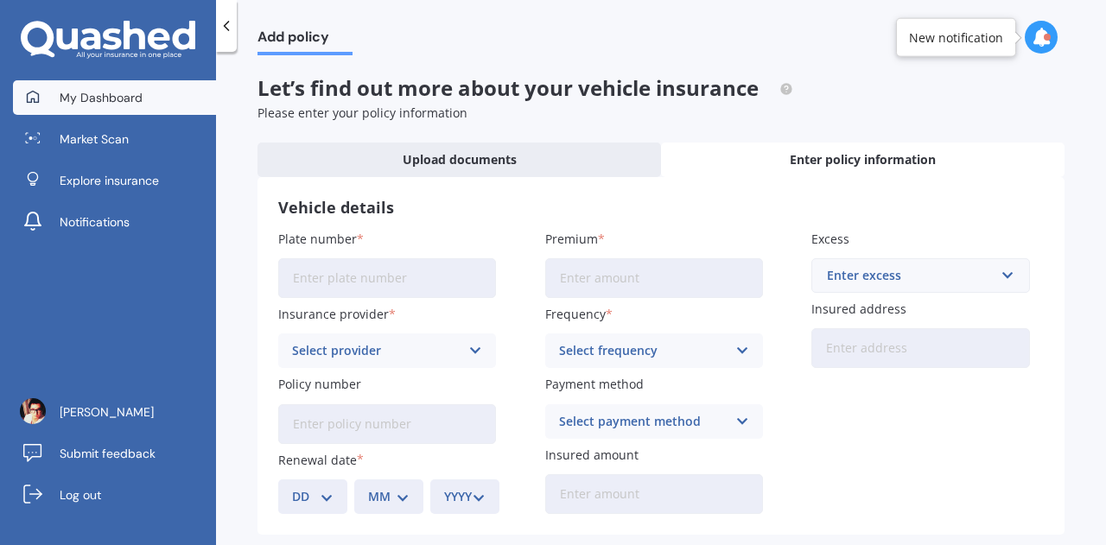
click at [89, 114] on div "My Dashboard Market Scan Explore insurance Notifications" at bounding box center [108, 163] width 216 height 166
click at [82, 105] on span "My Dashboard" at bounding box center [101, 97] width 83 height 17
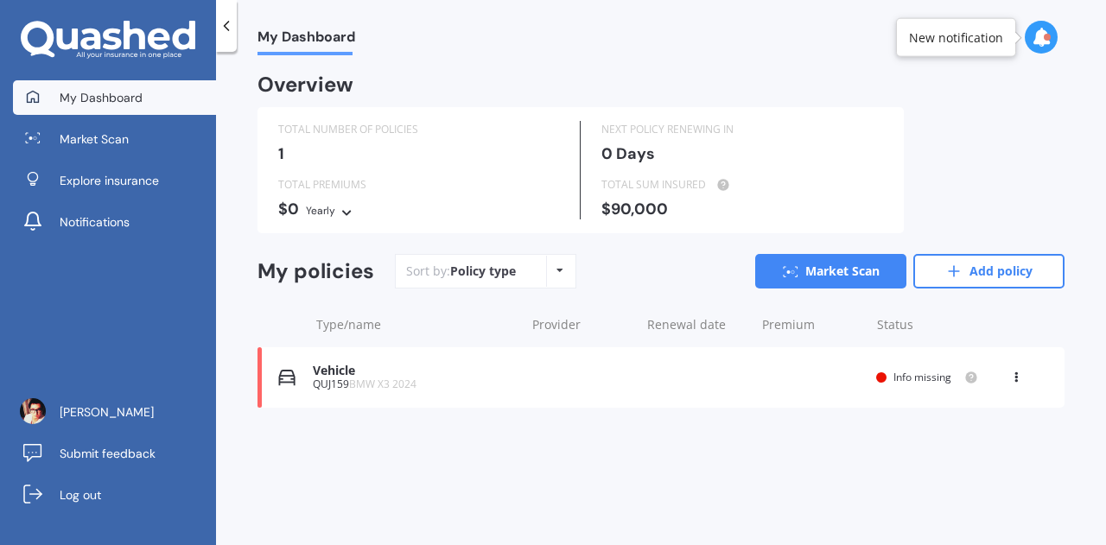
click at [1016, 376] on icon at bounding box center [1016, 374] width 12 height 10
click at [973, 302] on div "Type/name Provider Renewal date Premium You are paying Status" at bounding box center [660, 324] width 807 height 45
click at [963, 269] on link "Add policy" at bounding box center [988, 271] width 151 height 35
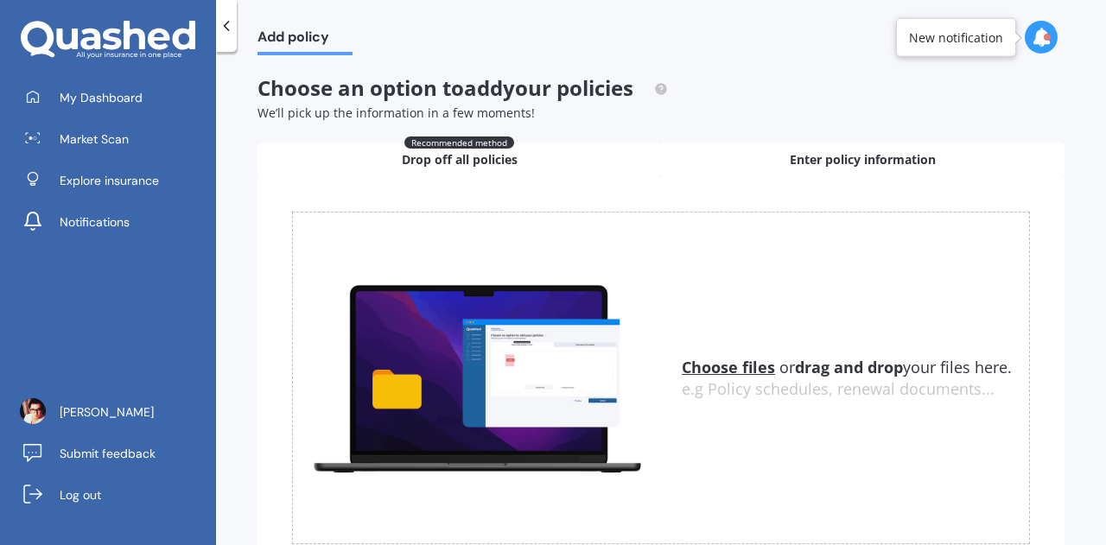
click at [838, 161] on span "Enter policy information" at bounding box center [863, 159] width 146 height 17
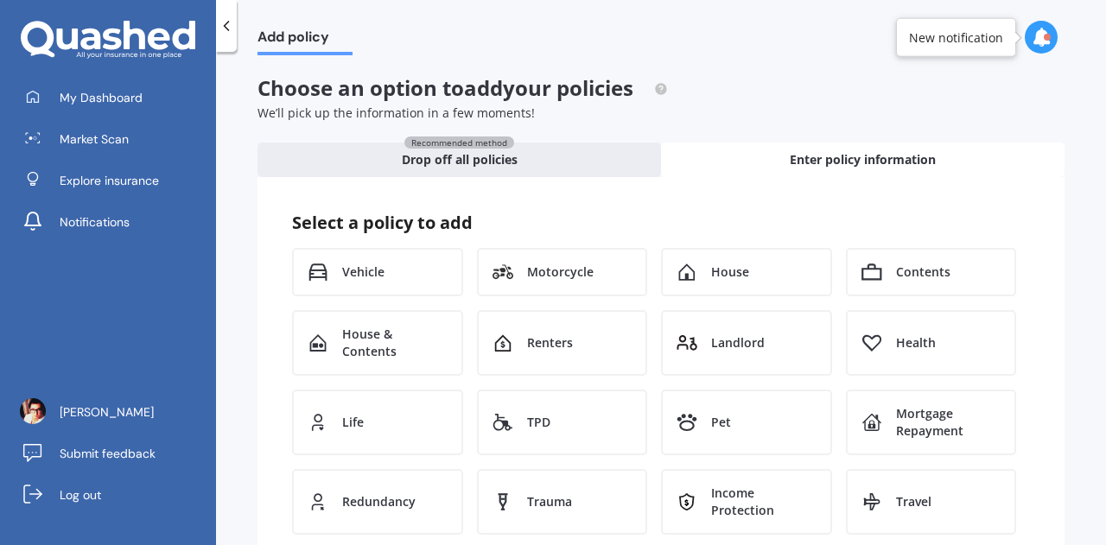
click at [278, 39] on span "Add policy" at bounding box center [304, 40] width 95 height 23
click at [209, 41] on div at bounding box center [108, 40] width 216 height 39
click at [221, 38] on div at bounding box center [226, 26] width 21 height 52
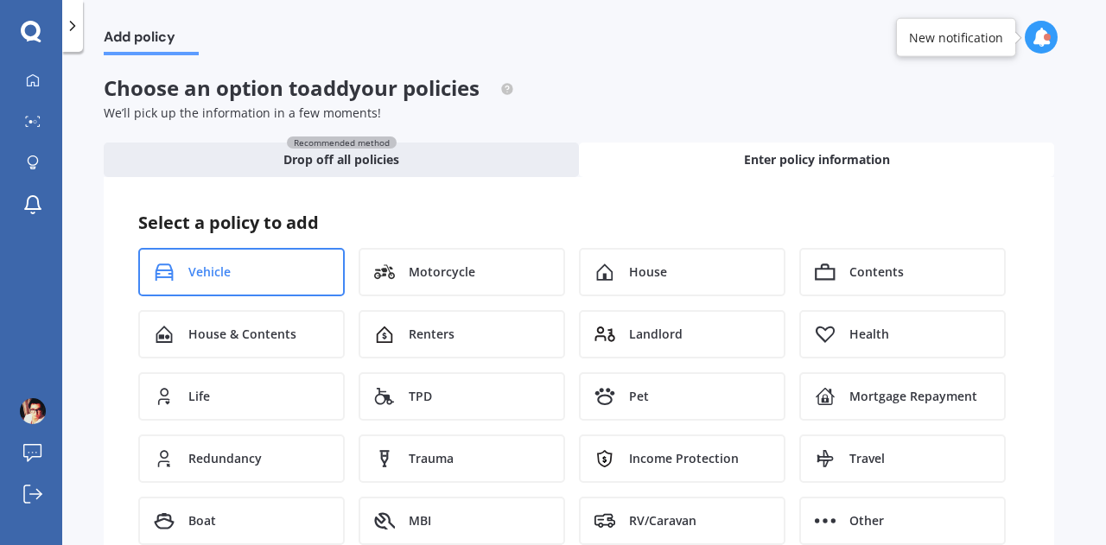
click at [267, 279] on div "Vehicle" at bounding box center [241, 272] width 206 height 48
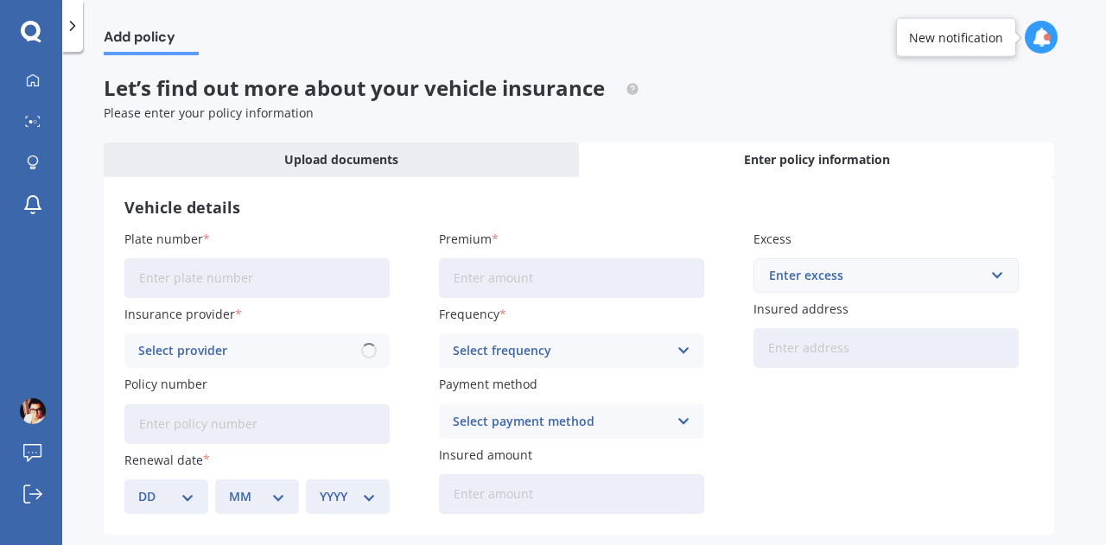
click at [266, 279] on input "Plate number" at bounding box center [256, 278] width 265 height 40
type input "PUM825"
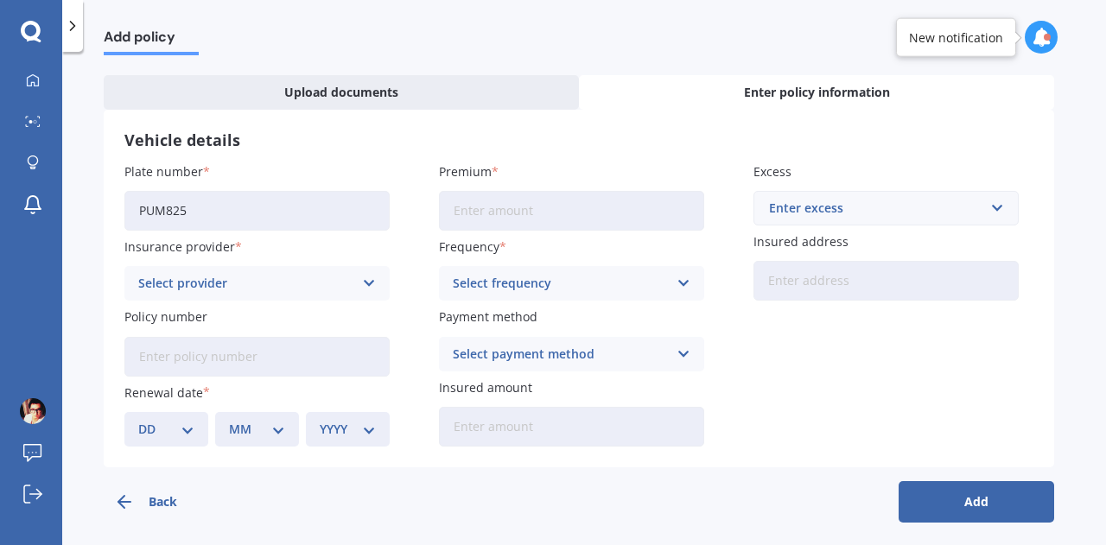
scroll to position [75, 0]
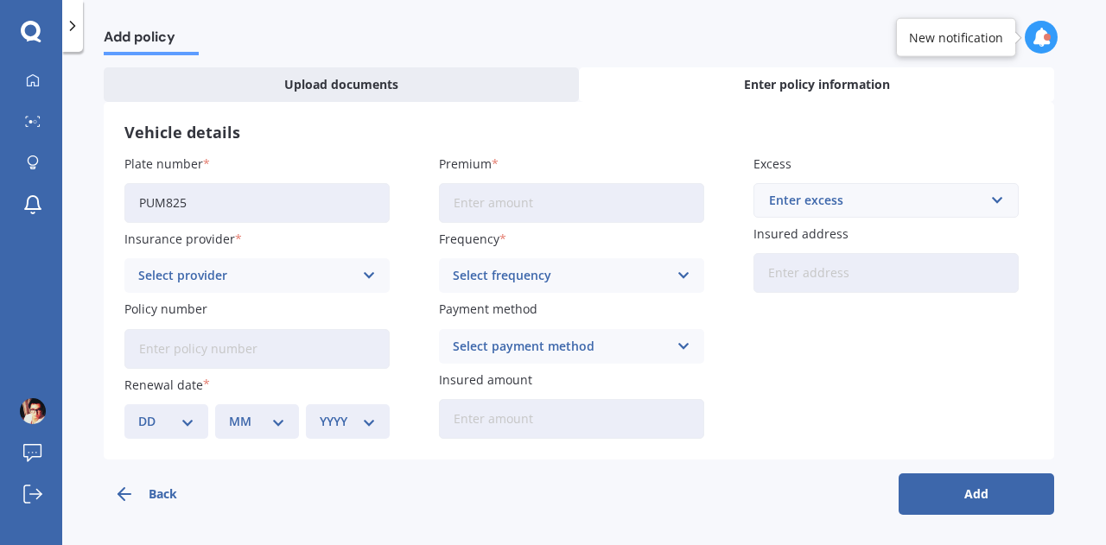
click at [525, 194] on input "Premium" at bounding box center [571, 203] width 265 height 40
click at [135, 495] on button "Back" at bounding box center [182, 493] width 156 height 41
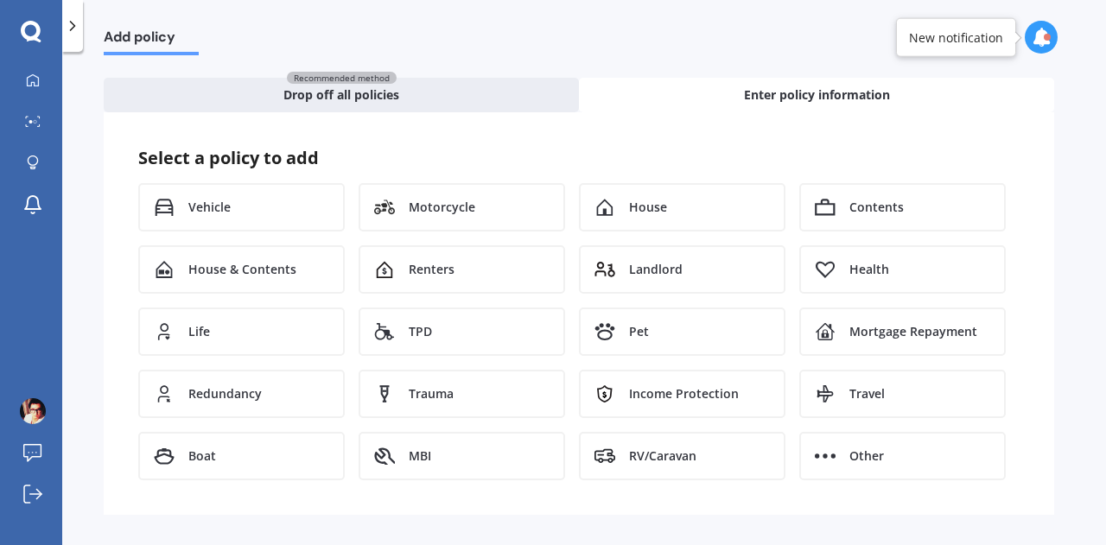
click at [73, 26] on icon at bounding box center [72, 25] width 17 height 17
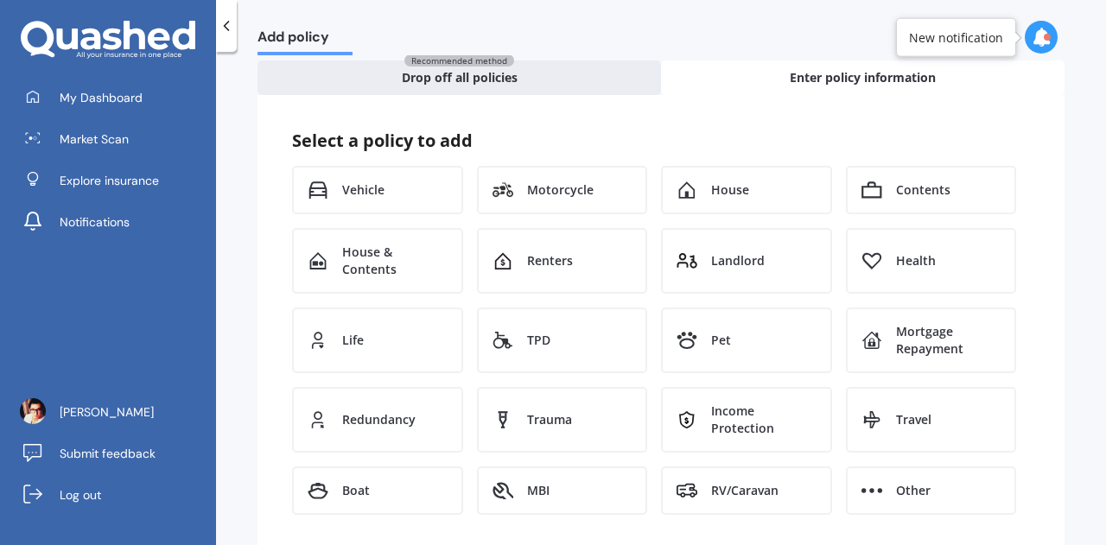
scroll to position [110, 0]
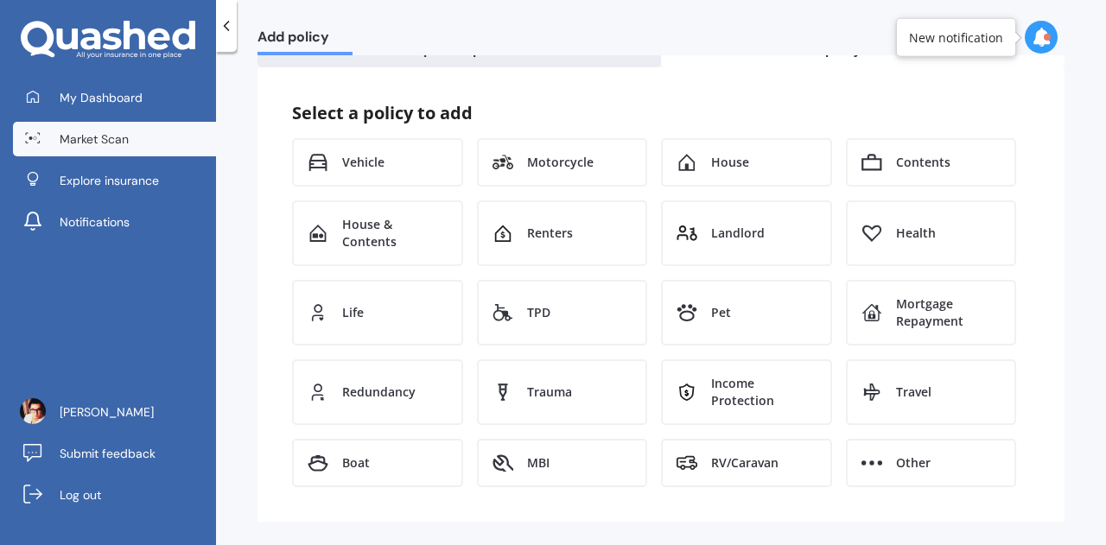
click at [78, 141] on span "Market Scan" at bounding box center [94, 138] width 69 height 17
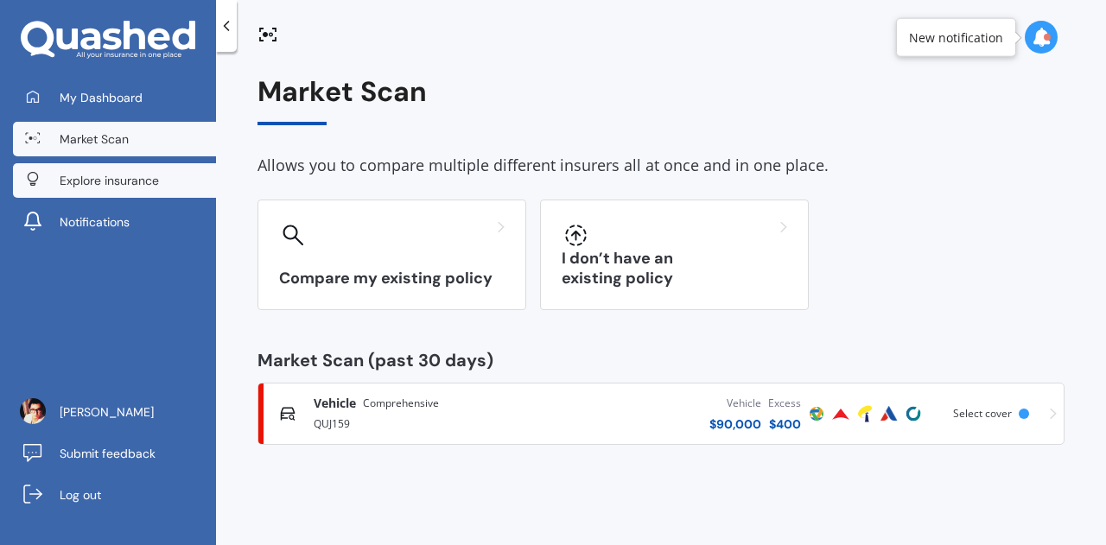
click at [63, 186] on span "Explore insurance" at bounding box center [109, 180] width 99 height 17
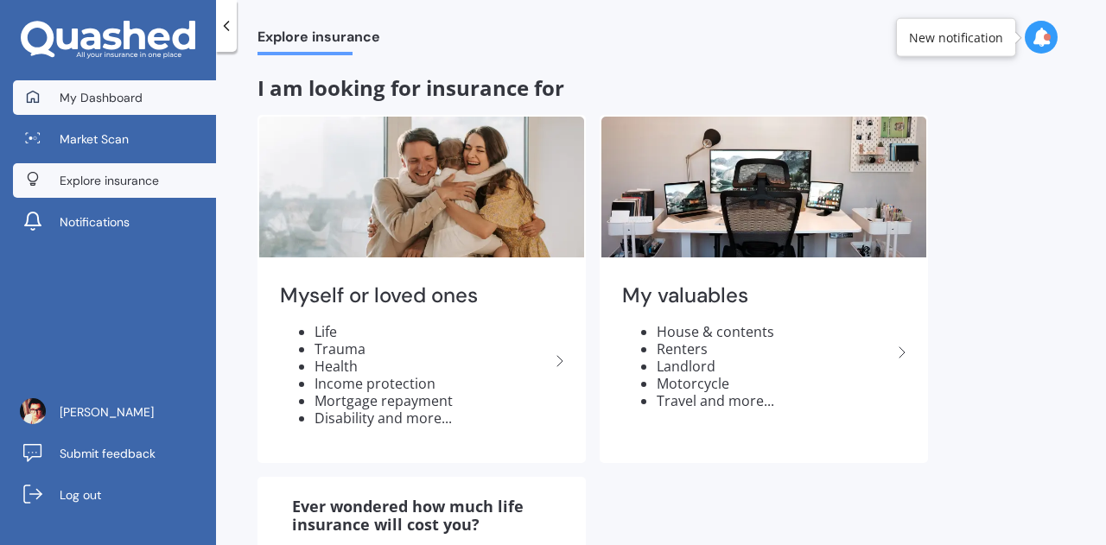
click at [76, 96] on span "My Dashboard" at bounding box center [101, 97] width 83 height 17
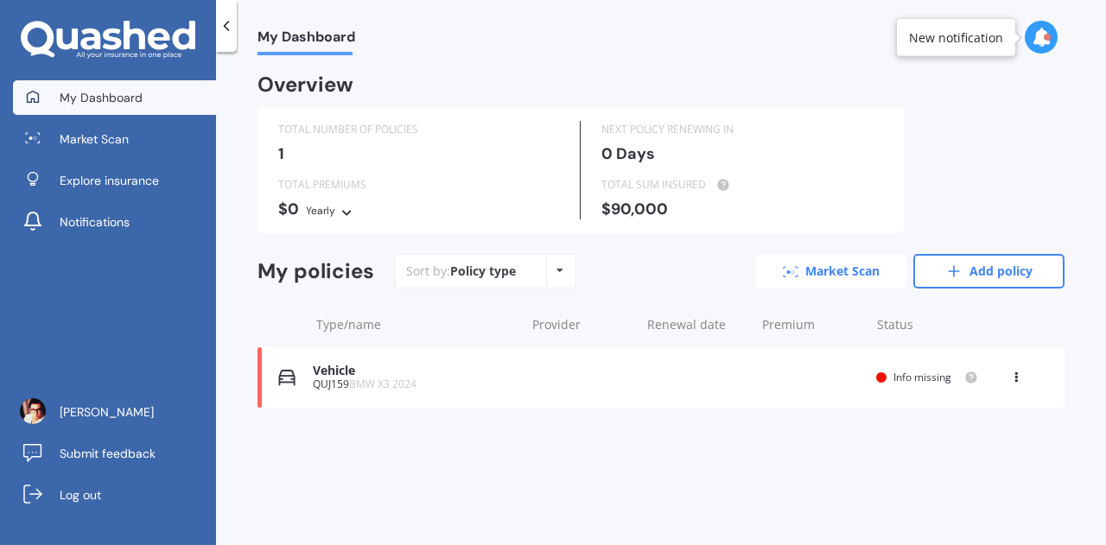
click at [867, 275] on link "Market Scan" at bounding box center [830, 271] width 151 height 35
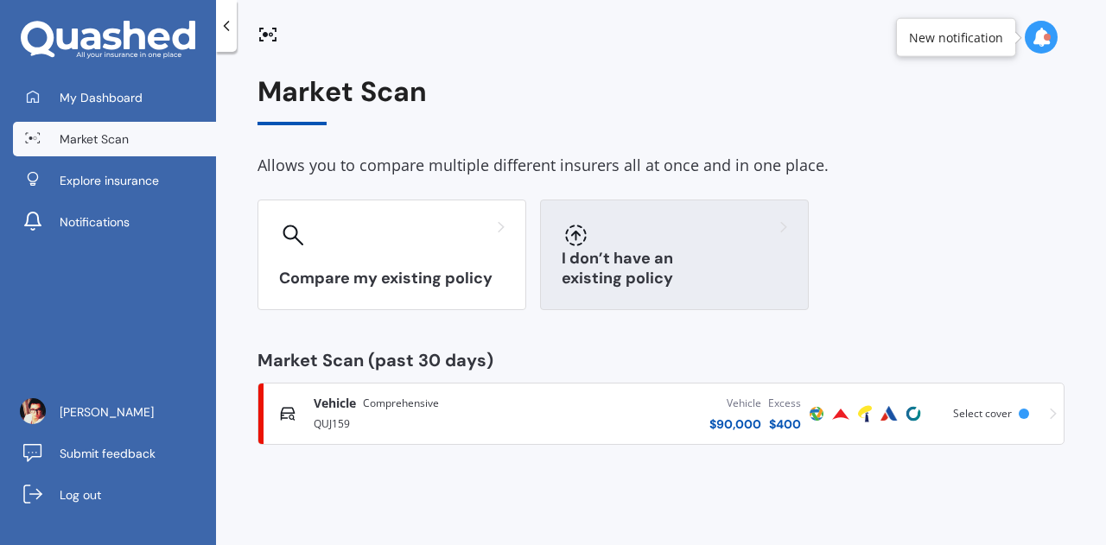
click at [654, 278] on h3 "I don’t have an existing policy" at bounding box center [675, 269] width 226 height 40
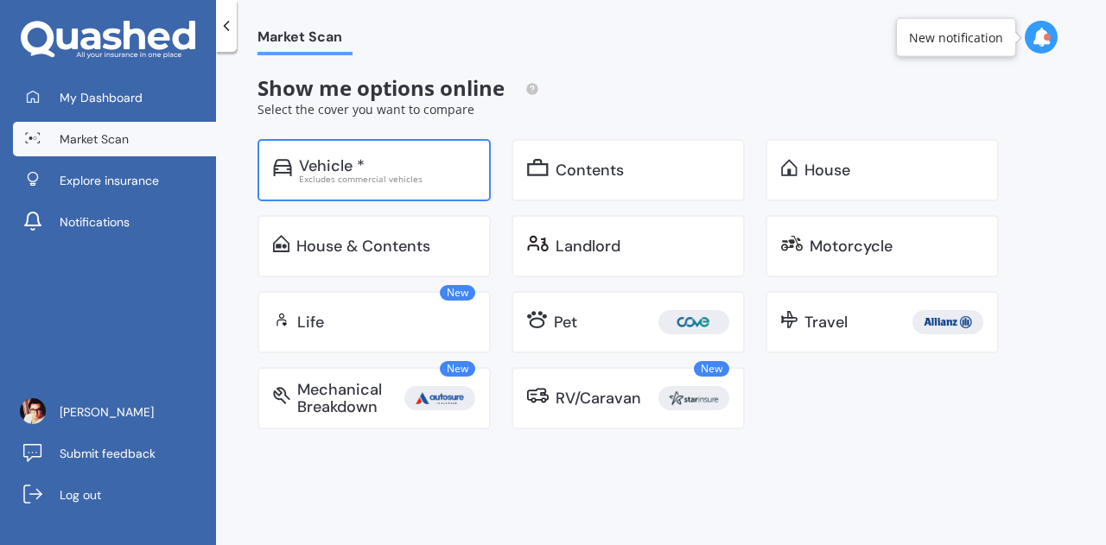
click at [316, 183] on div "Excludes commercial vehicles" at bounding box center [387, 179] width 176 height 9
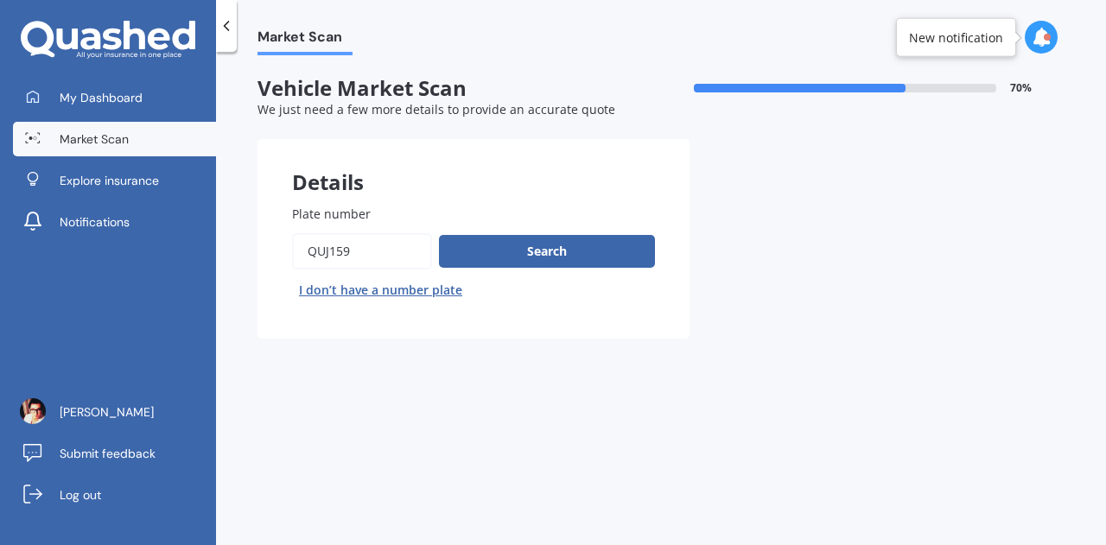
click at [416, 257] on input "Plate number" at bounding box center [362, 251] width 140 height 36
type input "Q"
type input "pum825"
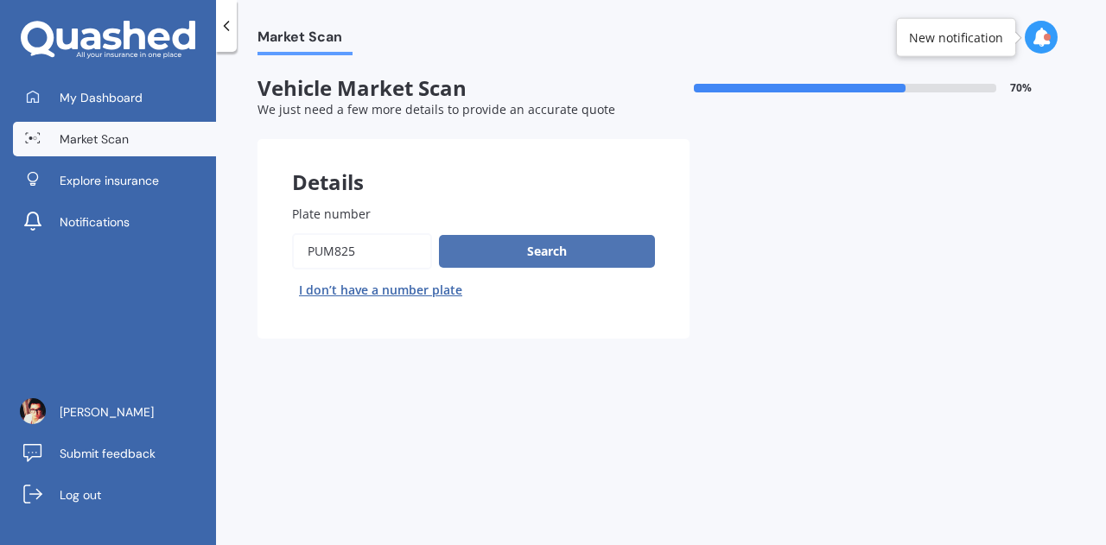
click at [482, 252] on button "Search" at bounding box center [547, 251] width 216 height 33
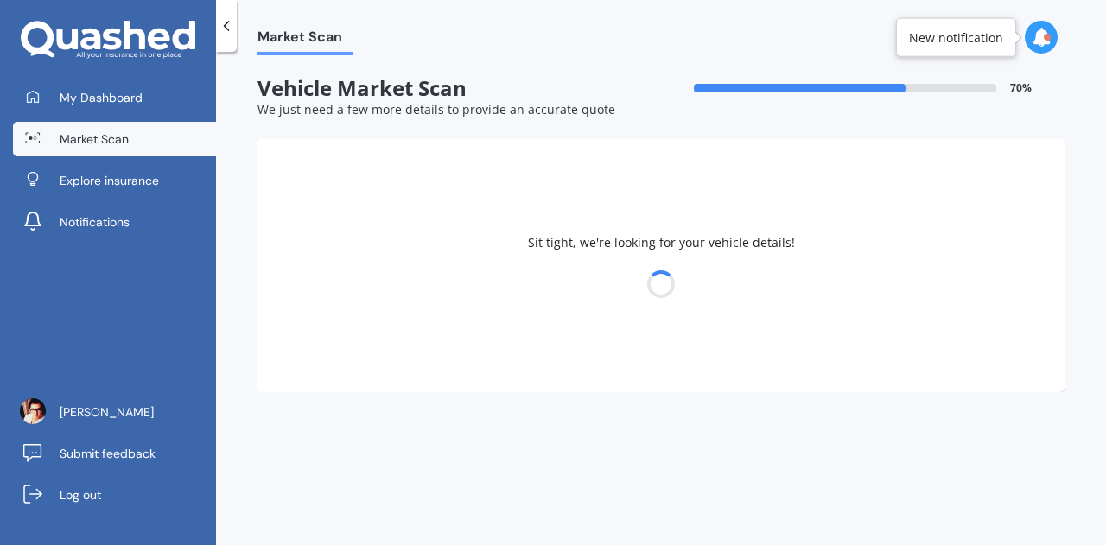
select select "BYD"
select select "27"
select select "11"
select select "1984"
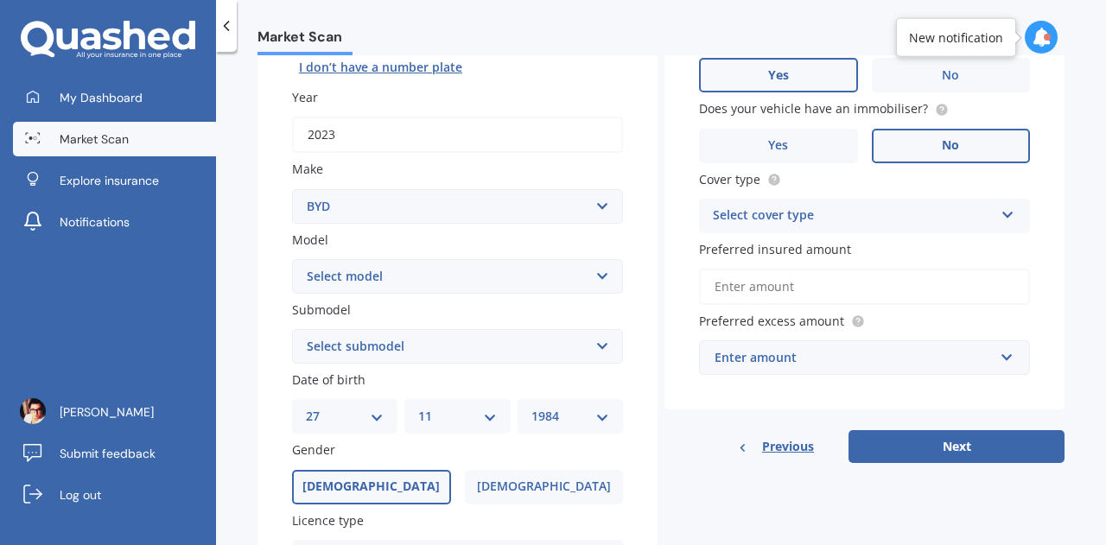
scroll to position [259, 0]
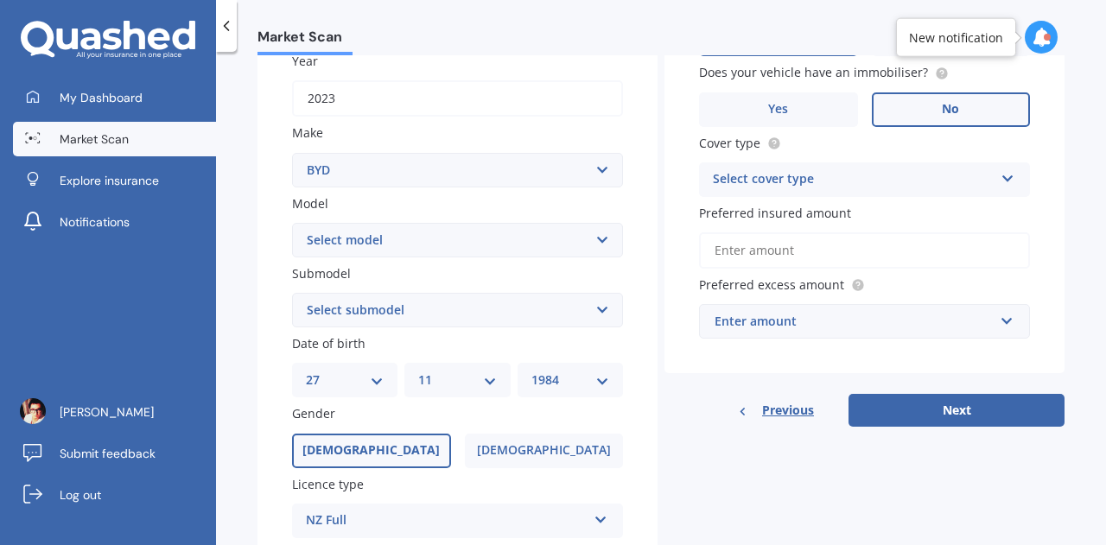
click at [461, 235] on select "Select model Atto 3 Electric Dolphin SEAL SEALION 6 SHARK 6" at bounding box center [457, 240] width 331 height 35
select select "ATTO 3 ELECTRIC"
click at [292, 224] on select "Select model Atto 3 Electric Dolphin SEAL SEALION 6 SHARK 6" at bounding box center [457, 240] width 331 height 35
click at [413, 307] on select "Select submodel Extended Range 60KW" at bounding box center [457, 310] width 331 height 35
select select "EXTENDED RANGE 60KW"
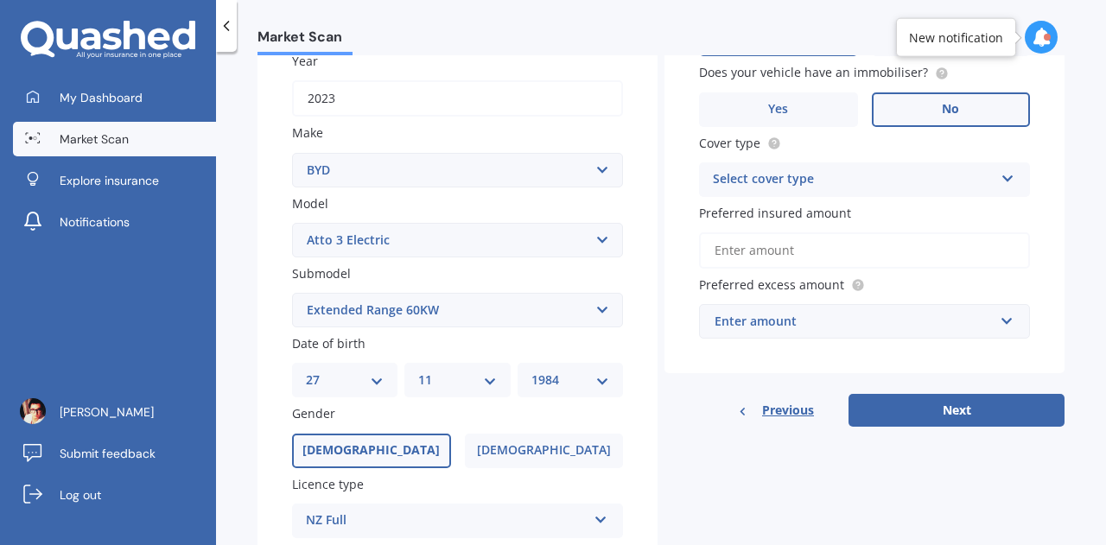
click at [292, 294] on select "Select submodel Extended Range 60KW" at bounding box center [457, 310] width 331 height 35
click at [792, 179] on div "Select cover type" at bounding box center [853, 179] width 281 height 21
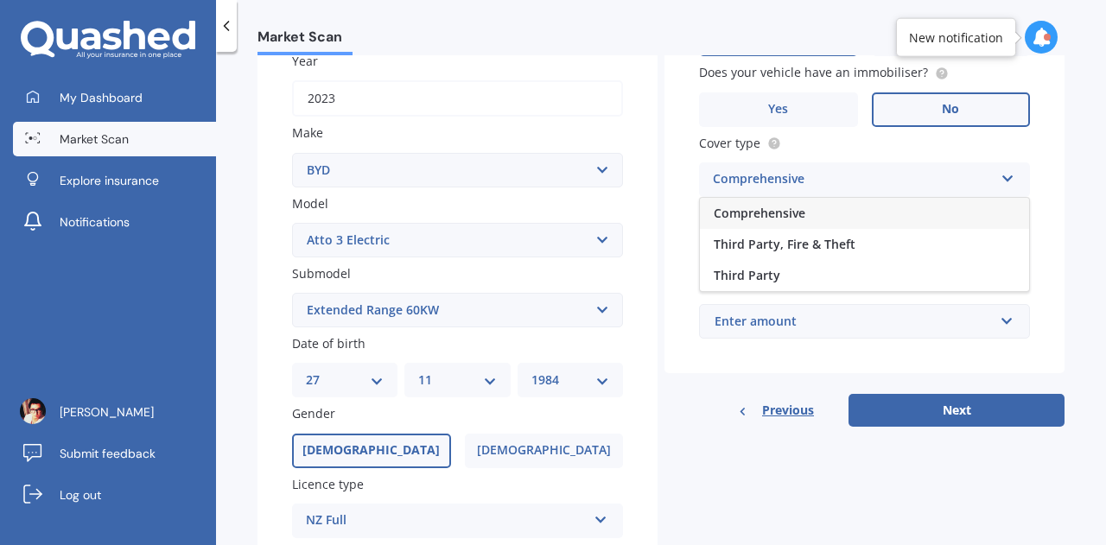
click at [791, 222] on div "Comprehensive" at bounding box center [864, 213] width 329 height 31
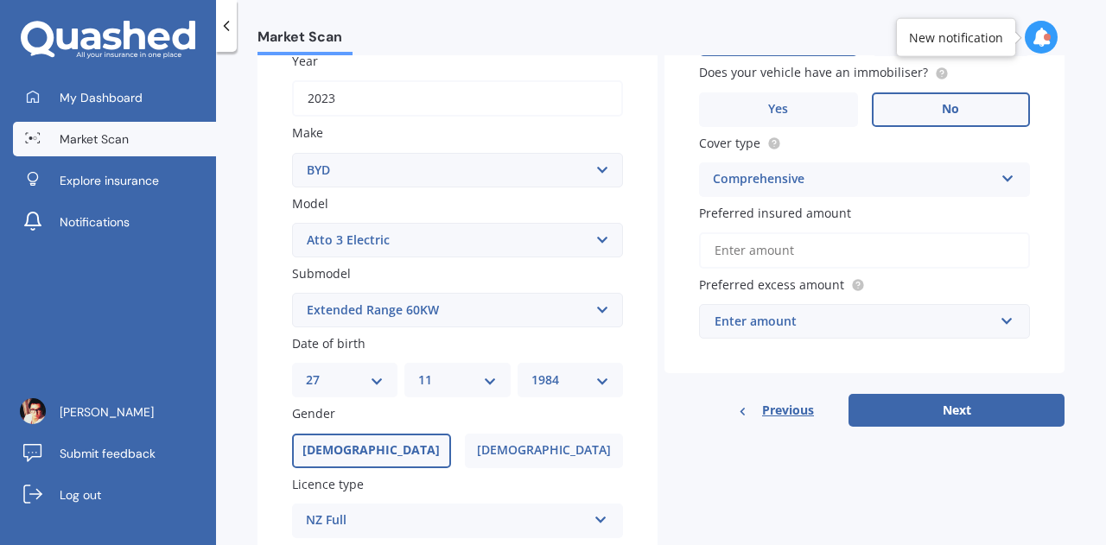
click at [843, 258] on input "Preferred insured amount" at bounding box center [864, 250] width 331 height 36
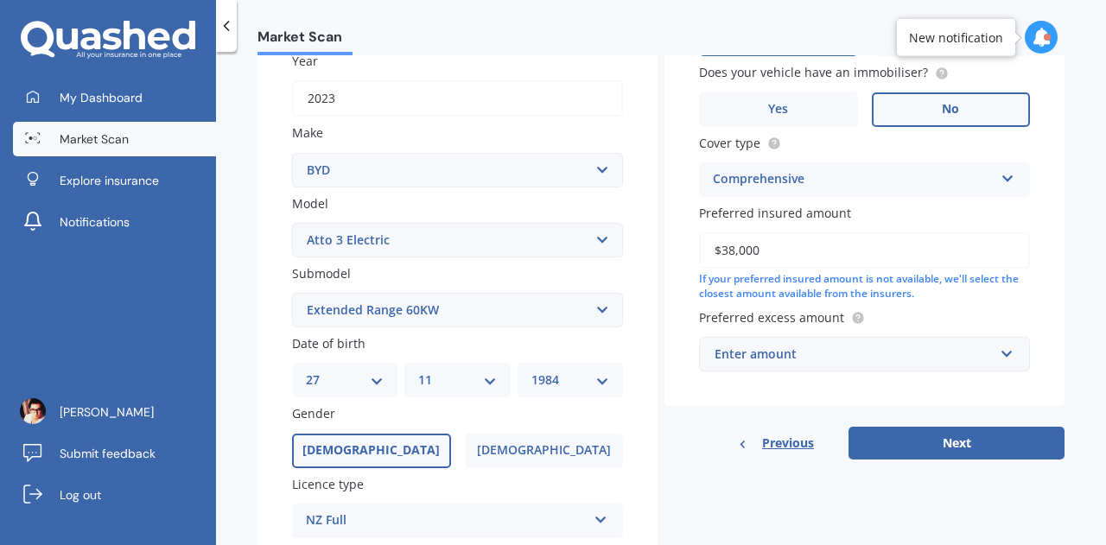
type input "$38,000"
click at [885, 348] on div "Enter amount" at bounding box center [854, 354] width 279 height 19
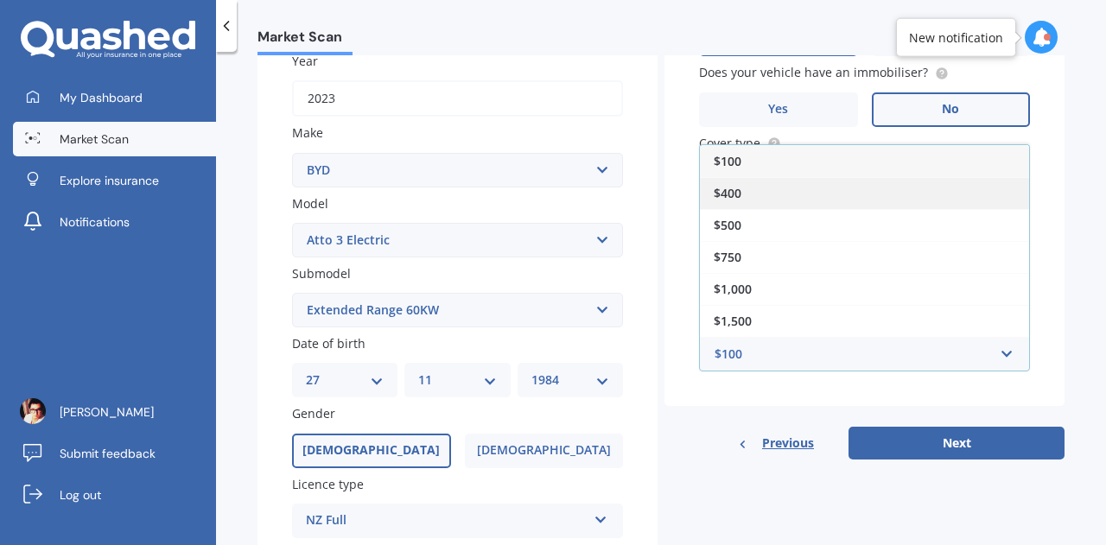
click at [764, 196] on div "$400" at bounding box center [864, 193] width 329 height 32
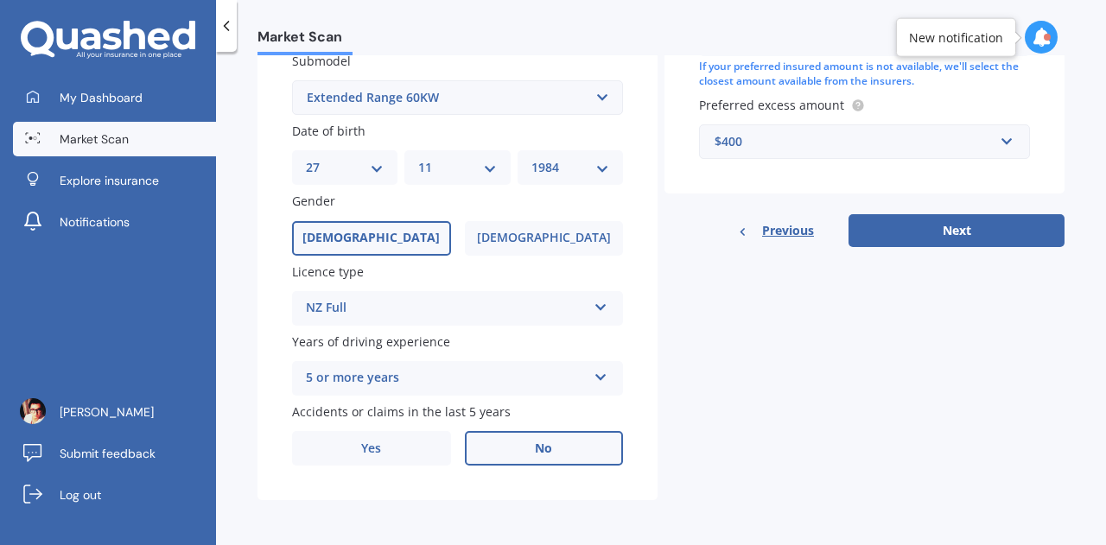
scroll to position [474, 0]
click at [966, 238] on button "Next" at bounding box center [956, 230] width 216 height 33
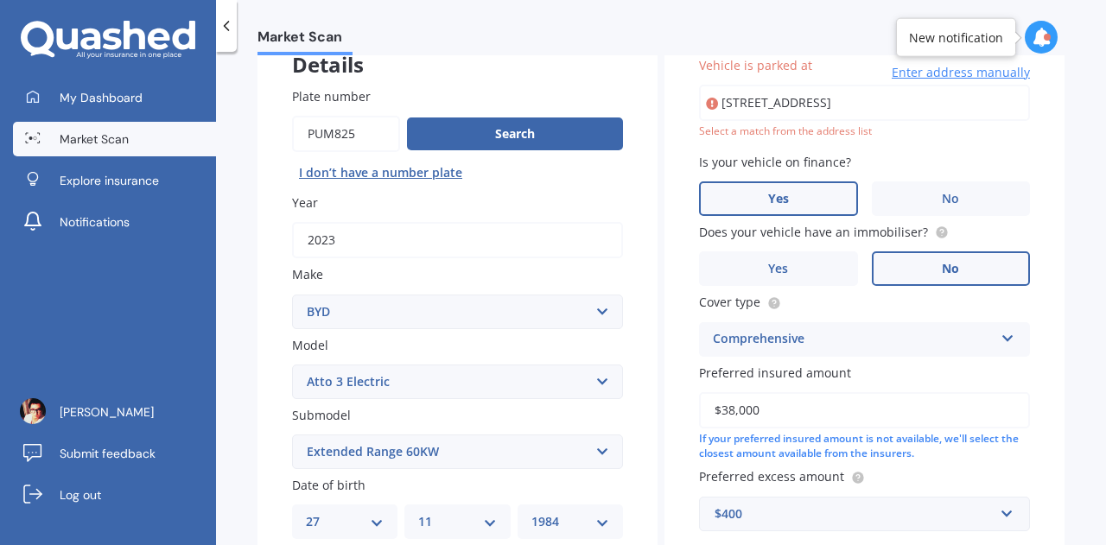
scroll to position [31, 0]
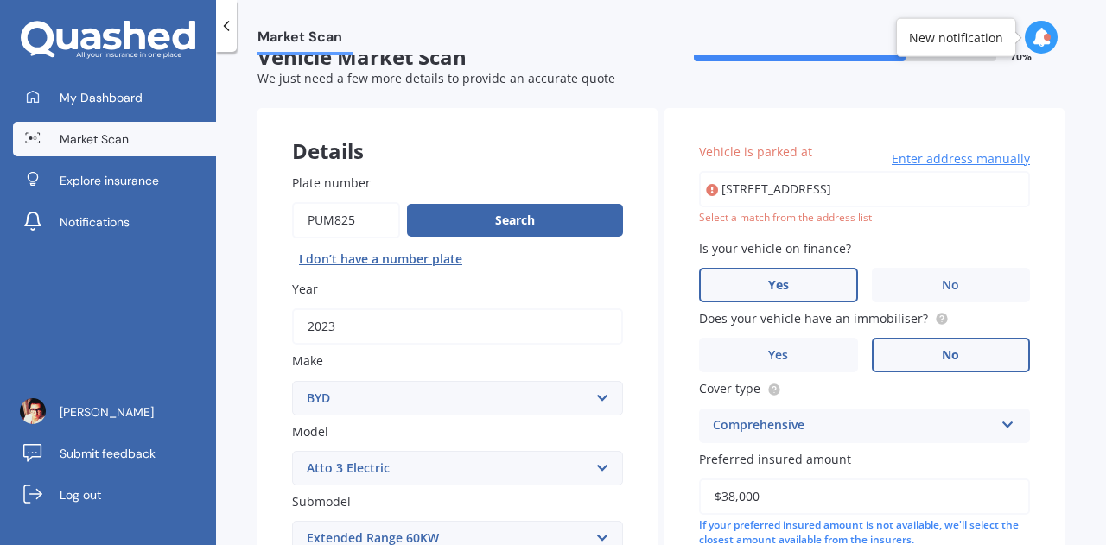
click at [957, 180] on input "[STREET_ADDRESS]" at bounding box center [864, 189] width 331 height 36
type input "[STREET_ADDRESS]"
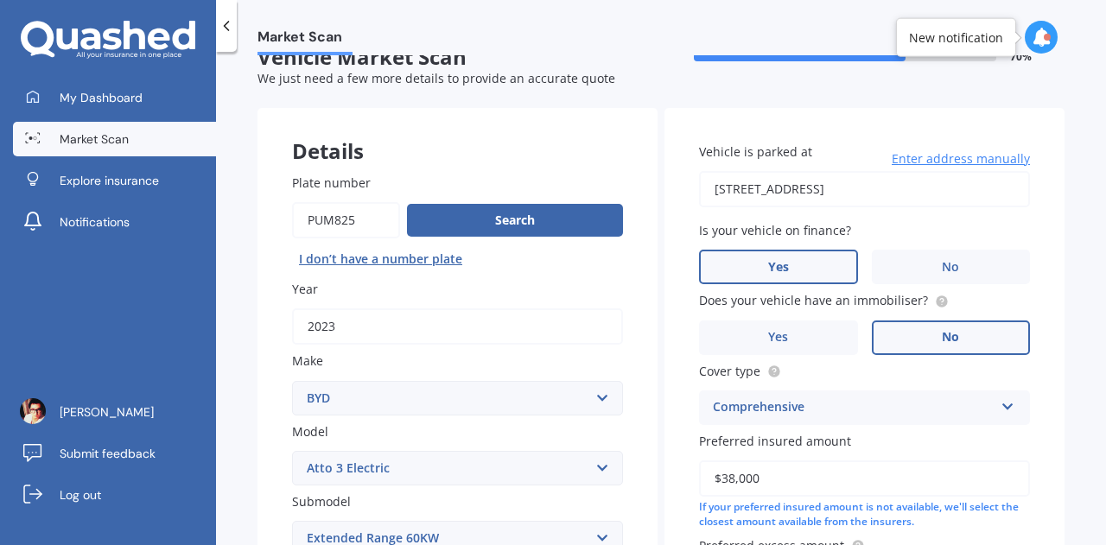
scroll to position [474, 0]
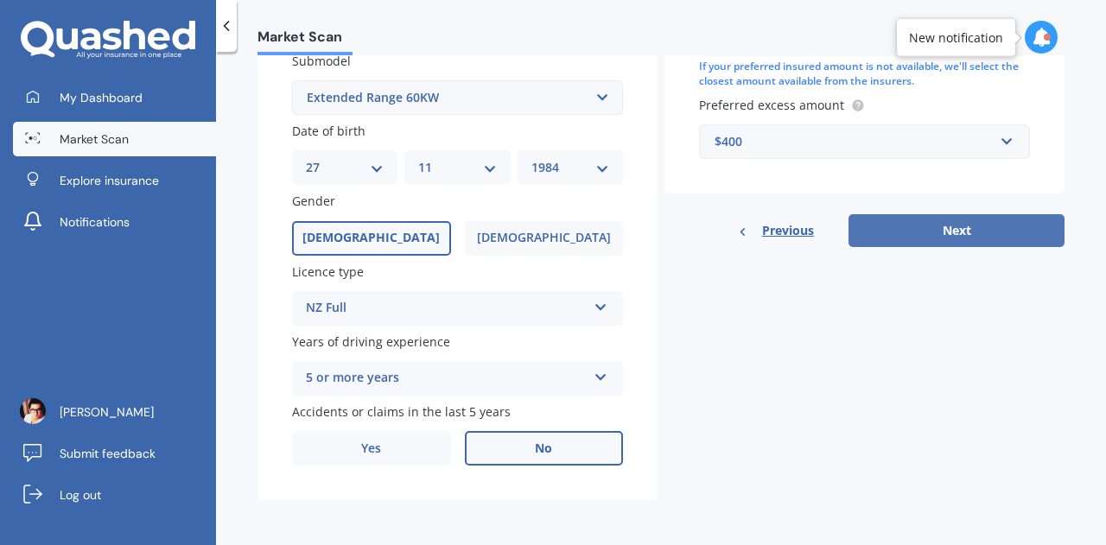
click at [942, 241] on button "Next" at bounding box center [956, 230] width 216 height 33
select select "27"
select select "11"
select select "1984"
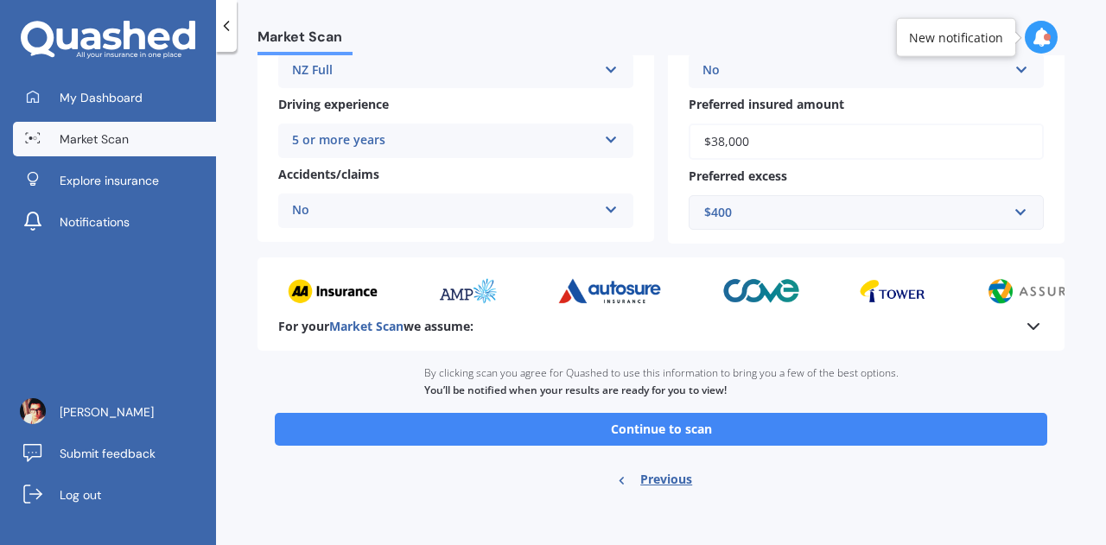
scroll to position [347, 0]
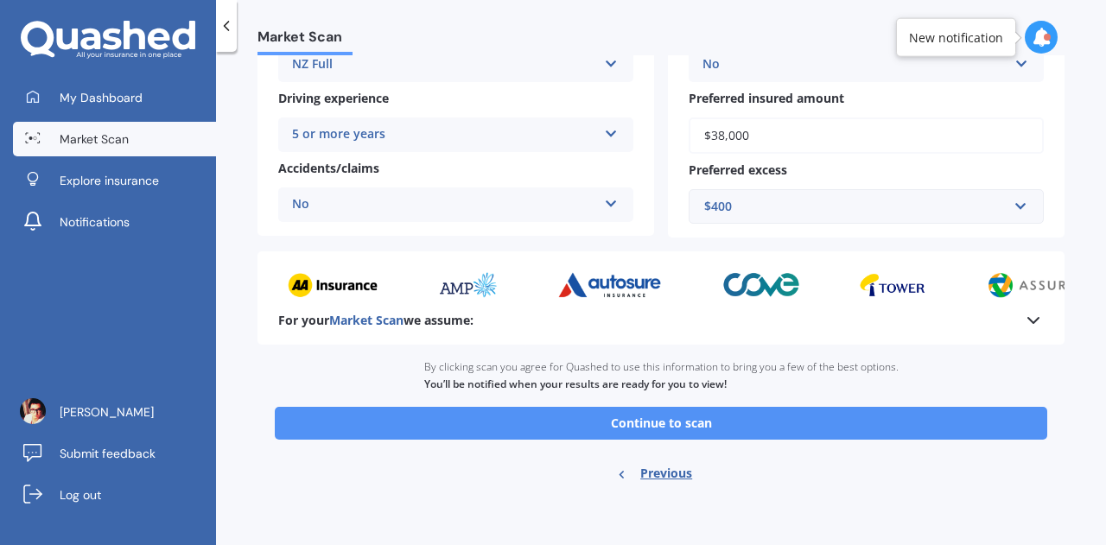
click at [674, 429] on button "Continue to scan" at bounding box center [661, 423] width 772 height 33
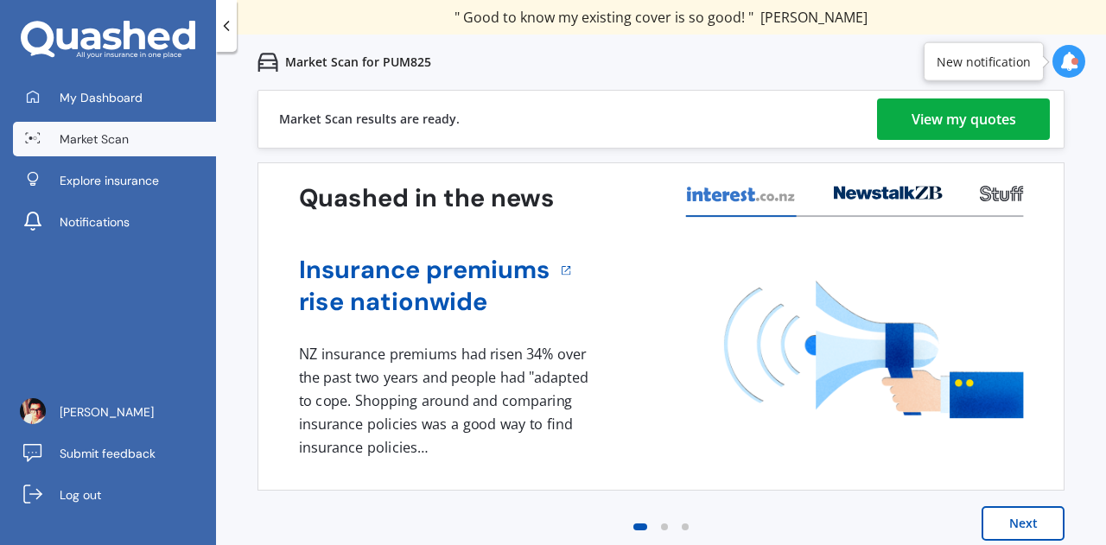
click at [900, 129] on link "View my quotes" at bounding box center [963, 118] width 173 height 41
